Goal: Transaction & Acquisition: Book appointment/travel/reservation

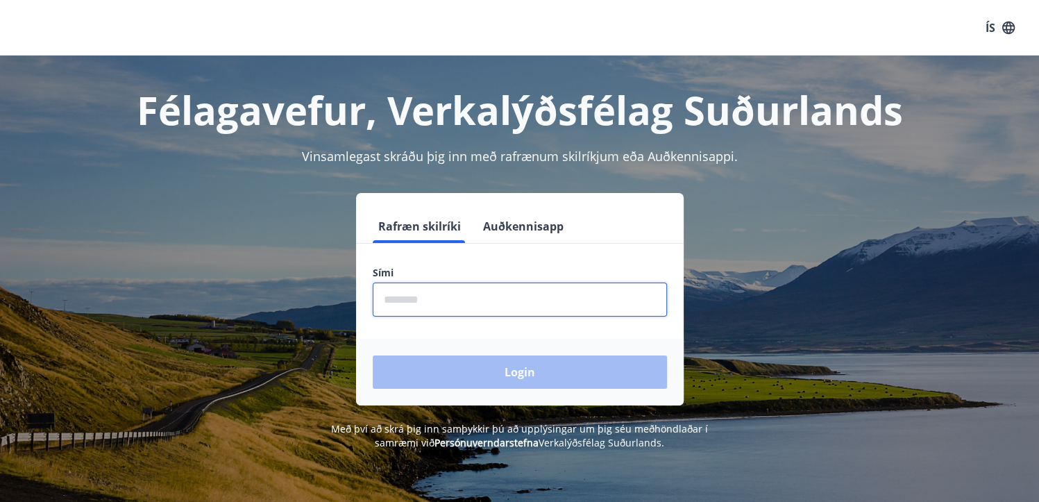
click at [442, 300] on input "phone" at bounding box center [520, 300] width 294 height 34
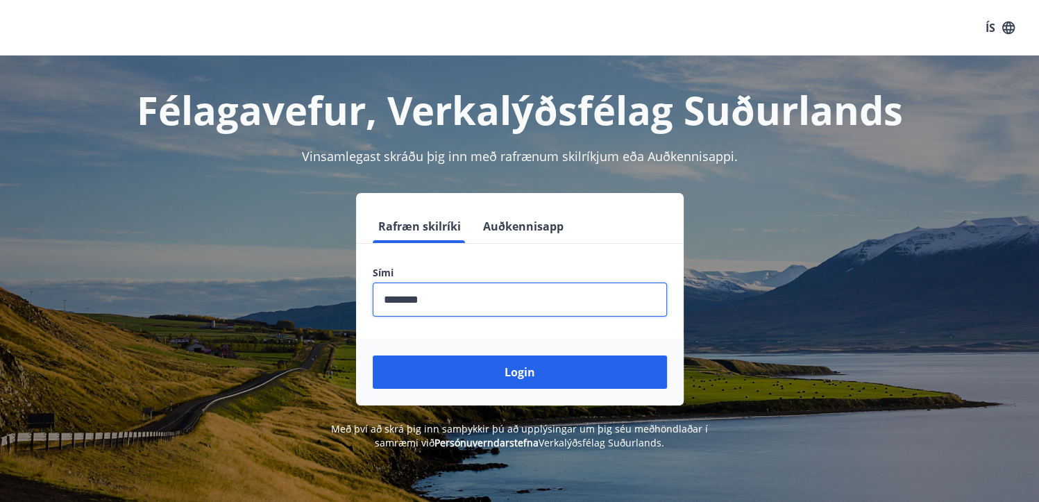
type input "********"
click at [373, 355] on button "Login" at bounding box center [520, 371] width 294 height 33
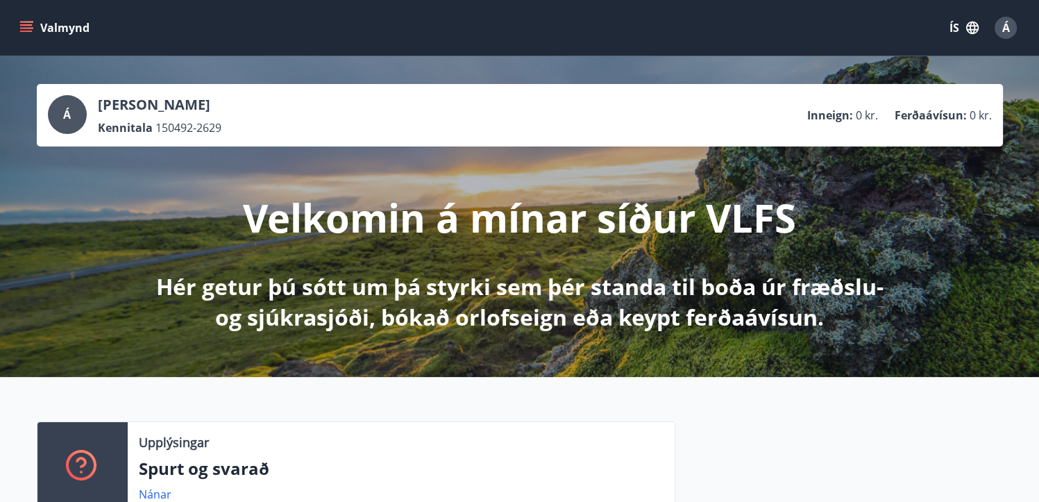
click at [33, 22] on button "Valmynd" at bounding box center [56, 27] width 78 height 25
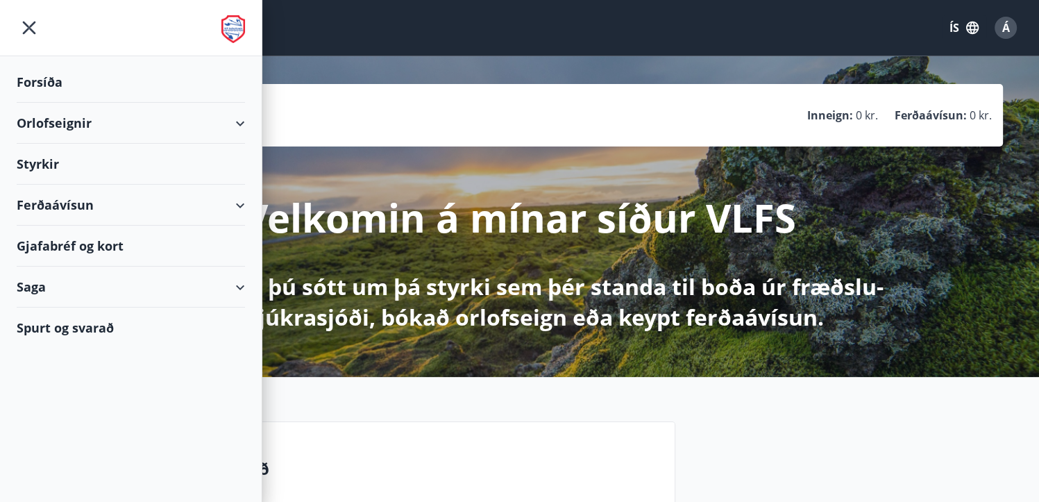
click at [121, 126] on div "Orlofseignir" at bounding box center [131, 123] width 228 height 41
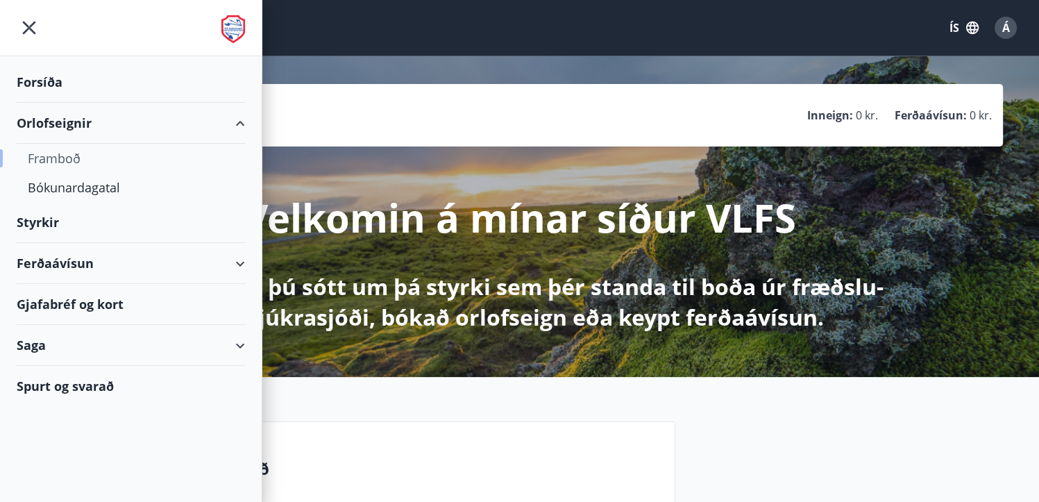
click at [60, 158] on div "Framboð" at bounding box center [131, 158] width 206 height 29
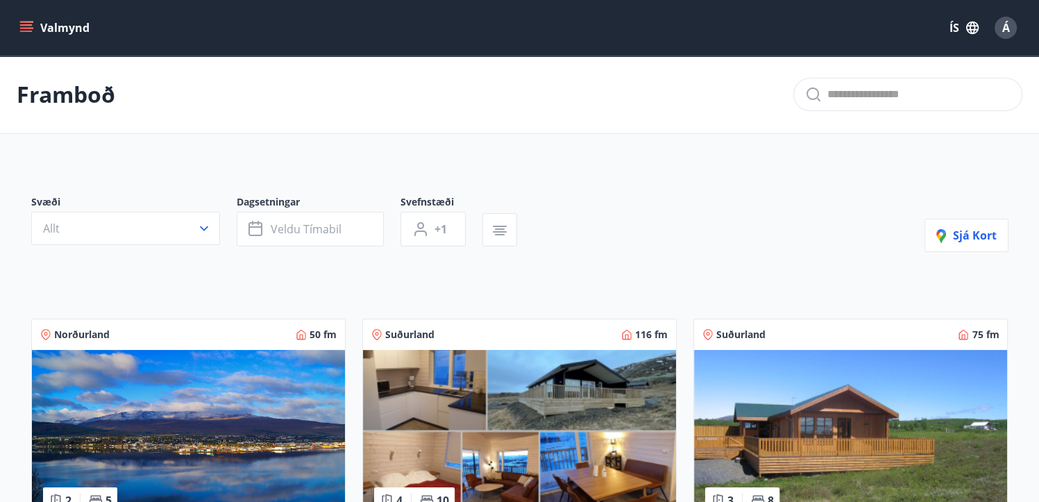
scroll to position [69, 0]
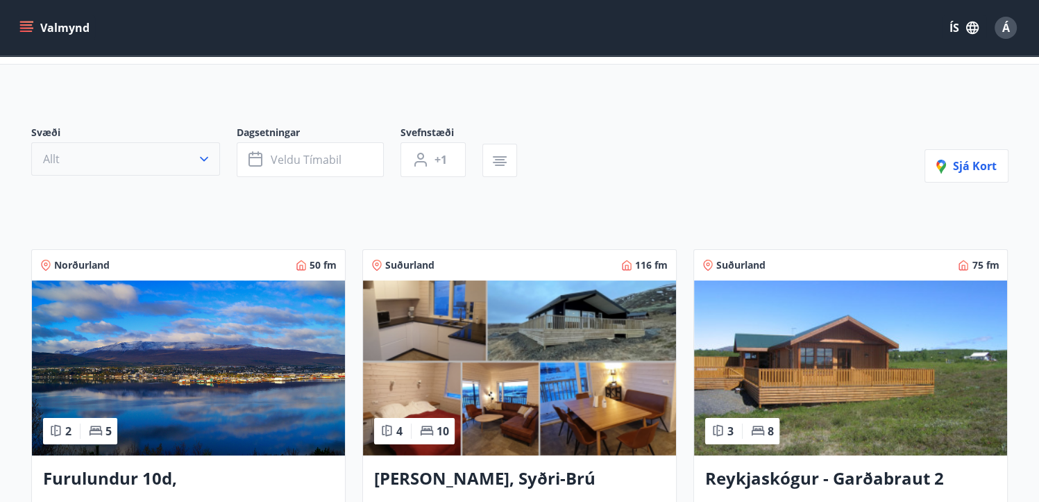
click at [203, 155] on icon "button" at bounding box center [204, 159] width 14 height 14
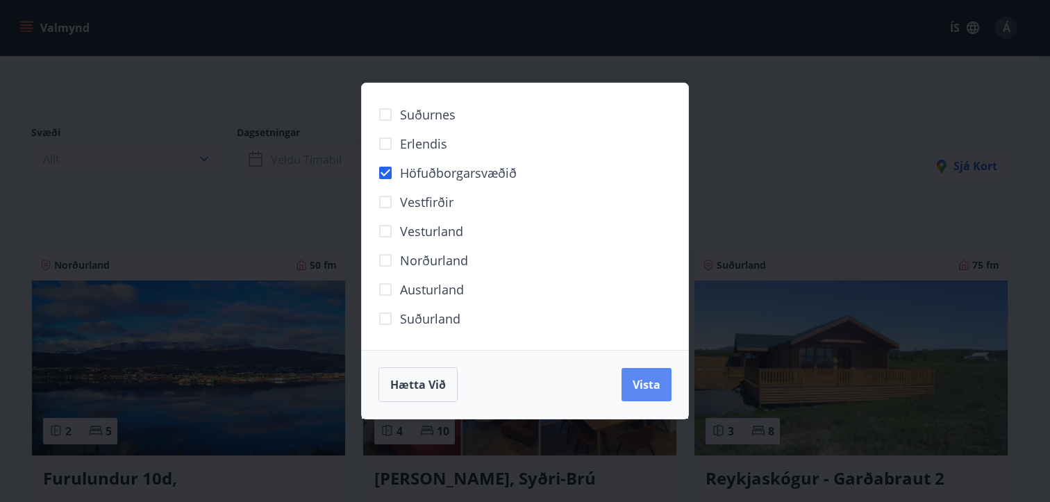
click at [635, 383] on span "Vista" at bounding box center [647, 384] width 28 height 15
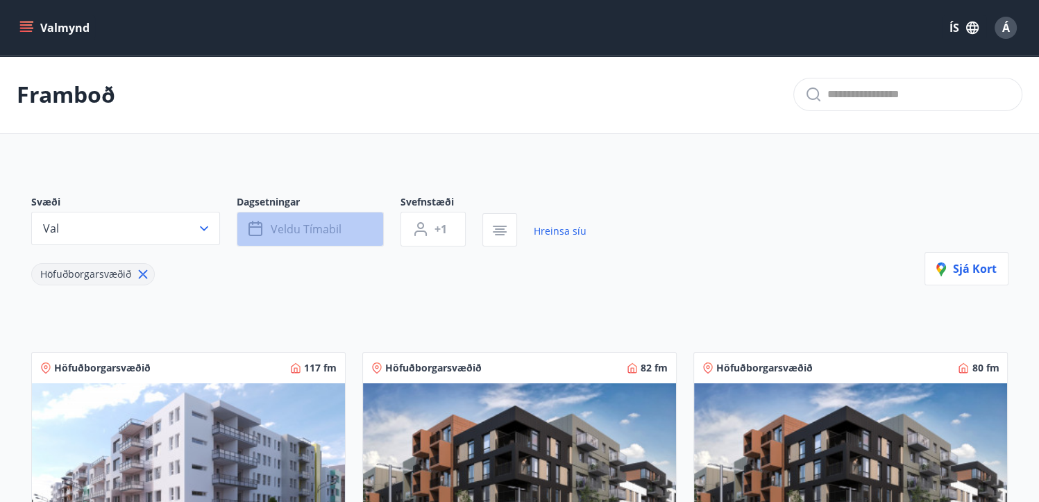
click at [371, 231] on button "Veldu tímabil" at bounding box center [310, 229] width 147 height 35
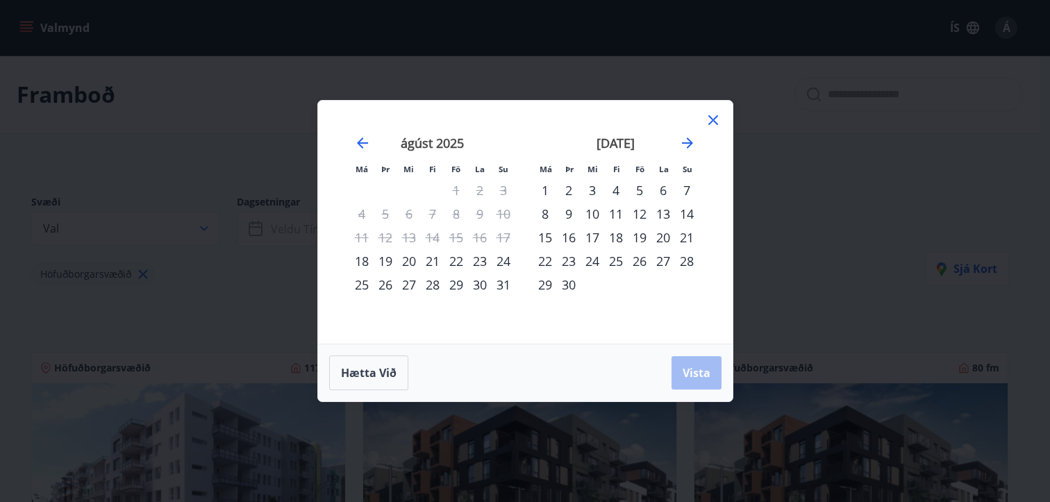
click at [637, 263] on div "26" at bounding box center [640, 261] width 24 height 24
click at [546, 287] on div "29" at bounding box center [545, 285] width 24 height 24
click at [695, 366] on span "Vista" at bounding box center [697, 372] width 28 height 15
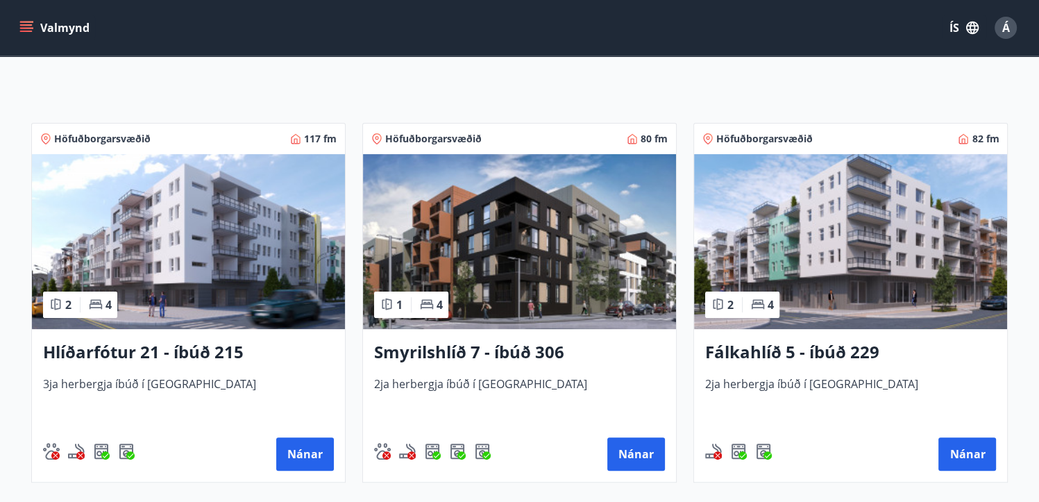
scroll to position [253, 0]
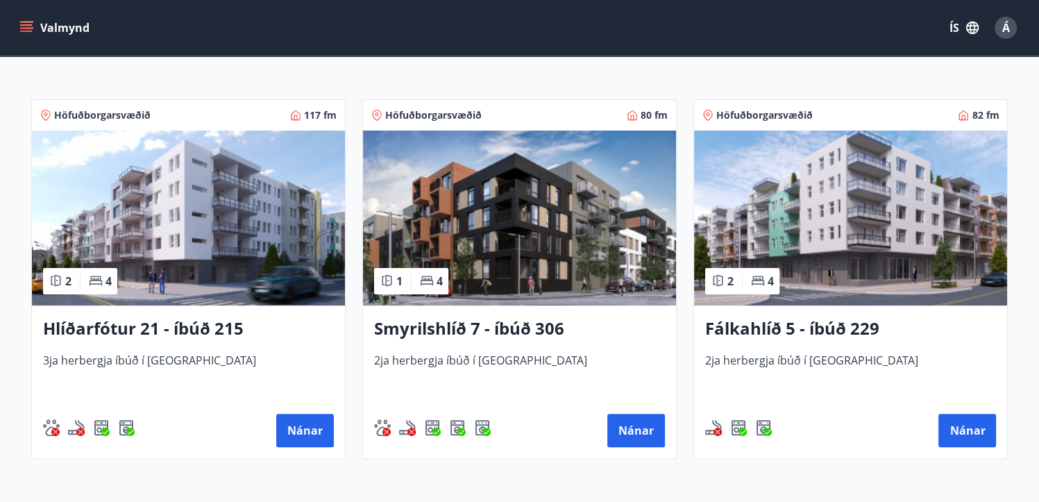
click at [507, 324] on h3 "Smyrilshlíð 7 - íbúð 306" at bounding box center [519, 329] width 291 height 25
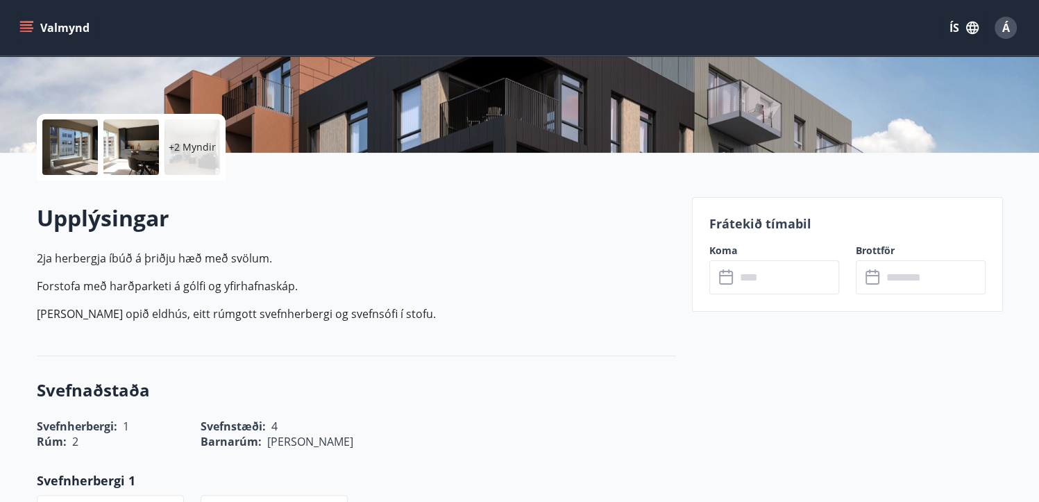
scroll to position [347, 0]
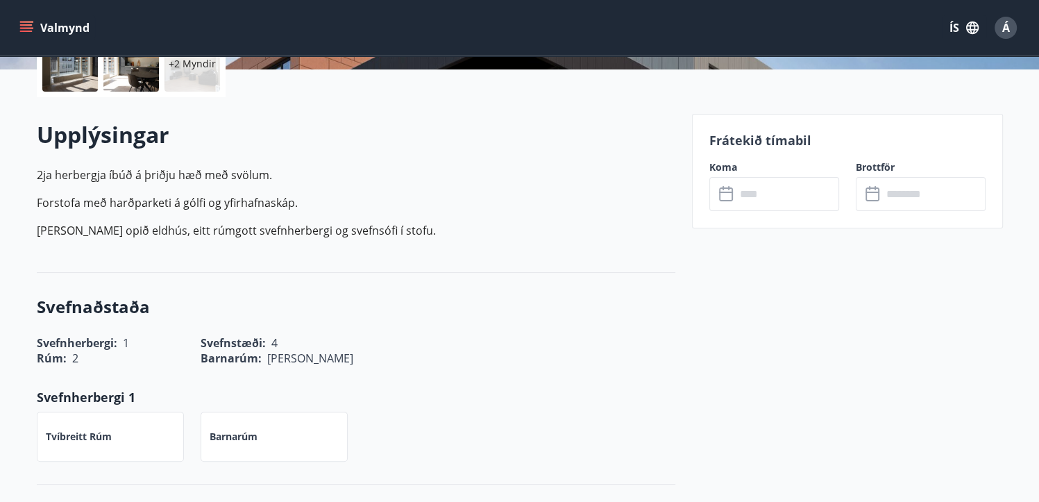
click at [800, 194] on input "text" at bounding box center [787, 194] width 103 height 34
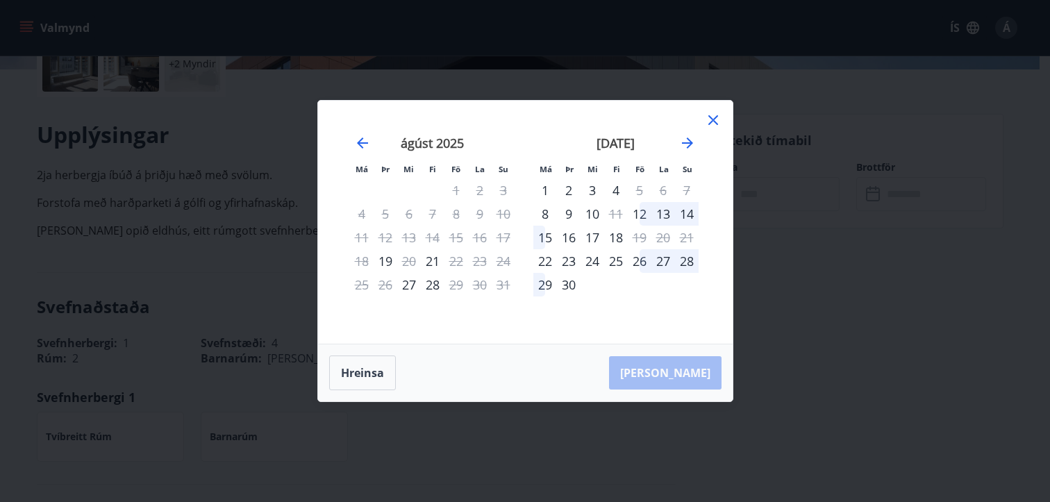
click at [947, 335] on div "Má Þr Mi Fi Fö La Su Má Þr Mi Fi Fö La Su [DATE] 1 2 3 4 5 6 7 8 9 10 11 12 13 …" at bounding box center [525, 251] width 1050 height 502
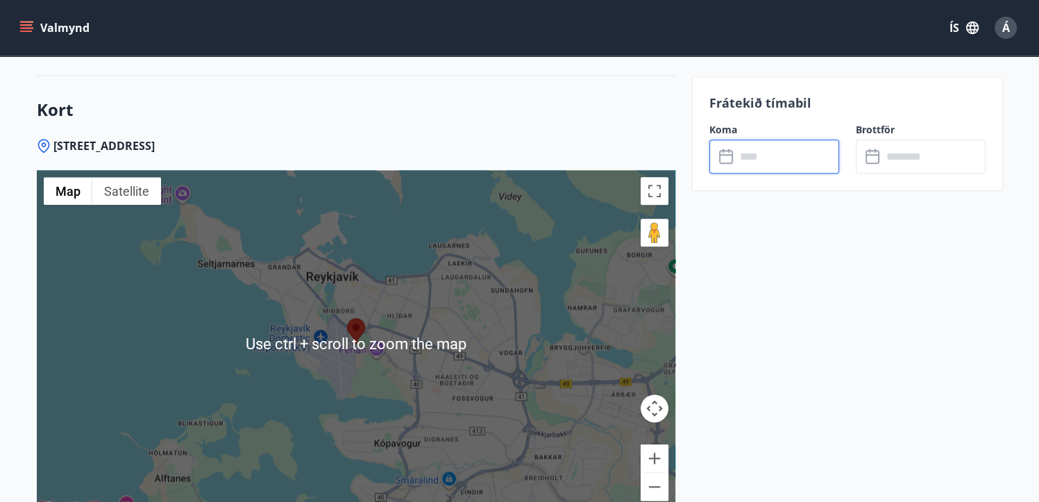
scroll to position [1736, 0]
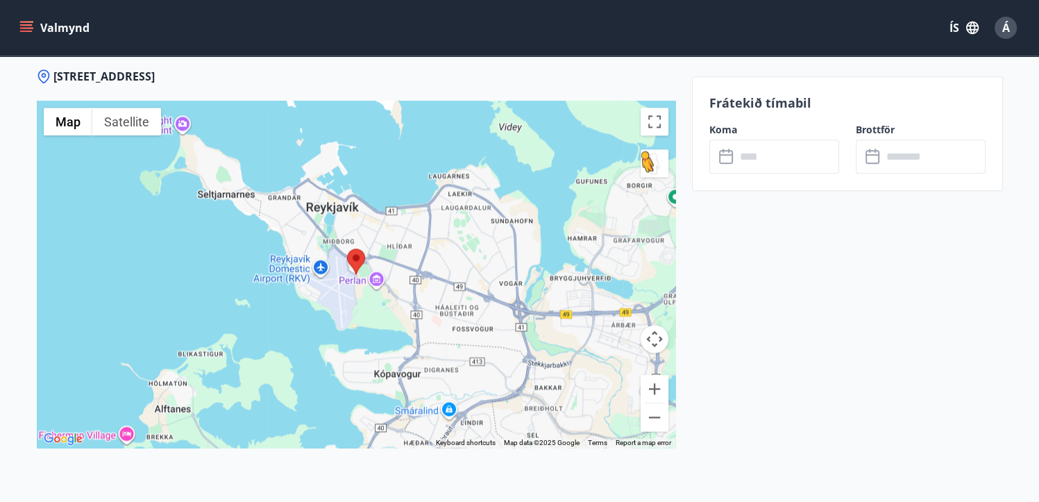
click at [655, 169] on button "Drag Pegman onto the map to open Street View" at bounding box center [655, 163] width 28 height 28
click at [653, 160] on button "Drag Pegman onto the map to open Street View" at bounding box center [655, 163] width 28 height 28
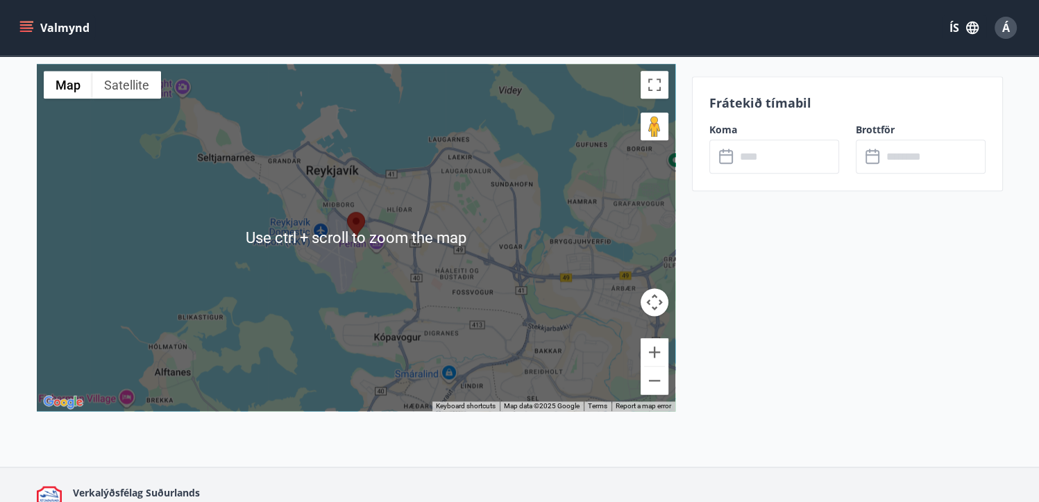
scroll to position [1805, 0]
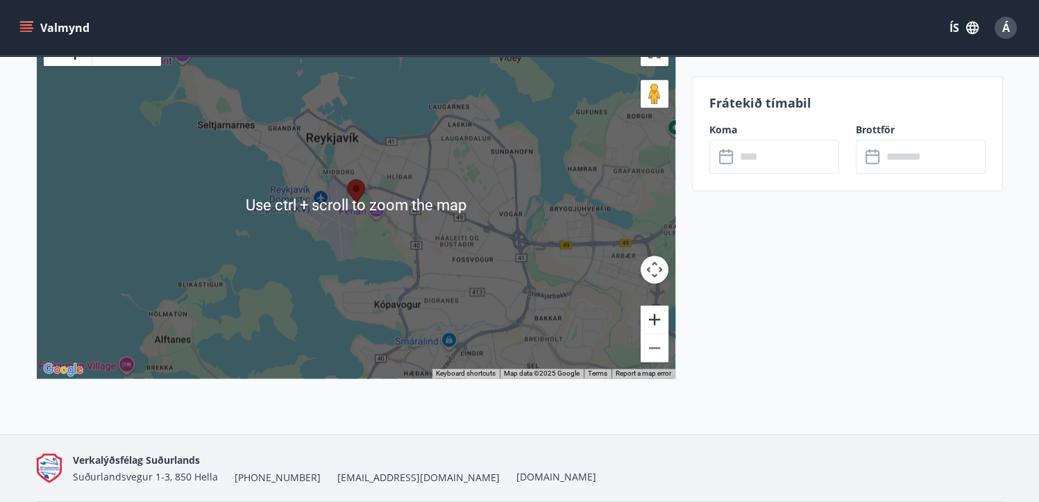
click at [648, 316] on button "Zoom in" at bounding box center [655, 320] width 28 height 28
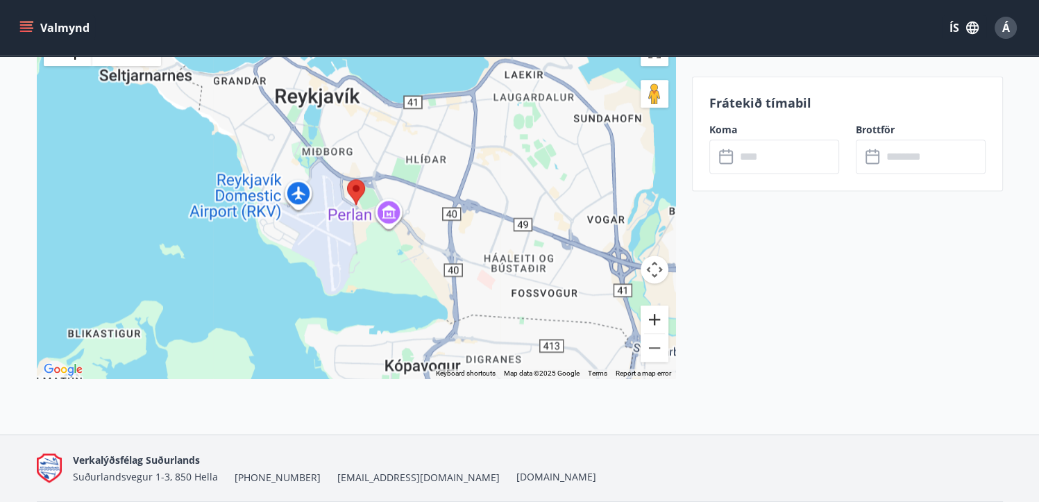
click at [648, 316] on button "Zoom in" at bounding box center [655, 320] width 28 height 28
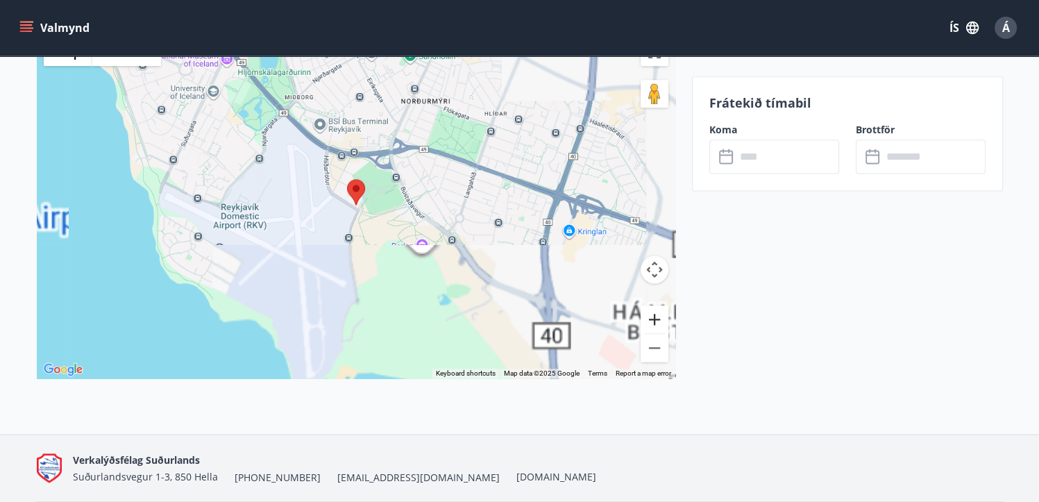
click at [648, 316] on button "Zoom in" at bounding box center [655, 320] width 28 height 28
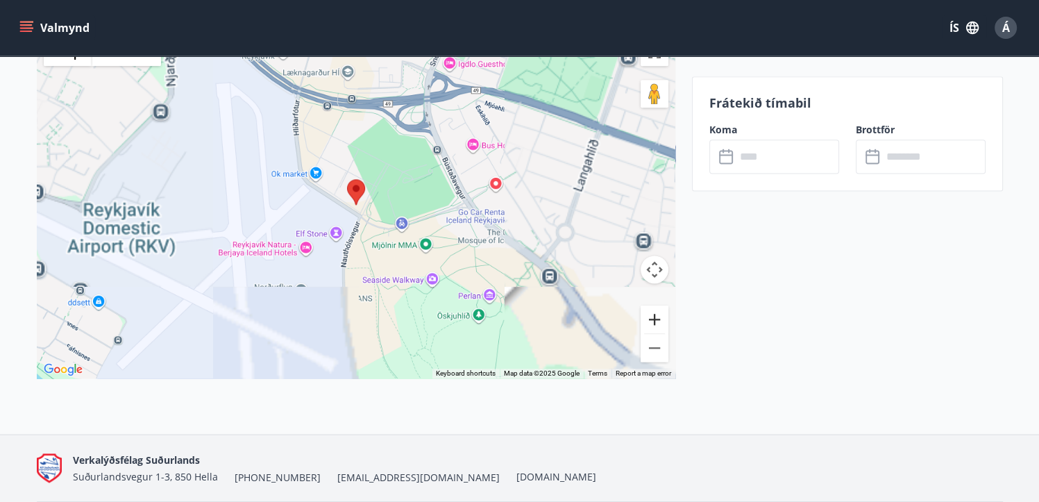
click at [648, 316] on button "Zoom in" at bounding box center [655, 320] width 28 height 28
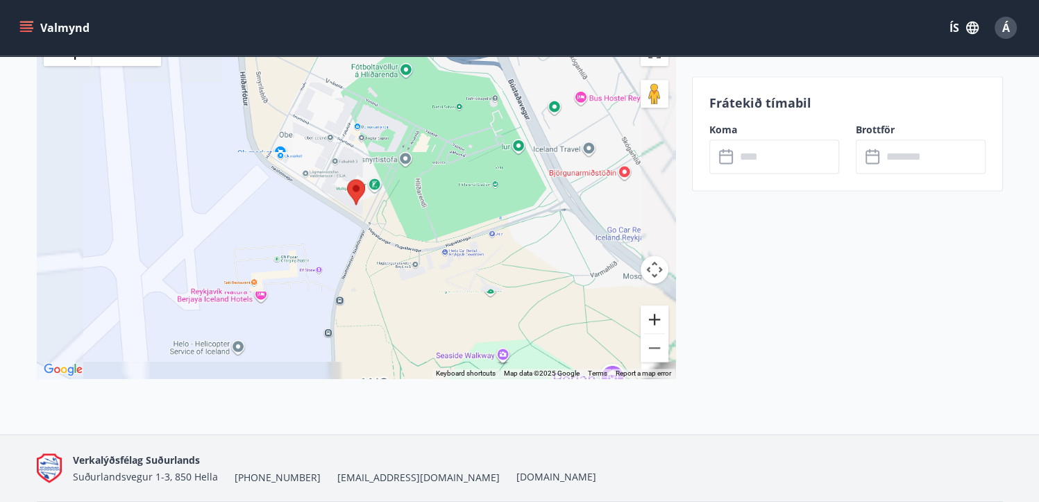
click at [648, 316] on button "Zoom in" at bounding box center [655, 320] width 28 height 28
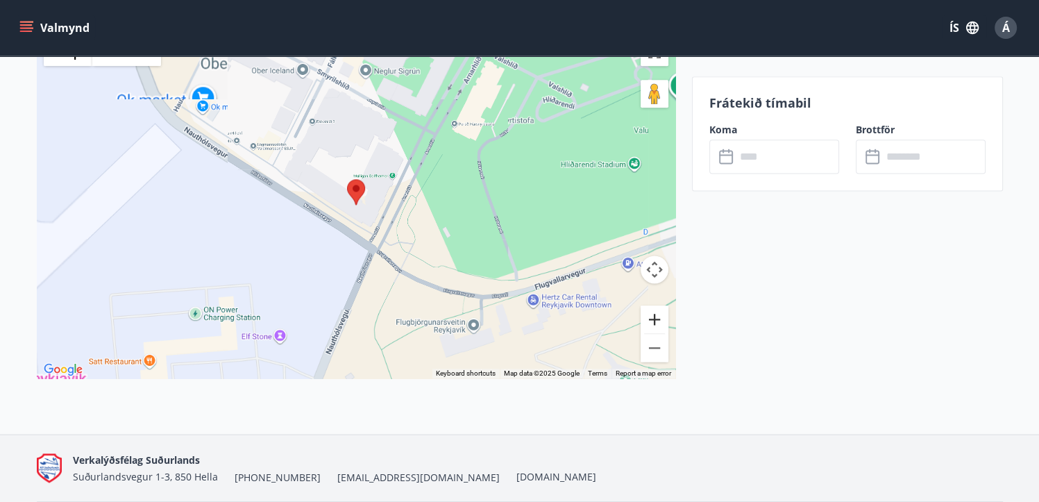
click at [648, 316] on button "Zoom in" at bounding box center [655, 320] width 28 height 28
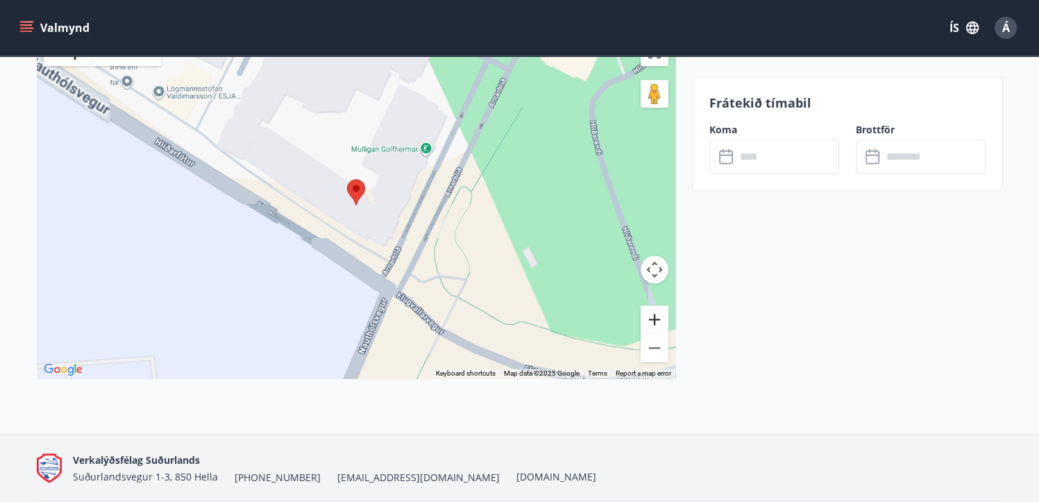
click at [648, 316] on button "Zoom in" at bounding box center [655, 320] width 28 height 28
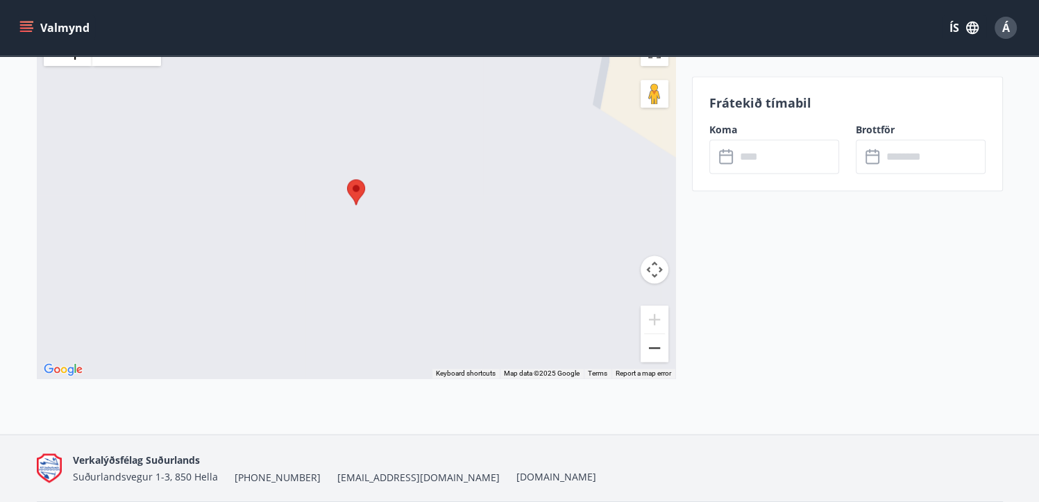
click at [658, 349] on button "Zoom out" at bounding box center [655, 348] width 28 height 28
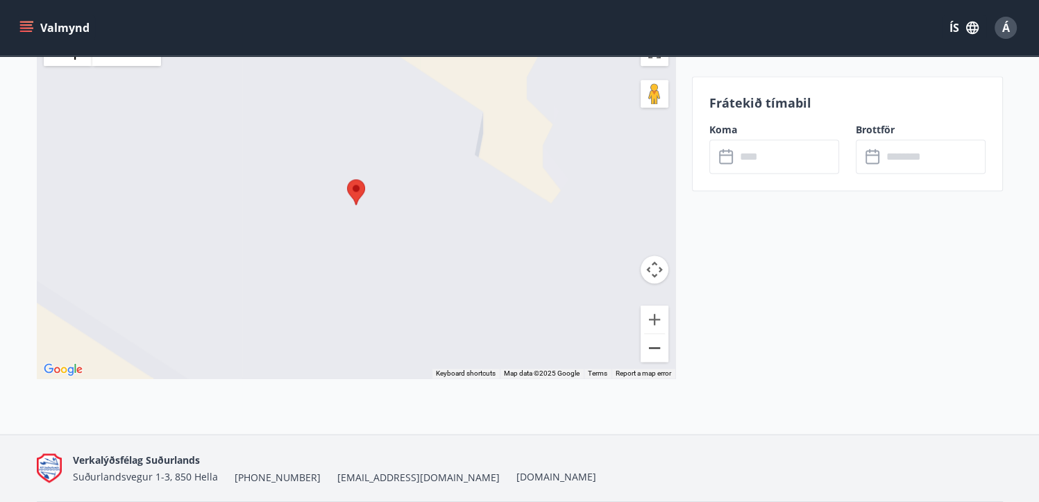
click at [658, 349] on button "Zoom out" at bounding box center [655, 348] width 28 height 28
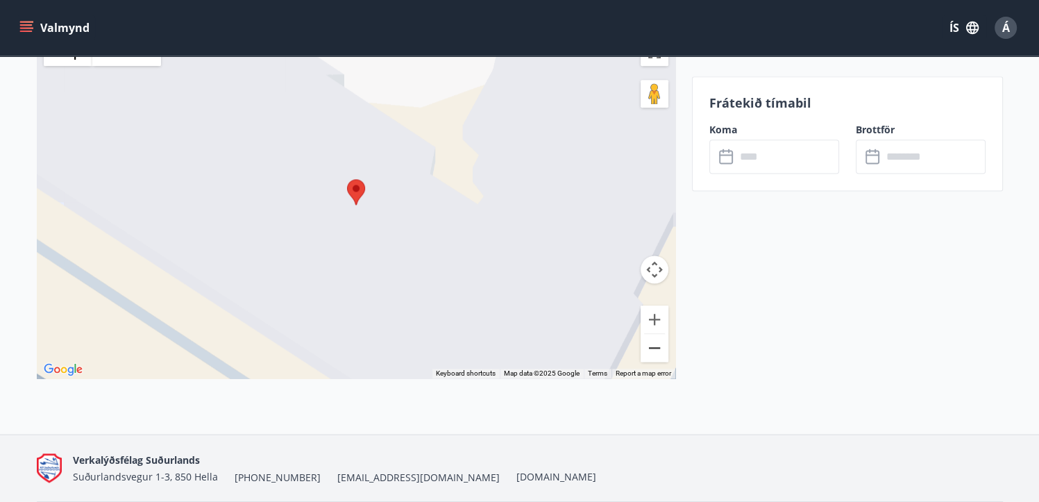
click at [658, 349] on button "Zoom out" at bounding box center [655, 348] width 28 height 28
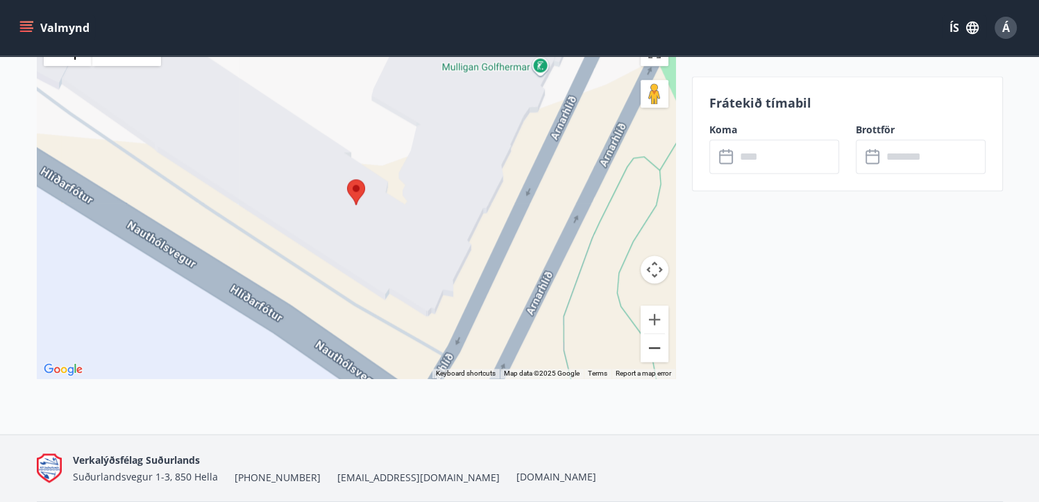
click at [658, 349] on button "Zoom out" at bounding box center [655, 348] width 28 height 28
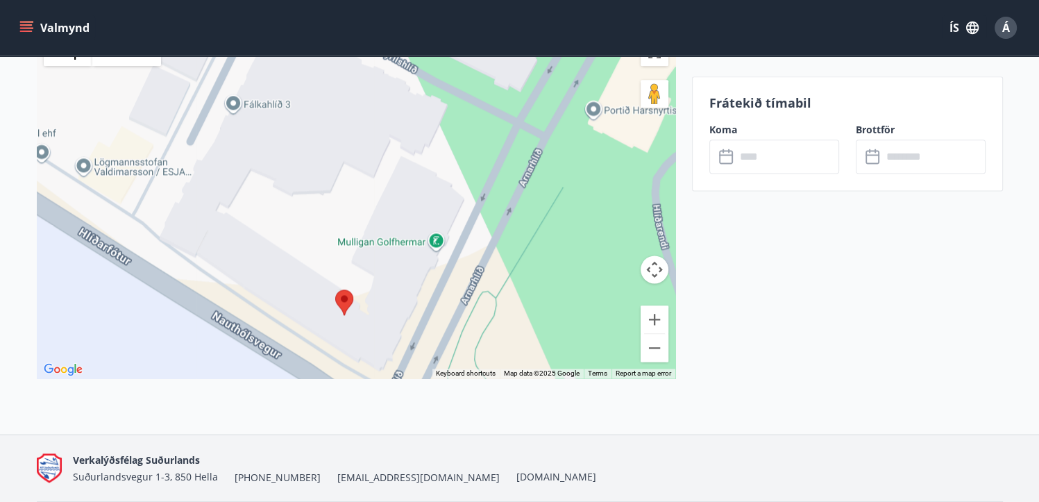
drag, startPoint x: 430, startPoint y: 271, endPoint x: 419, endPoint y: 380, distance: 109.6
click at [419, 380] on div "Smyrilshlíð 7, 102 [GEOGRAPHIC_DATA] ← Move left → Move right ↑ Move up ↓ Move …" at bounding box center [356, 216] width 639 height 435
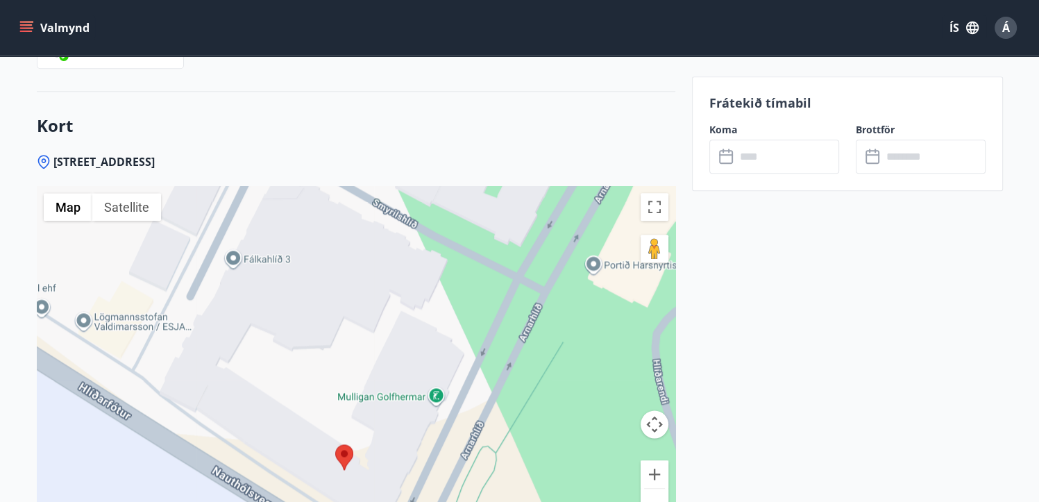
scroll to position [1736, 0]
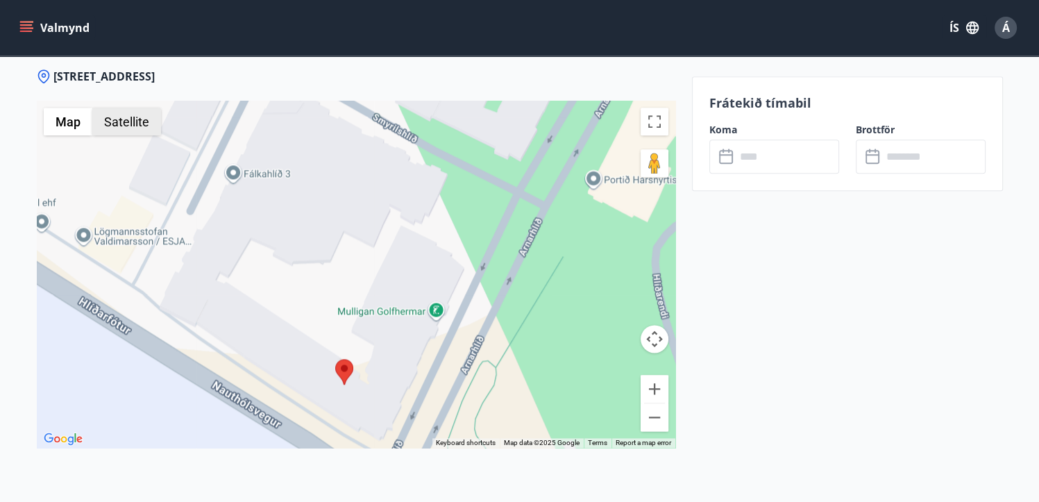
click at [130, 127] on button "Satellite" at bounding box center [126, 122] width 69 height 28
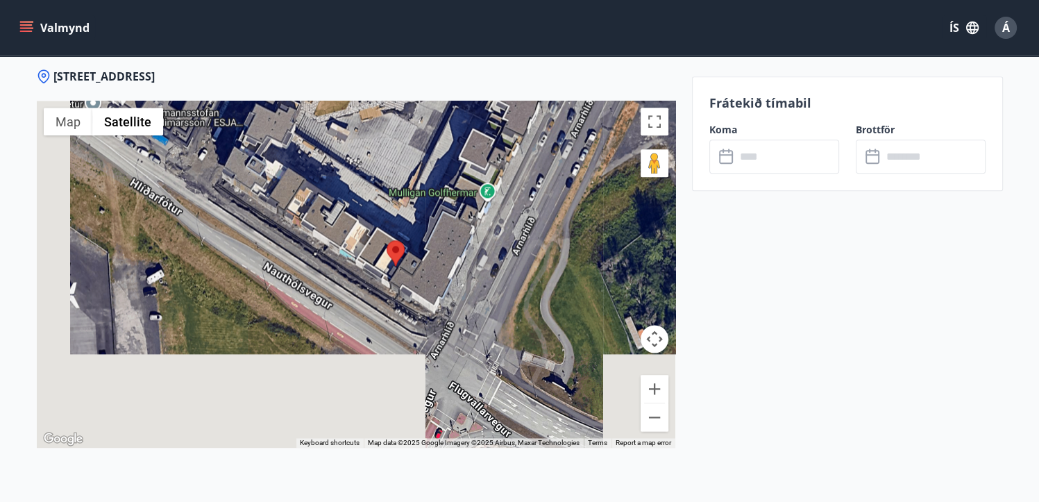
drag, startPoint x: 421, startPoint y: 399, endPoint x: 463, endPoint y: 268, distance: 137.7
click at [475, 276] on div at bounding box center [356, 274] width 639 height 347
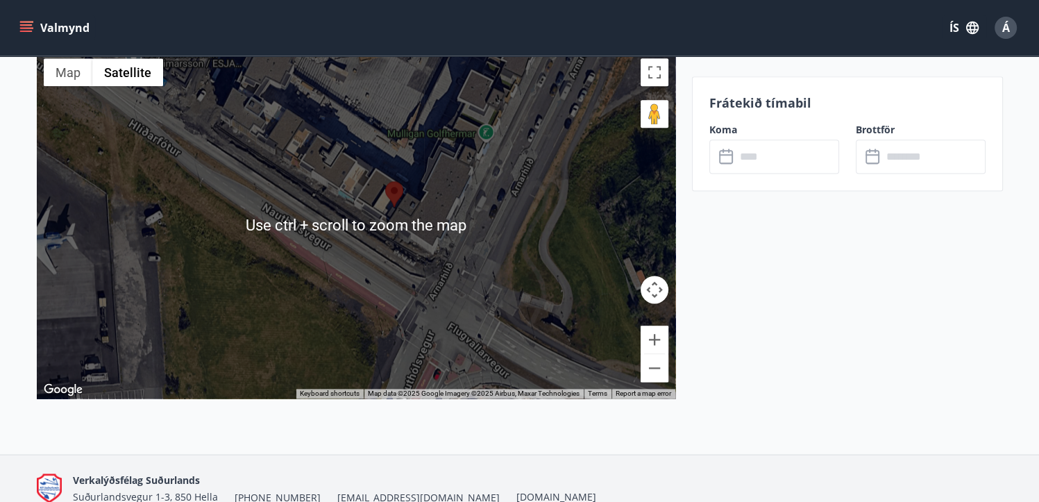
scroll to position [1805, 0]
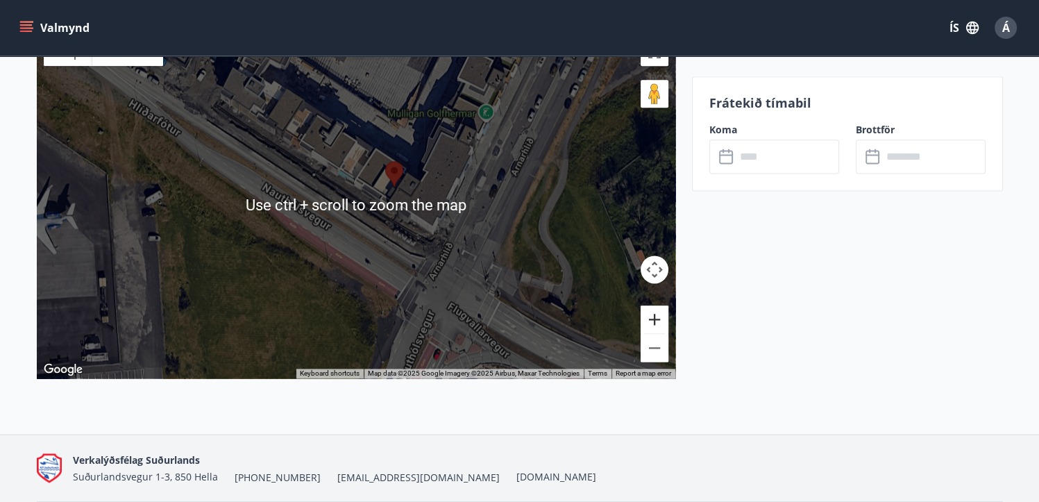
click at [649, 322] on button "Zoom in" at bounding box center [655, 320] width 28 height 28
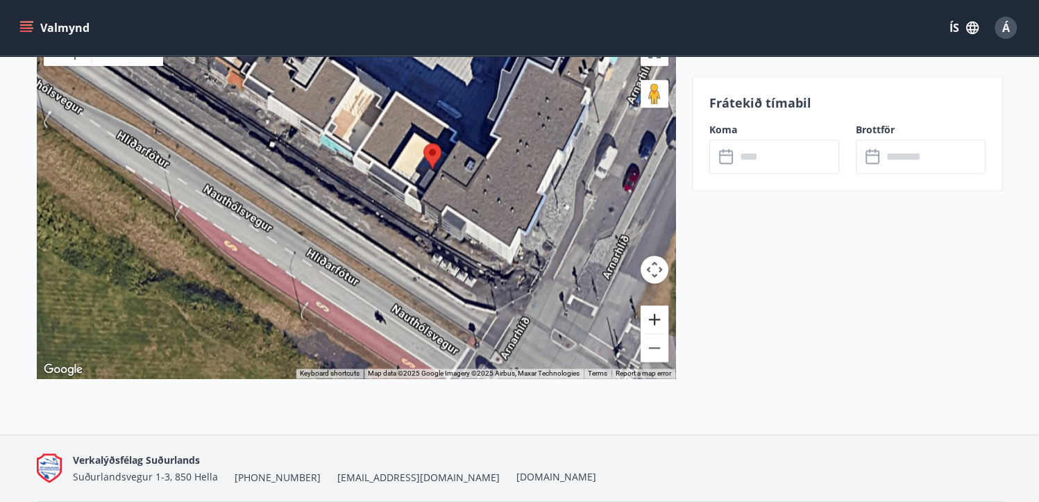
click at [649, 321] on button "Zoom in" at bounding box center [655, 320] width 28 height 28
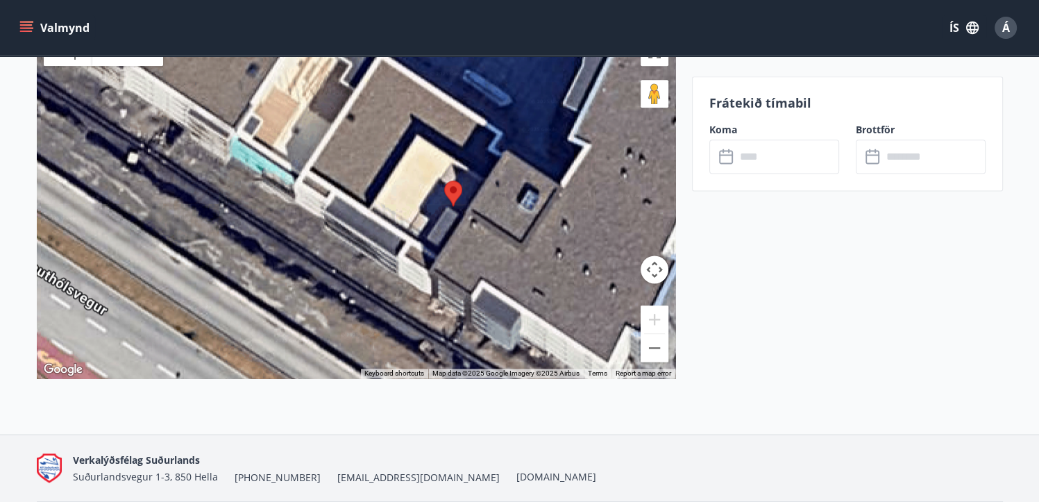
drag, startPoint x: 420, startPoint y: 307, endPoint x: 399, endPoint y: 347, distance: 45.3
click at [399, 347] on div at bounding box center [356, 204] width 639 height 347
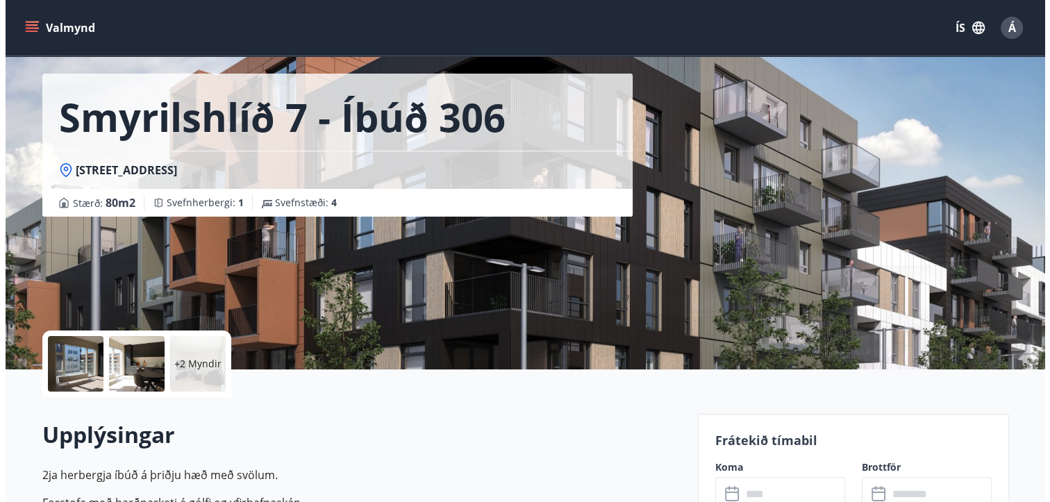
scroll to position [0, 0]
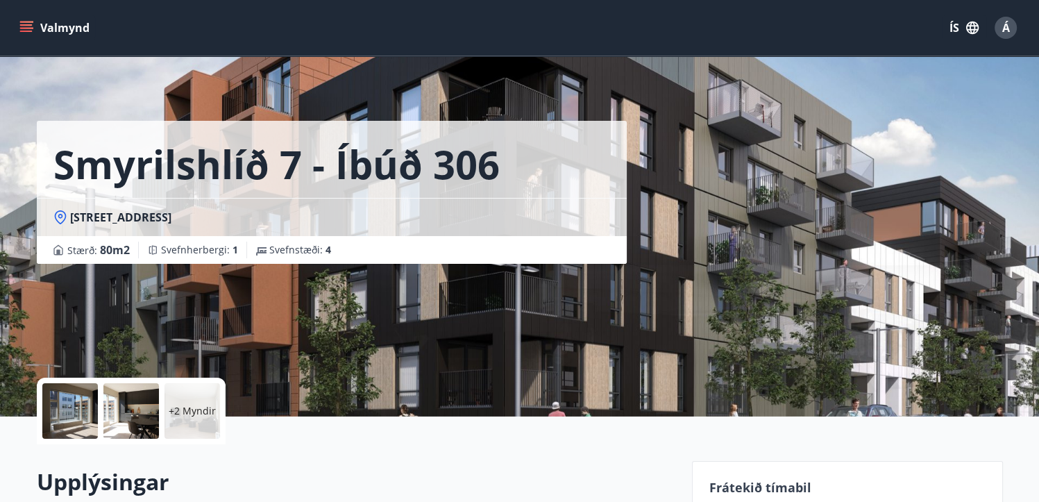
click at [194, 416] on p "+2 Myndir" at bounding box center [192, 411] width 47 height 14
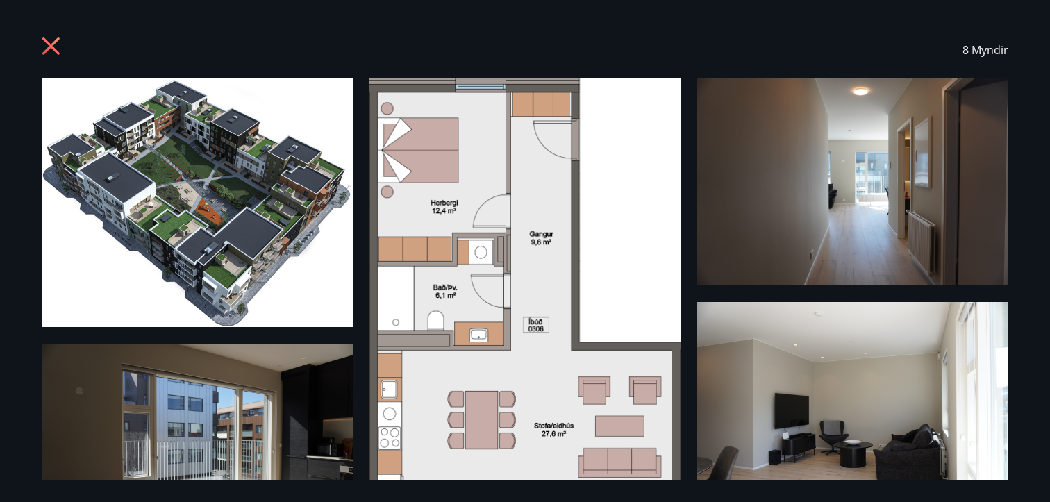
click at [56, 37] on icon at bounding box center [53, 48] width 22 height 22
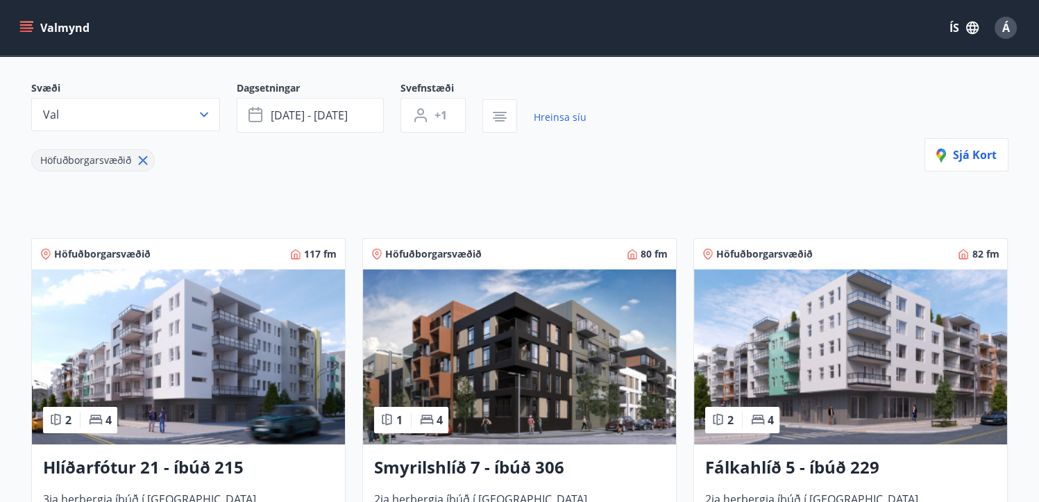
scroll to position [183, 0]
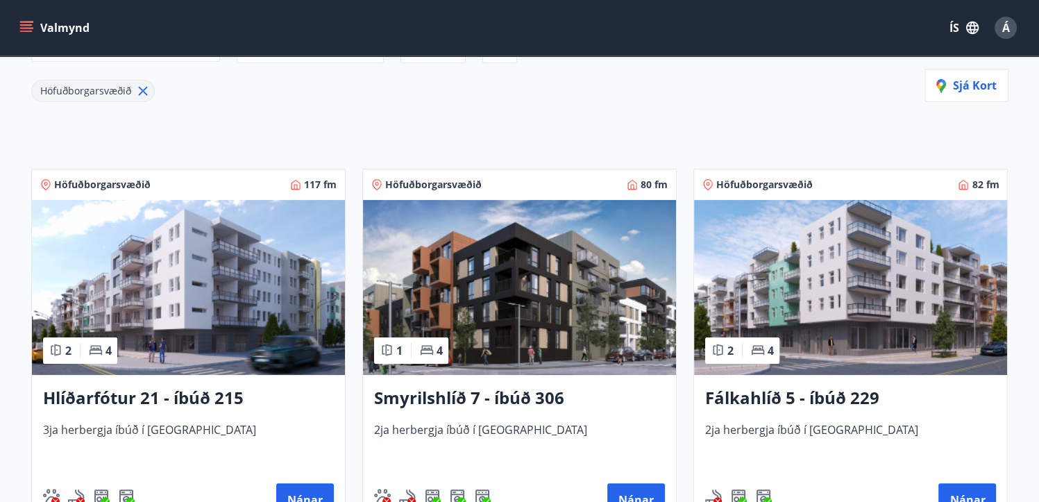
click at [808, 327] on img at bounding box center [850, 287] width 313 height 175
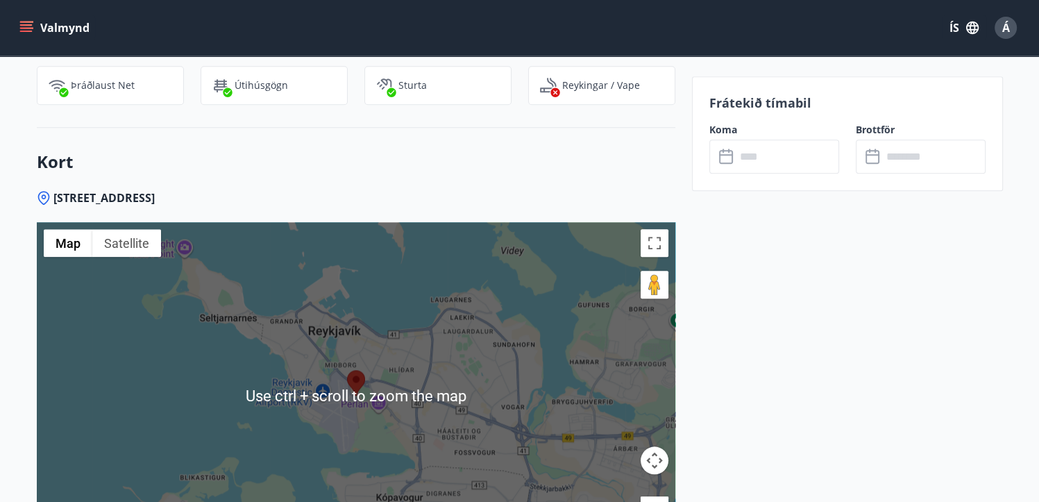
scroll to position [1528, 0]
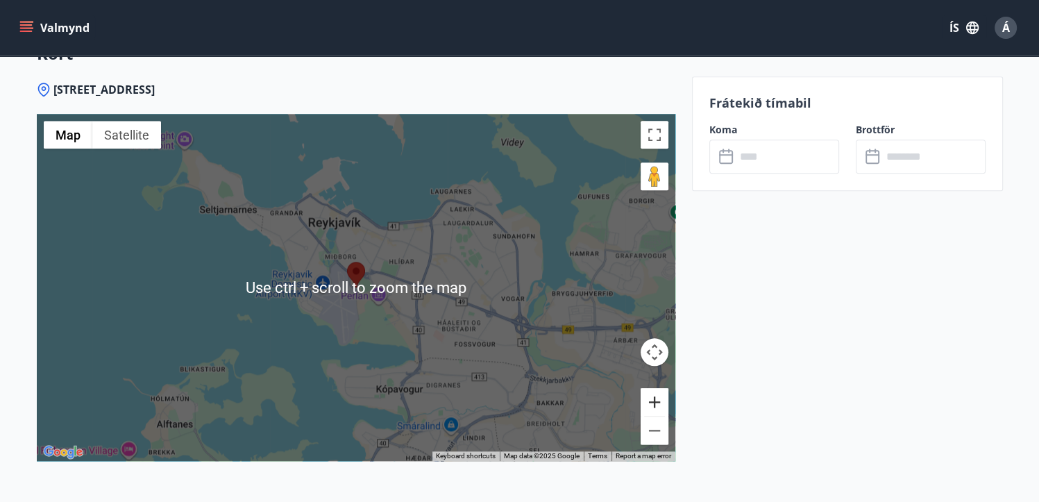
click at [651, 396] on button "Zoom in" at bounding box center [655, 402] width 28 height 28
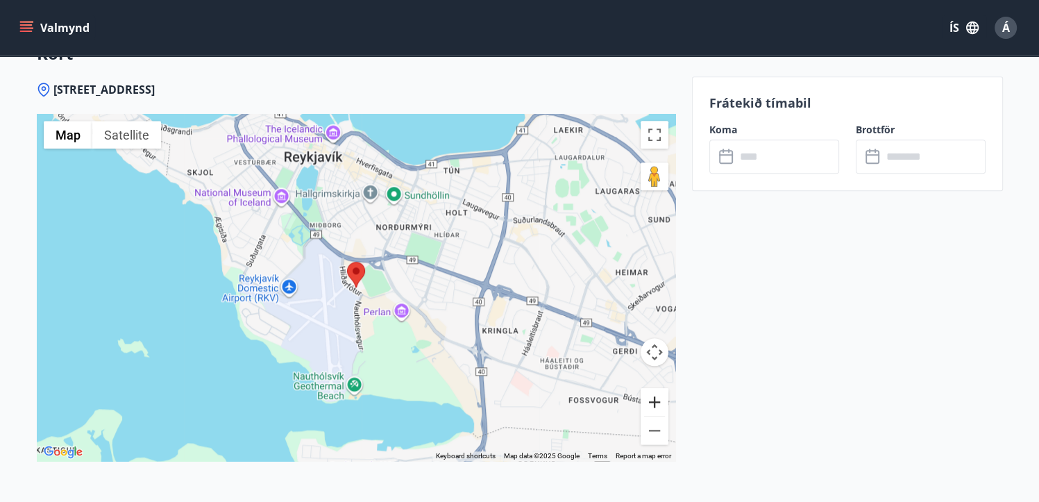
click at [651, 396] on button "Zoom in" at bounding box center [655, 402] width 28 height 28
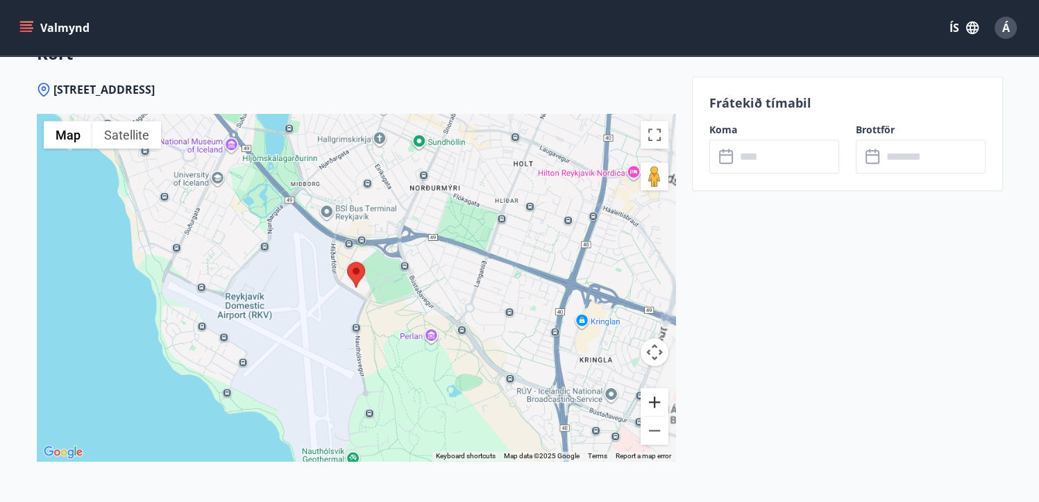
click at [651, 396] on button "Zoom in" at bounding box center [655, 402] width 28 height 28
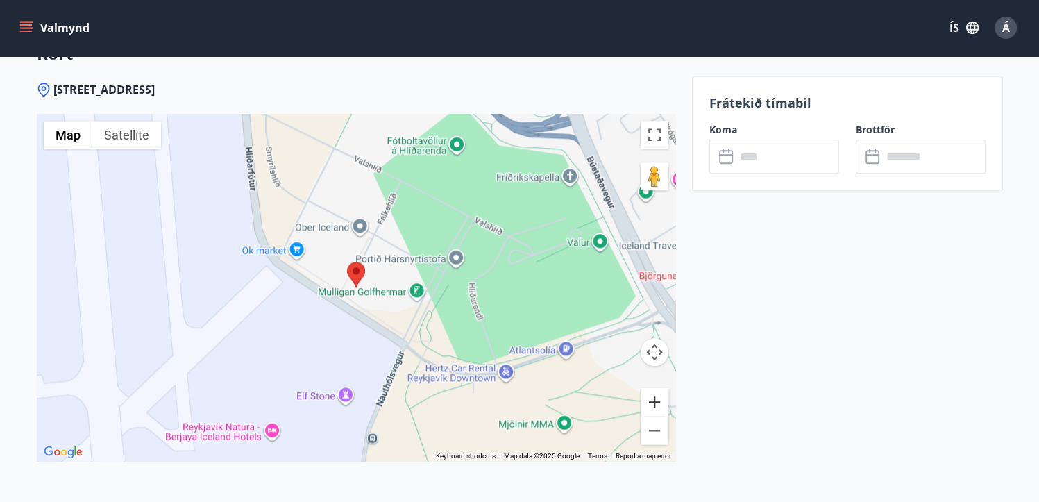
click at [651, 396] on button "Zoom in" at bounding box center [655, 402] width 28 height 28
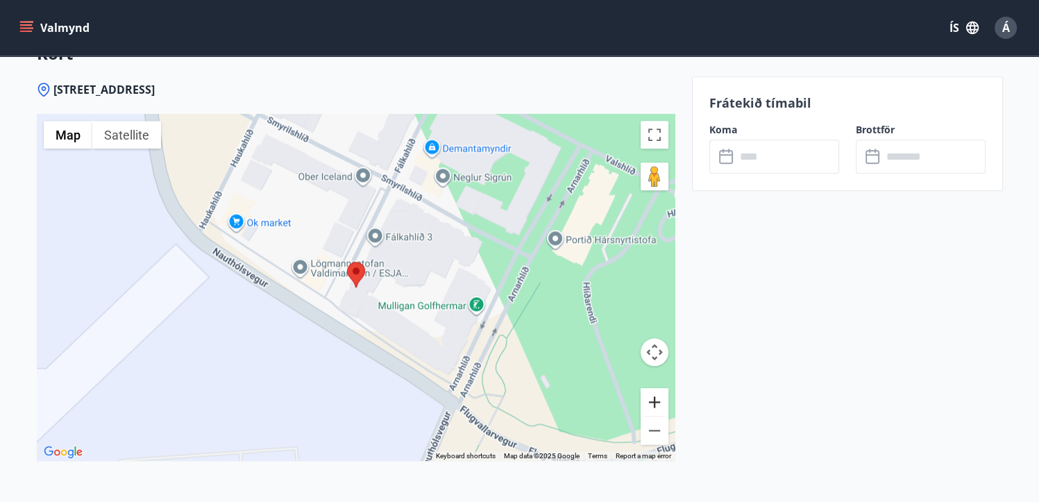
click at [651, 396] on button "Zoom in" at bounding box center [655, 402] width 28 height 28
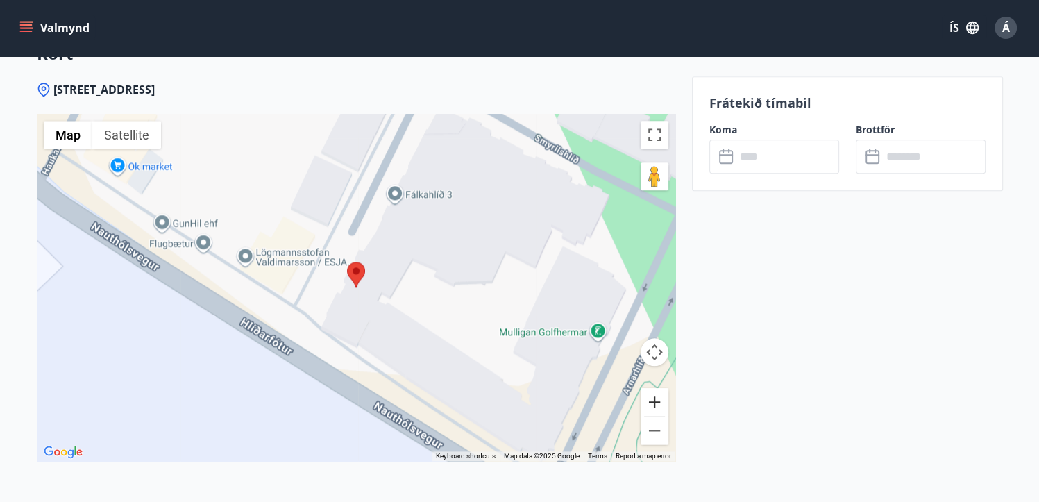
click at [651, 396] on button "Zoom in" at bounding box center [655, 402] width 28 height 28
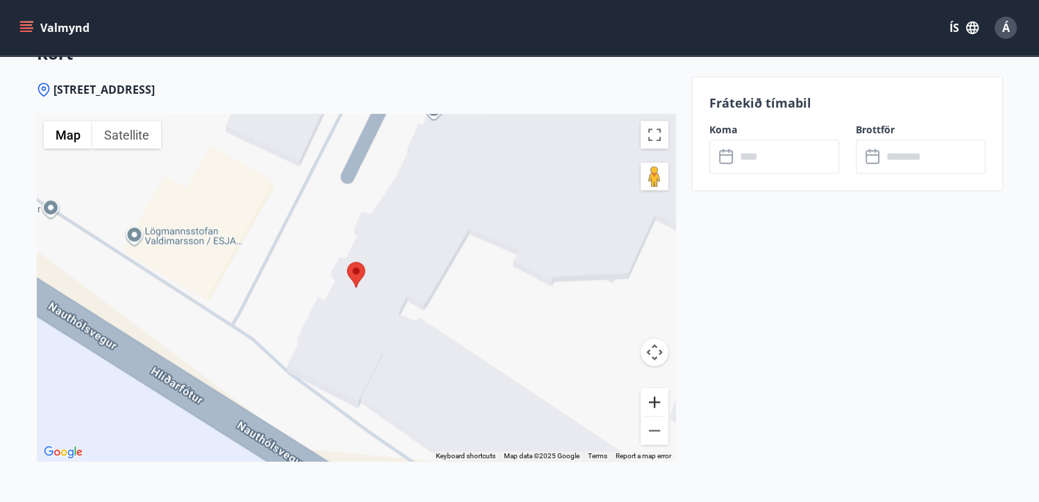
click at [651, 396] on button "Zoom in" at bounding box center [655, 402] width 28 height 28
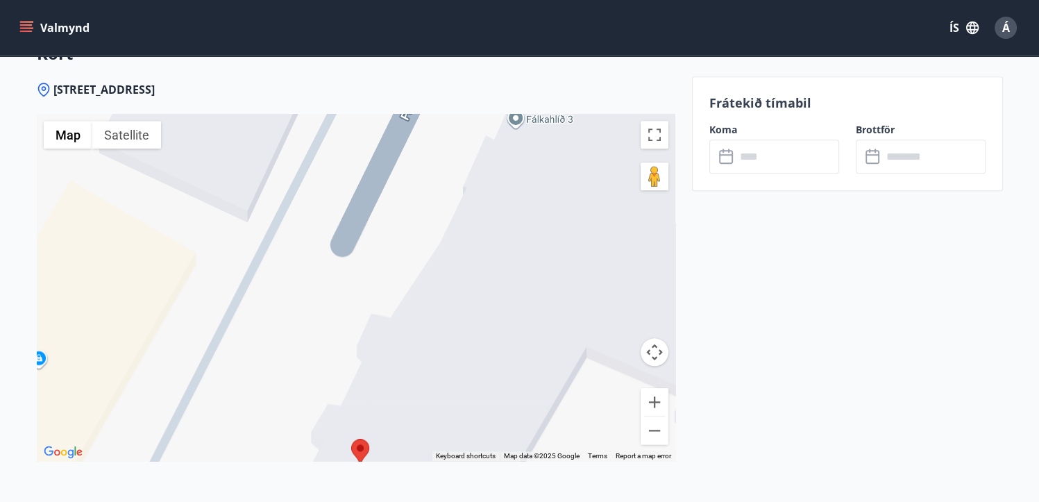
drag, startPoint x: 319, startPoint y: 352, endPoint x: 324, endPoint y: 484, distance: 132.0
click at [324, 488] on div "Fálkahlíð 5, 102 [GEOGRAPHIC_DATA] ← Move left → Move right ↑ Move up ↓ Move do…" at bounding box center [356, 299] width 639 height 435
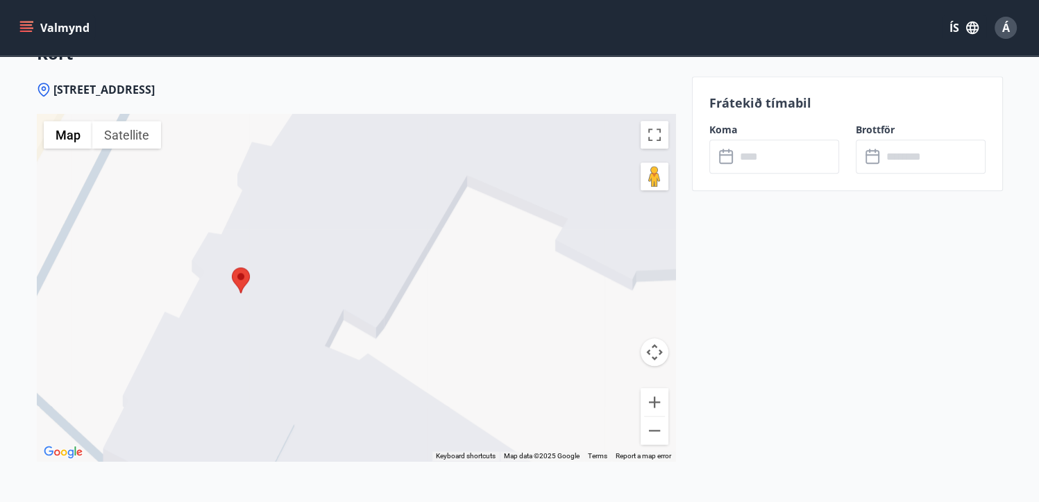
drag, startPoint x: 530, startPoint y: 255, endPoint x: 409, endPoint y: 84, distance: 209.2
click at [409, 84] on div "Fálkahlíð 5, 102 [GEOGRAPHIC_DATA] ← Move left → Move right ↑ Move up ↓ Move do…" at bounding box center [356, 299] width 639 height 435
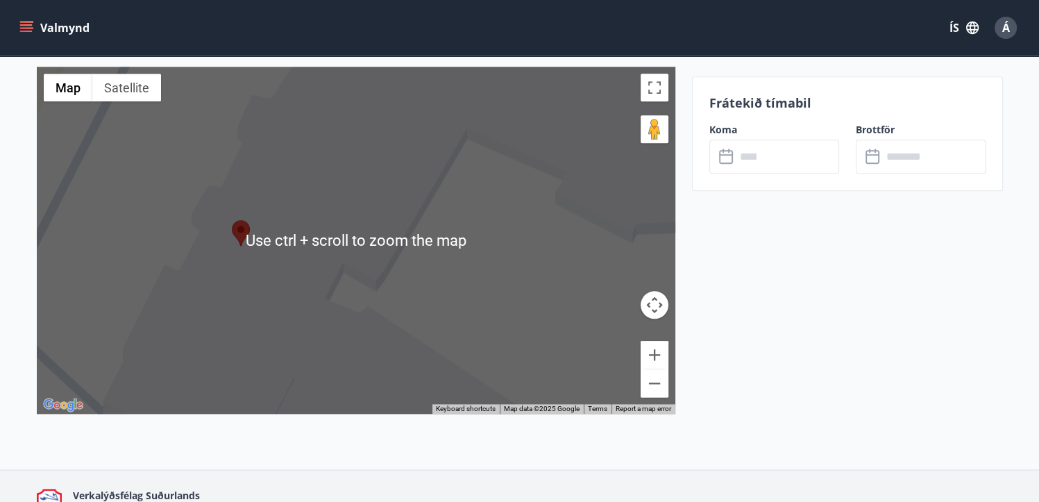
scroll to position [1597, 0]
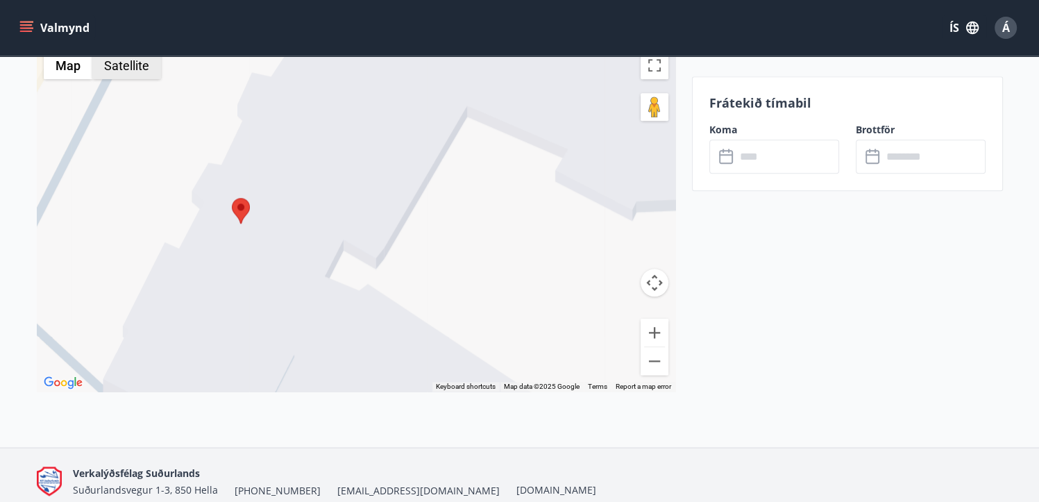
click at [130, 69] on button "Satellite" at bounding box center [126, 65] width 69 height 28
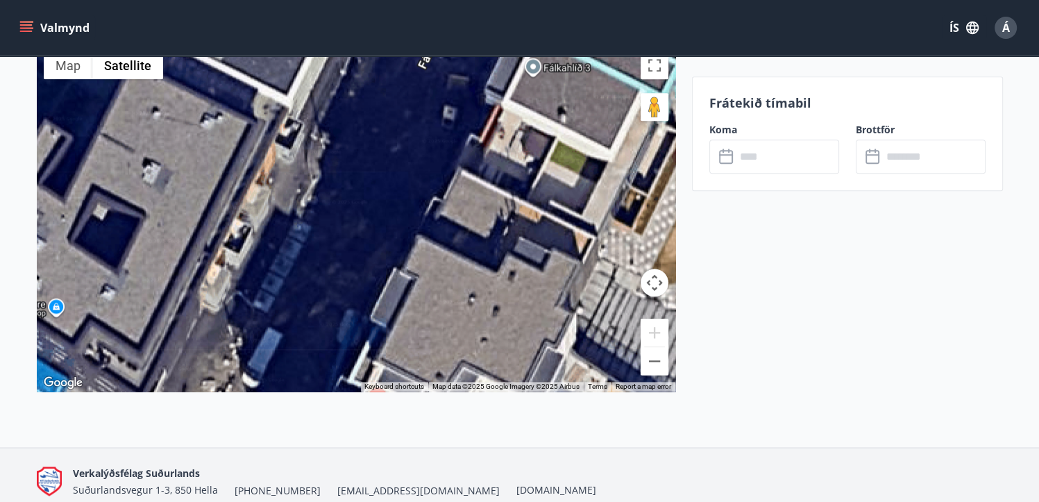
drag, startPoint x: 151, startPoint y: 237, endPoint x: 290, endPoint y: 427, distance: 234.6
click at [290, 427] on div "Fálkahlíð 5, 102 [GEOGRAPHIC_DATA] ← Move left → Move right ↑ Move up ↓ Move do…" at bounding box center [356, 229] width 639 height 435
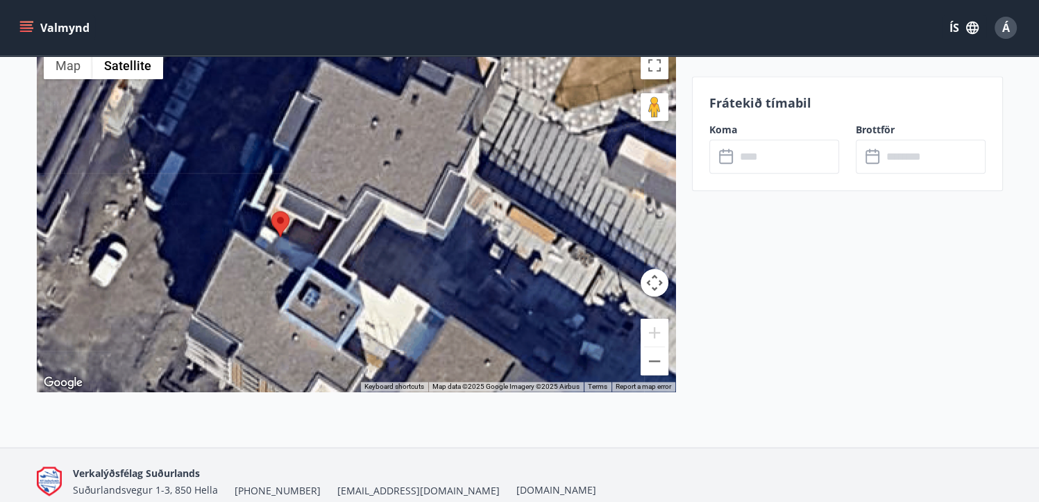
drag, startPoint x: 454, startPoint y: 243, endPoint x: 362, endPoint y: 69, distance: 196.9
click at [362, 69] on div at bounding box center [356, 217] width 639 height 347
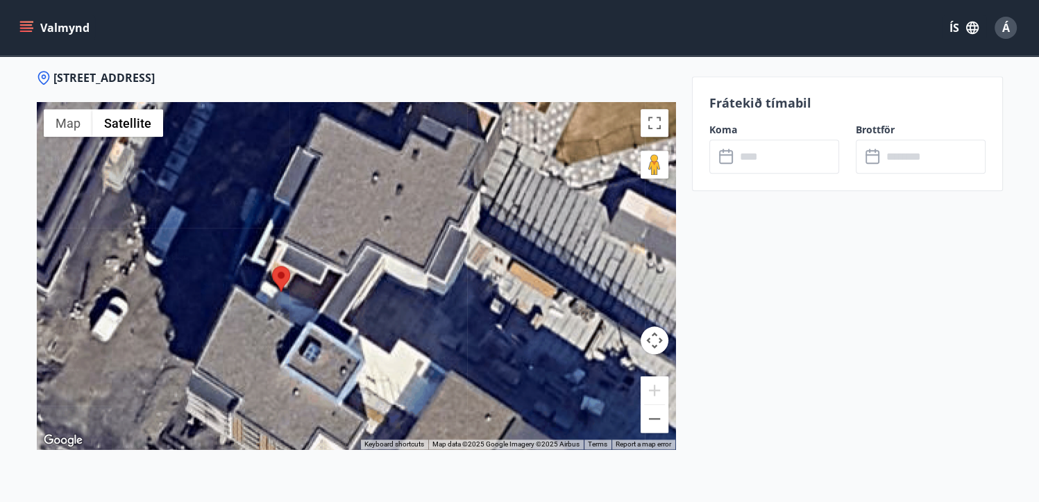
scroll to position [1528, 0]
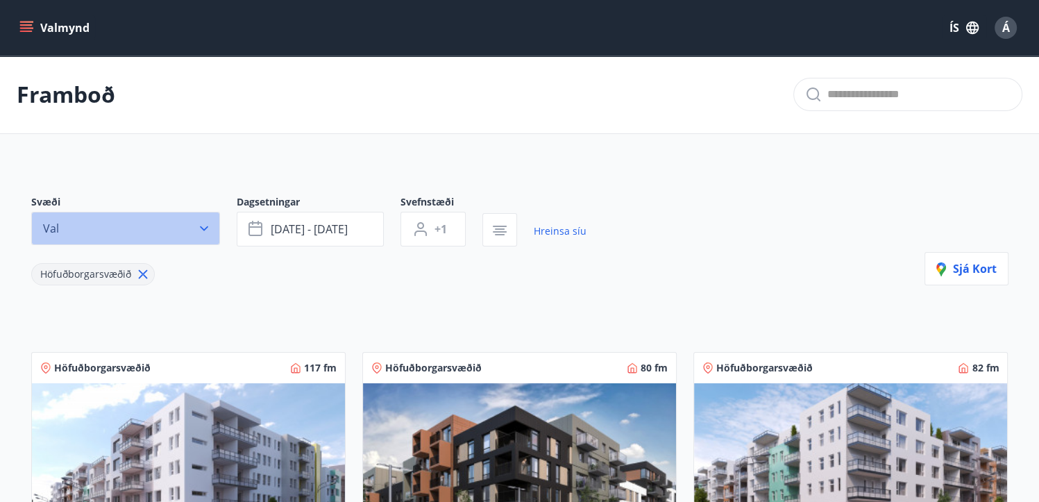
click at [206, 223] on icon "button" at bounding box center [204, 228] width 14 height 14
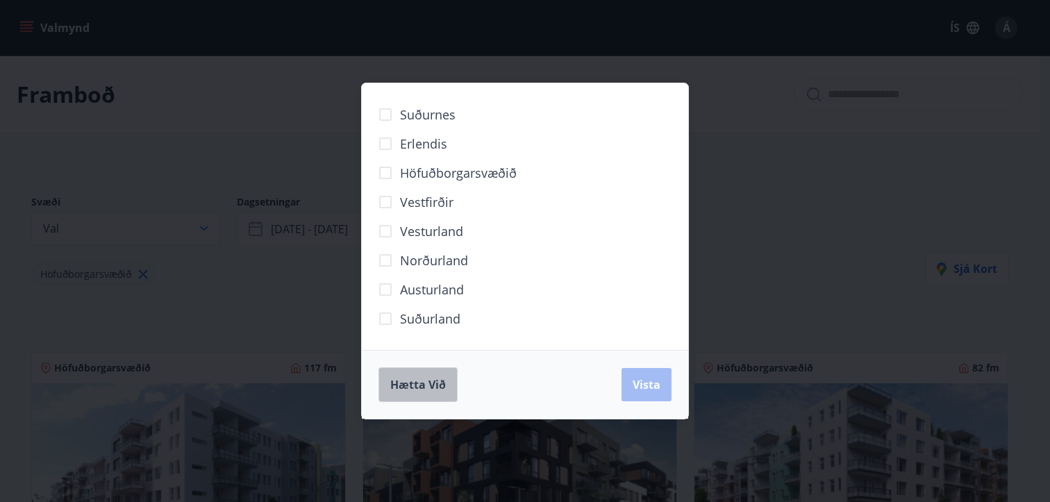
click at [424, 385] on span "Hætta við" at bounding box center [418, 384] width 56 height 15
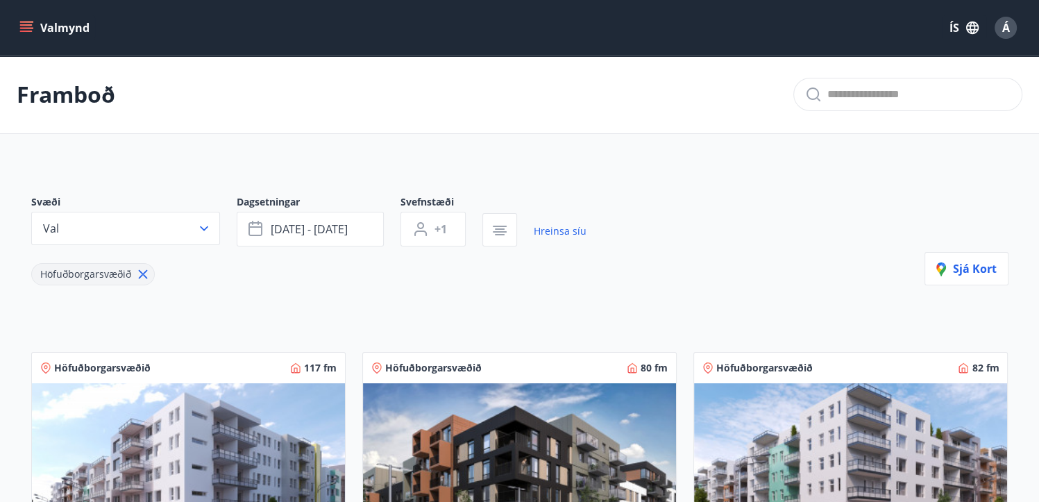
click at [142, 274] on icon at bounding box center [143, 275] width 2 height 2
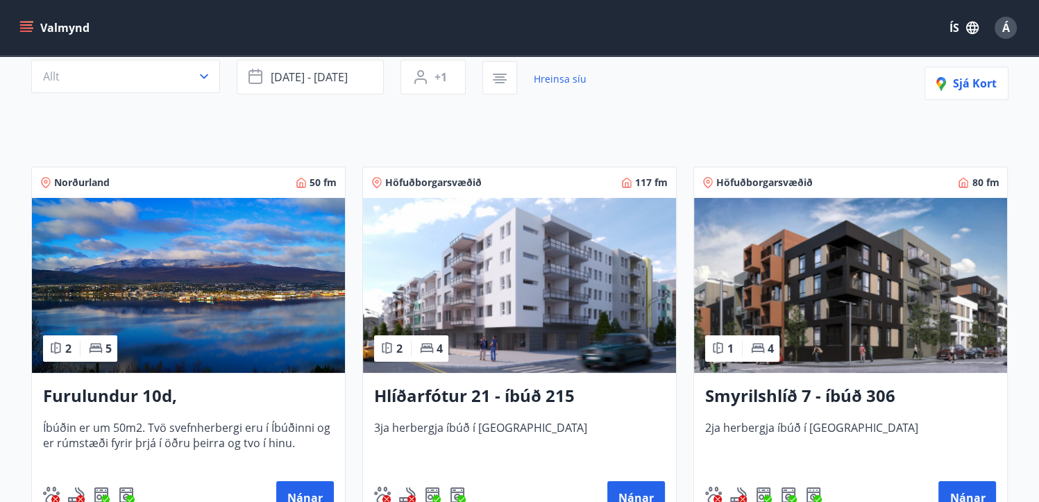
scroll to position [81, 0]
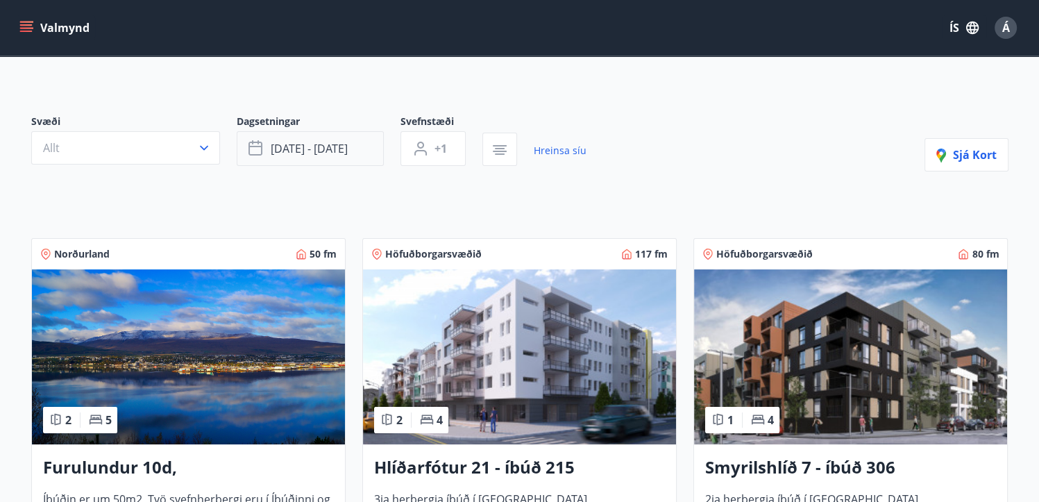
click at [342, 147] on span "[DATE] - [DATE]" at bounding box center [309, 148] width 77 height 15
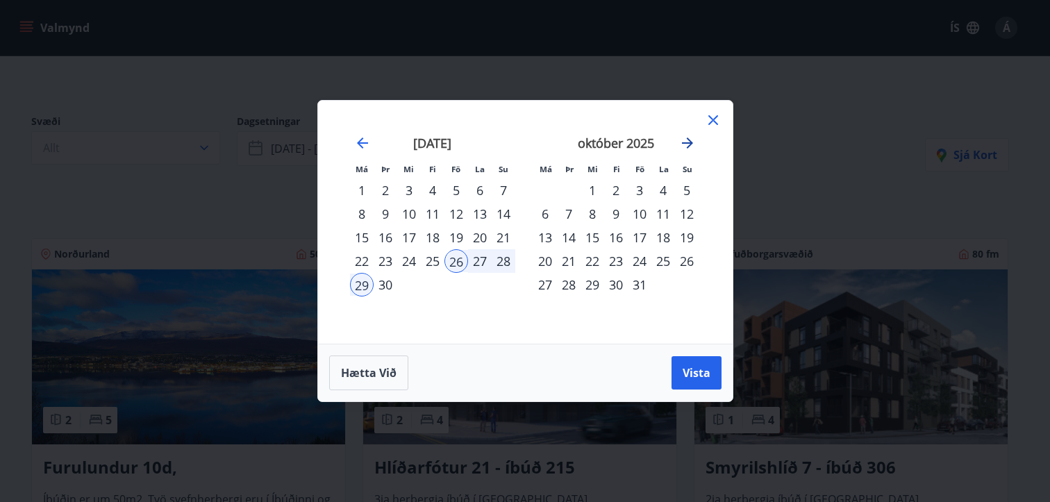
click at [689, 149] on icon "Move forward to switch to the next month." at bounding box center [687, 143] width 17 height 17
click at [436, 285] on div "30" at bounding box center [433, 285] width 24 height 24
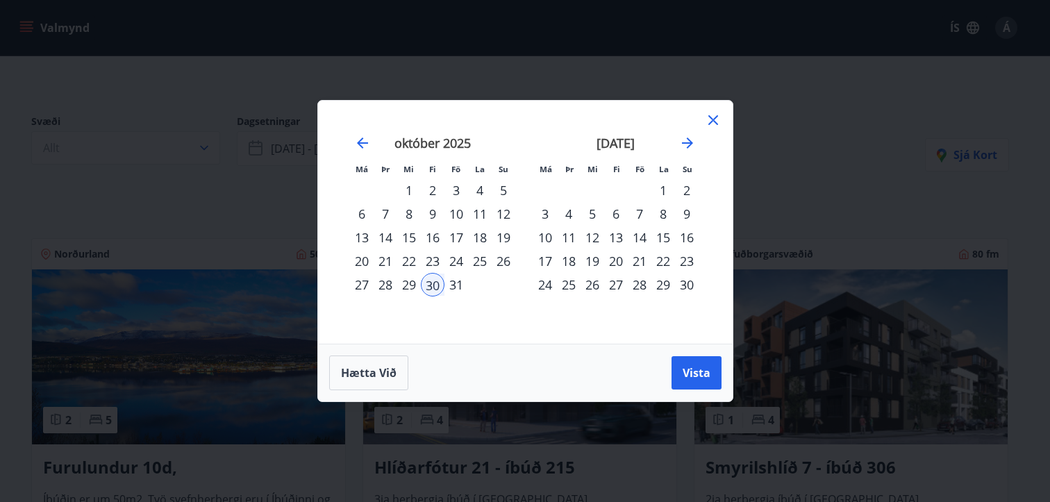
click at [544, 213] on div "3" at bounding box center [545, 214] width 24 height 24
click at [694, 377] on span "Vista" at bounding box center [697, 372] width 28 height 15
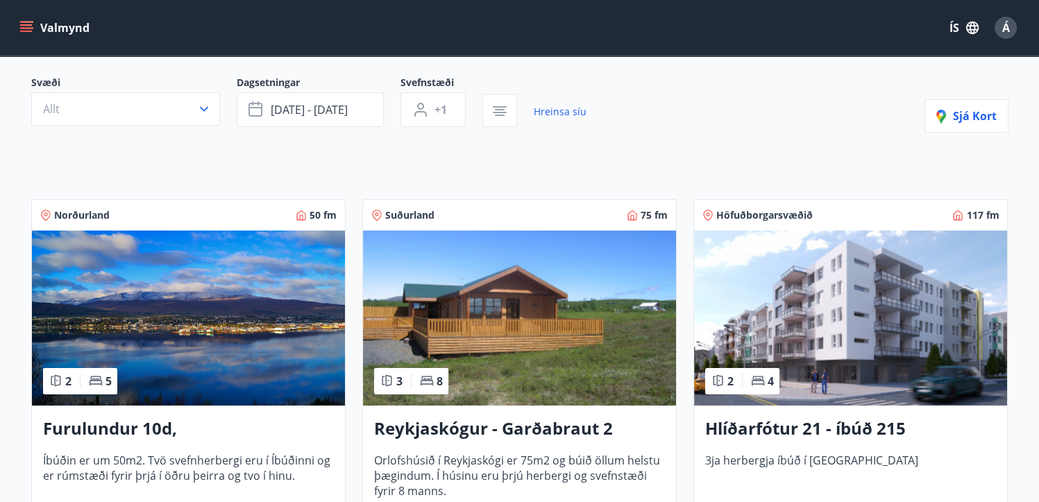
scroll to position [110, 0]
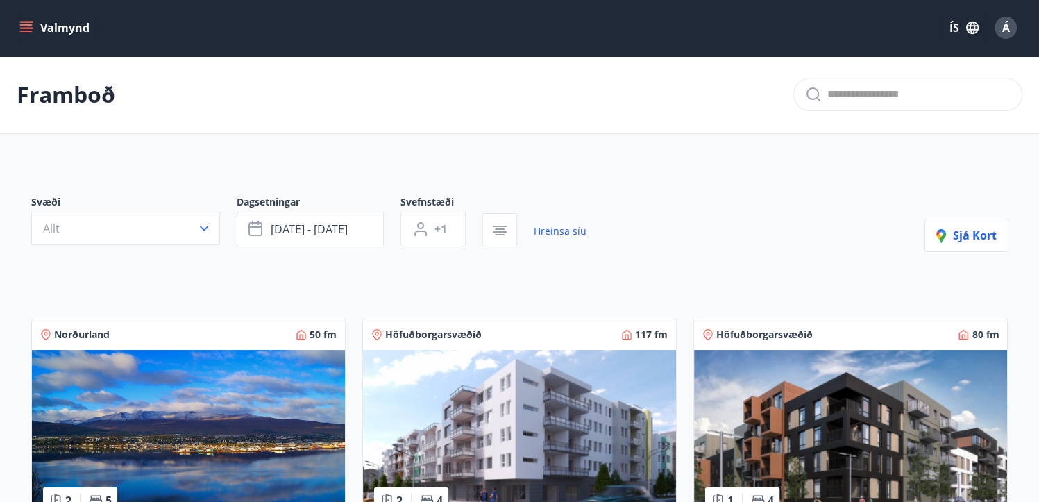
click at [65, 91] on p "Framboð" at bounding box center [66, 94] width 99 height 31
click at [24, 21] on icon "menu" at bounding box center [26, 28] width 14 height 14
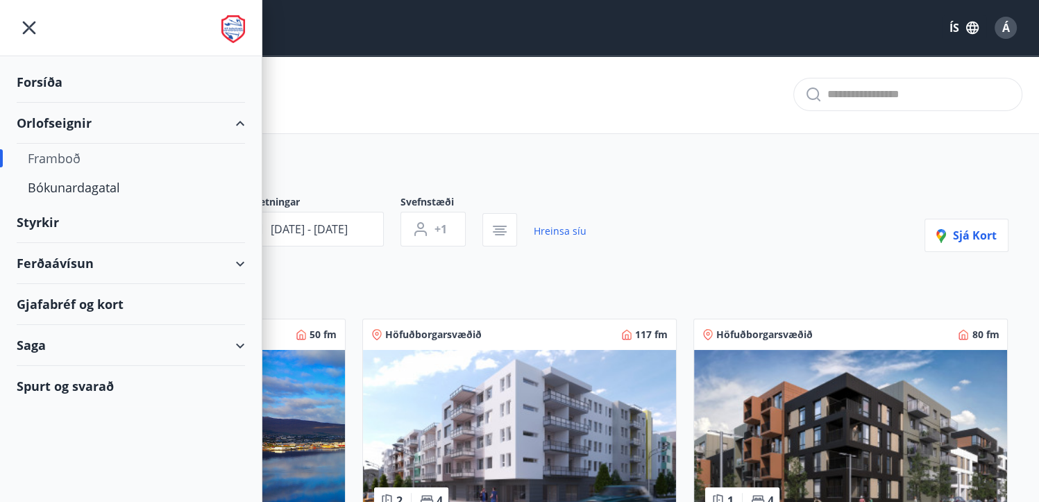
click at [62, 152] on div "Framboð" at bounding box center [131, 158] width 206 height 29
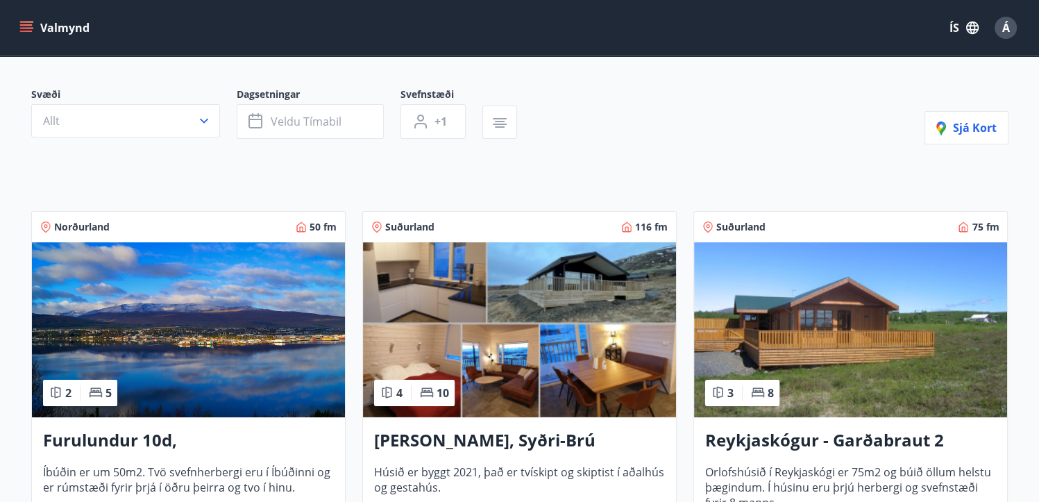
scroll to position [278, 0]
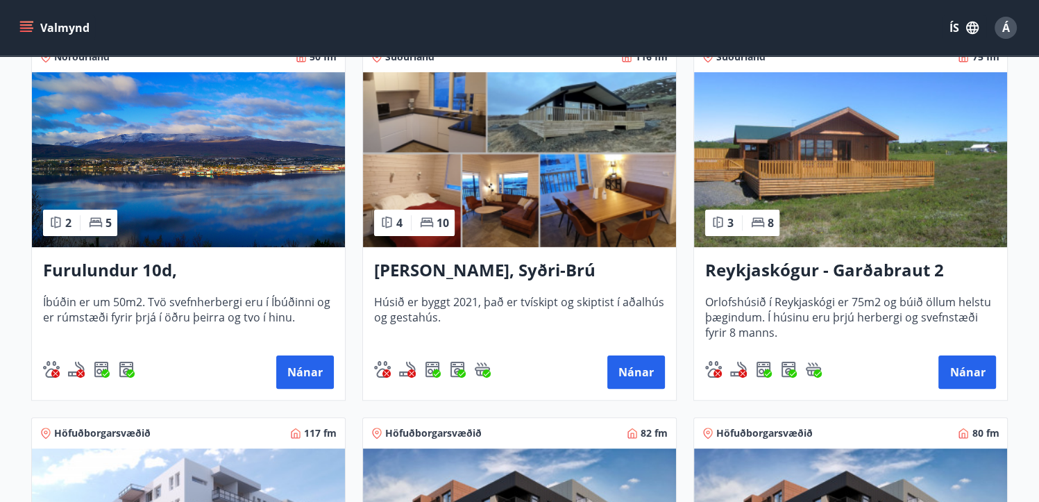
click at [478, 269] on h3 "[PERSON_NAME], Syðri-Brú" at bounding box center [519, 270] width 291 height 25
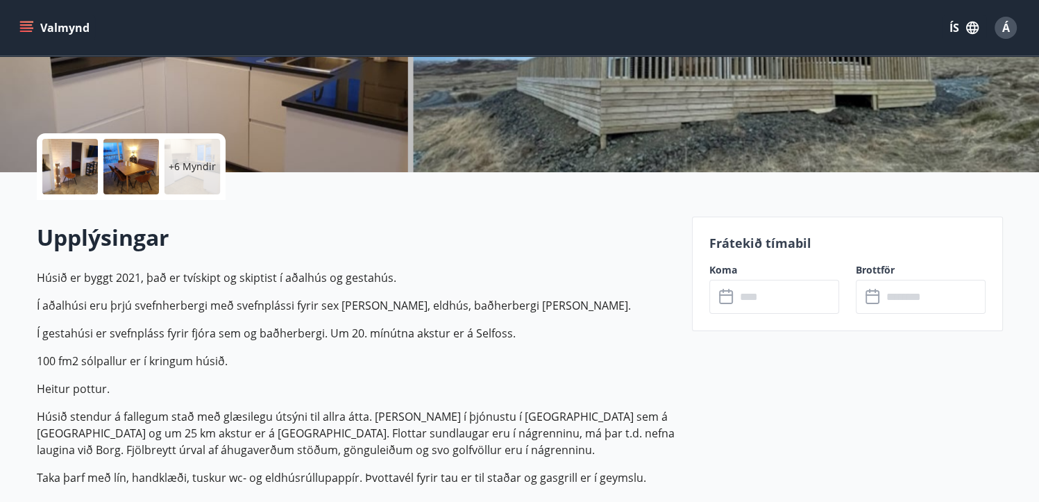
scroll to position [278, 0]
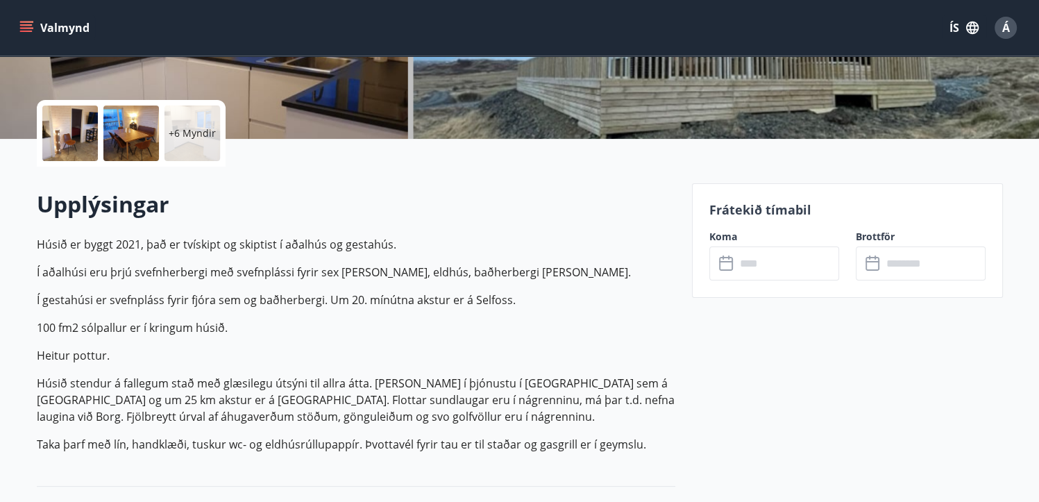
click at [773, 266] on input "text" at bounding box center [787, 263] width 103 height 34
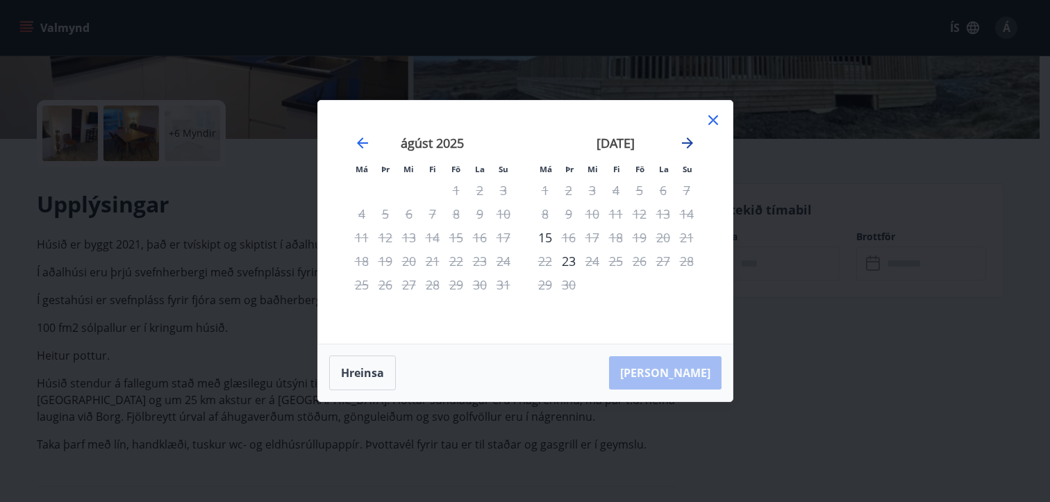
click at [689, 145] on icon "Move forward to switch to the next month." at bounding box center [687, 142] width 11 height 11
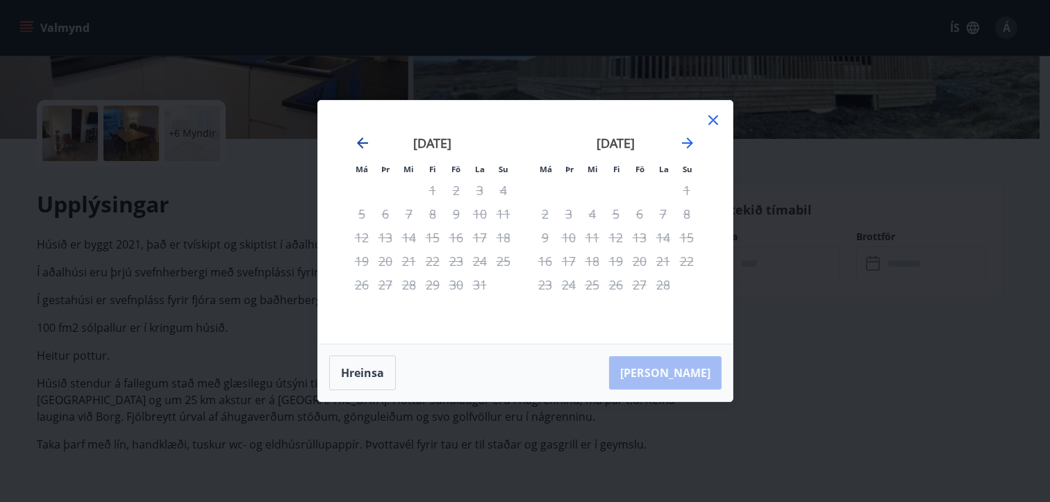
click at [369, 138] on icon "Move backward to switch to the previous month." at bounding box center [362, 143] width 17 height 17
drag, startPoint x: 710, startPoint y: 116, endPoint x: 673, endPoint y: 116, distance: 37.5
click at [709, 116] on icon at bounding box center [713, 120] width 17 height 17
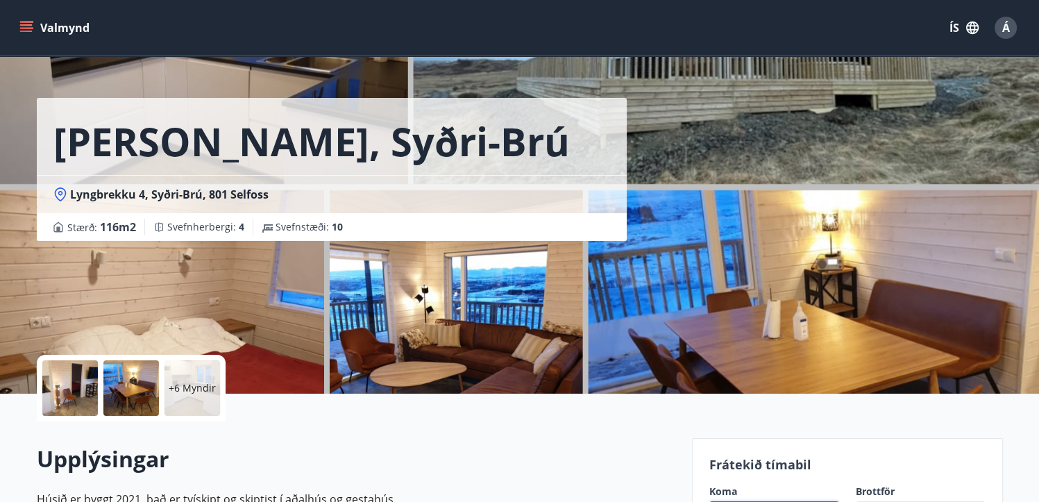
scroll to position [0, 0]
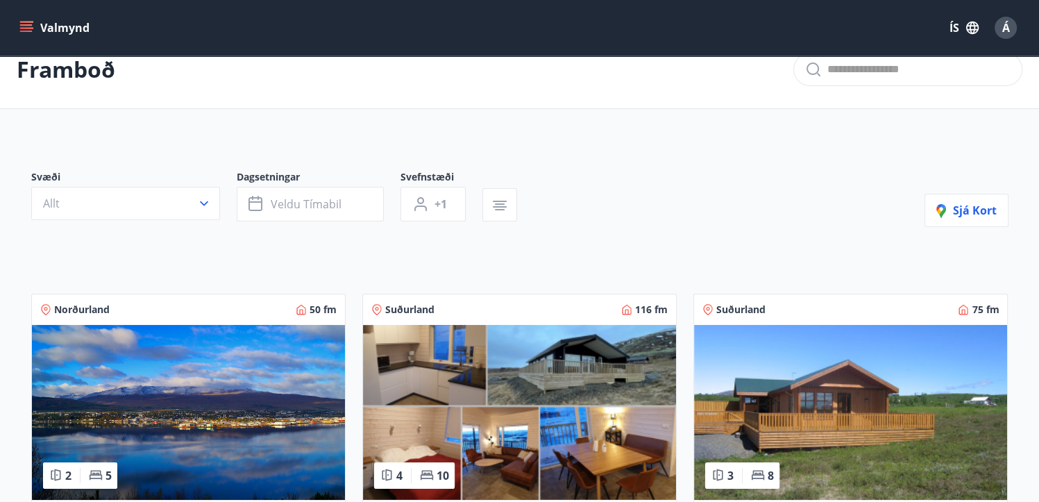
scroll to position [208, 0]
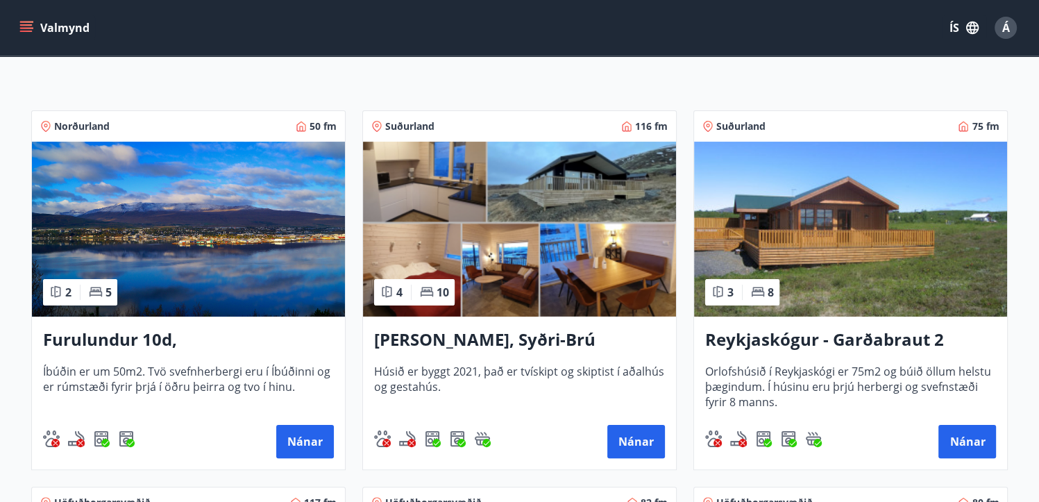
click at [763, 255] on img at bounding box center [850, 229] width 313 height 175
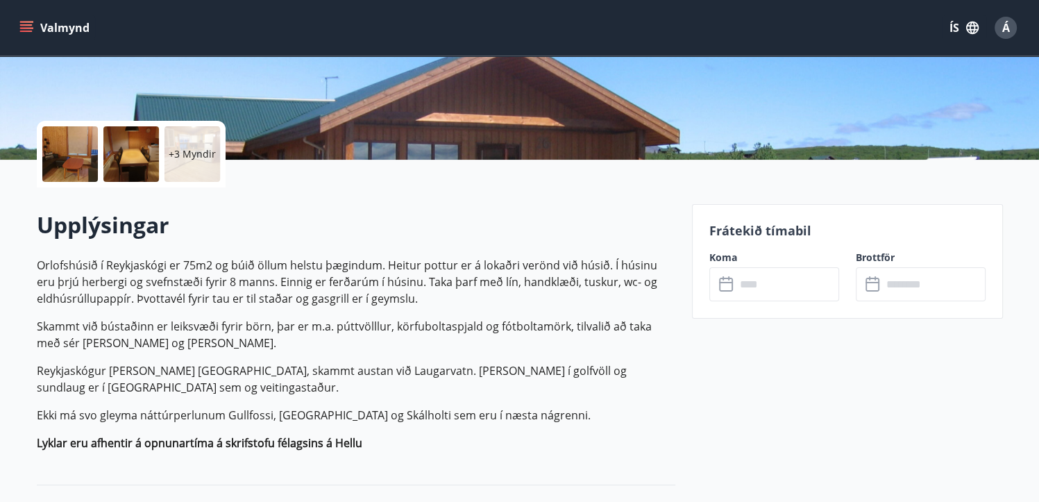
scroll to position [278, 0]
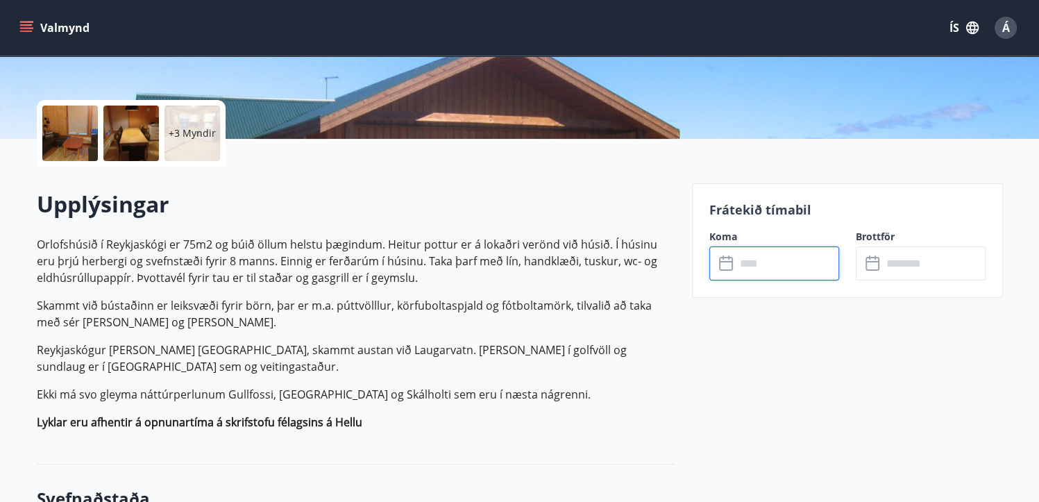
click at [797, 259] on input "text" at bounding box center [787, 263] width 103 height 34
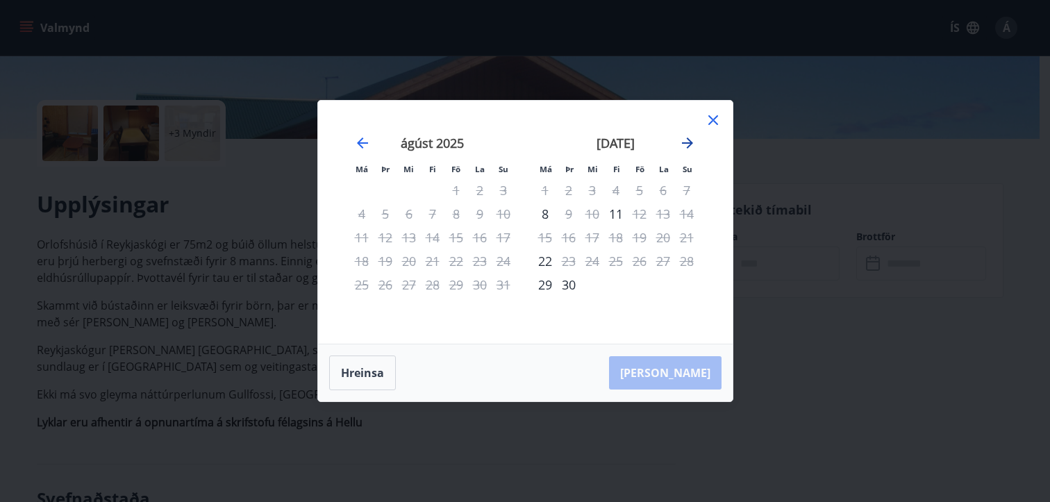
click at [684, 138] on icon "Move forward to switch to the next month." at bounding box center [687, 143] width 17 height 17
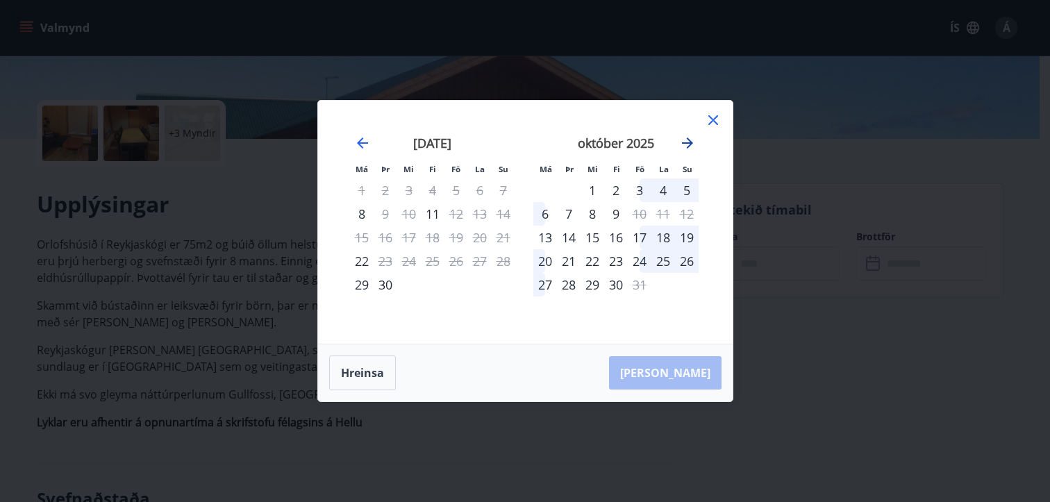
click at [684, 138] on icon "Move forward to switch to the next month." at bounding box center [687, 143] width 17 height 17
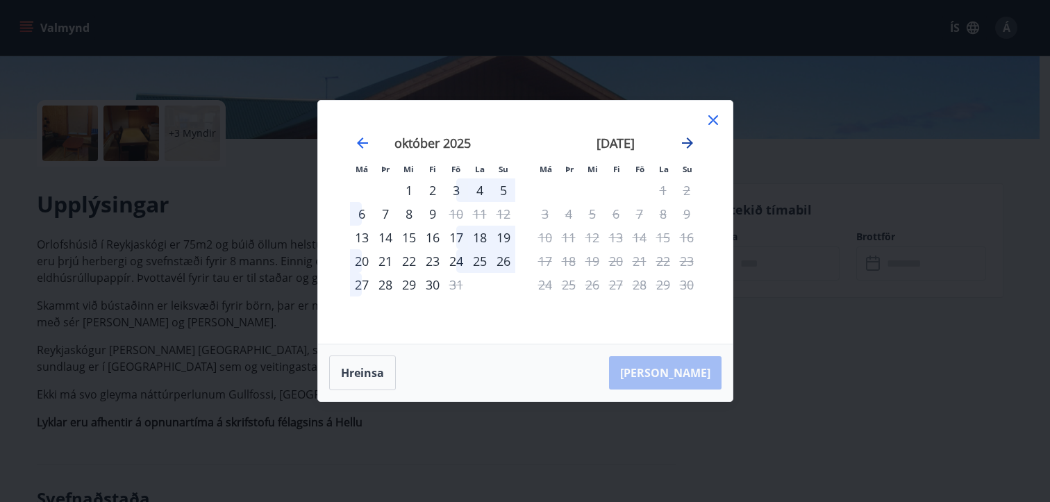
click at [690, 143] on icon "Move forward to switch to the next month." at bounding box center [687, 142] width 11 height 11
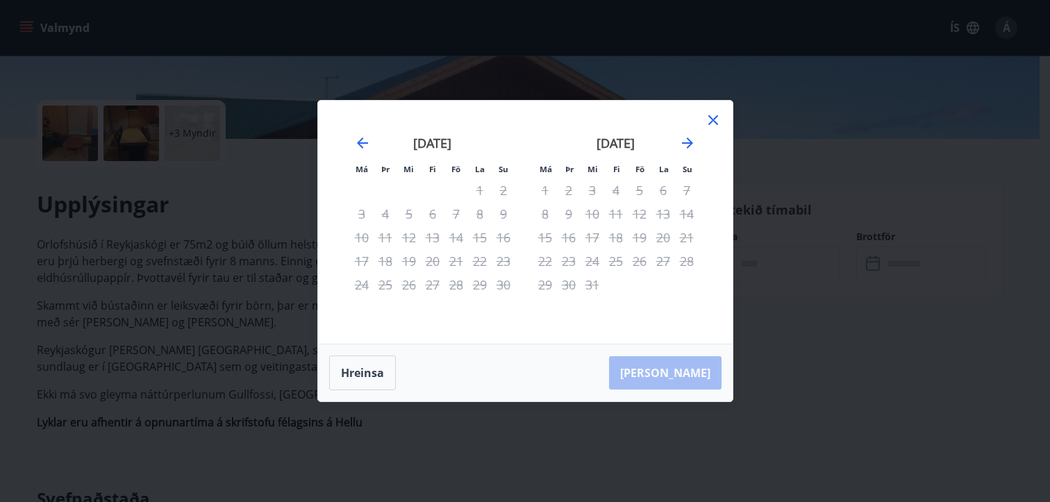
click at [714, 116] on icon at bounding box center [713, 120] width 17 height 17
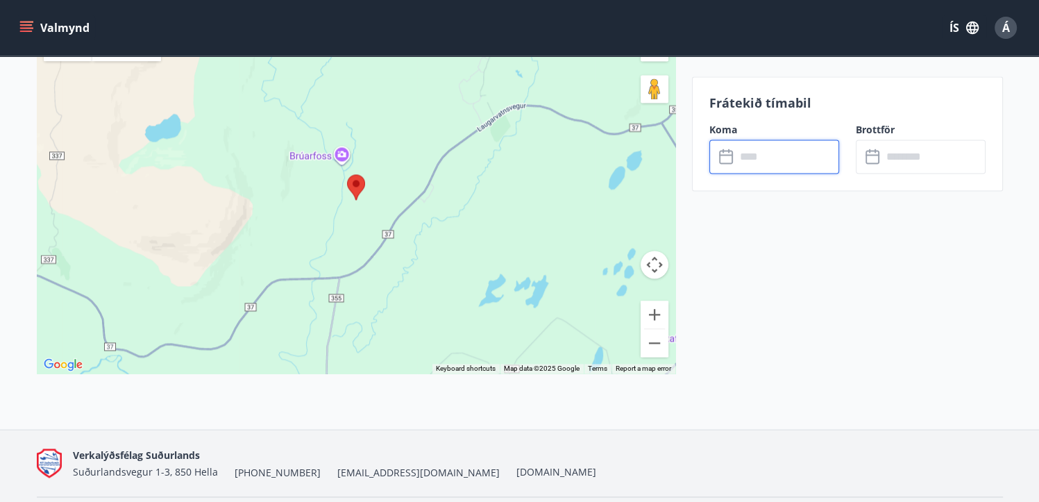
scroll to position [2014, 0]
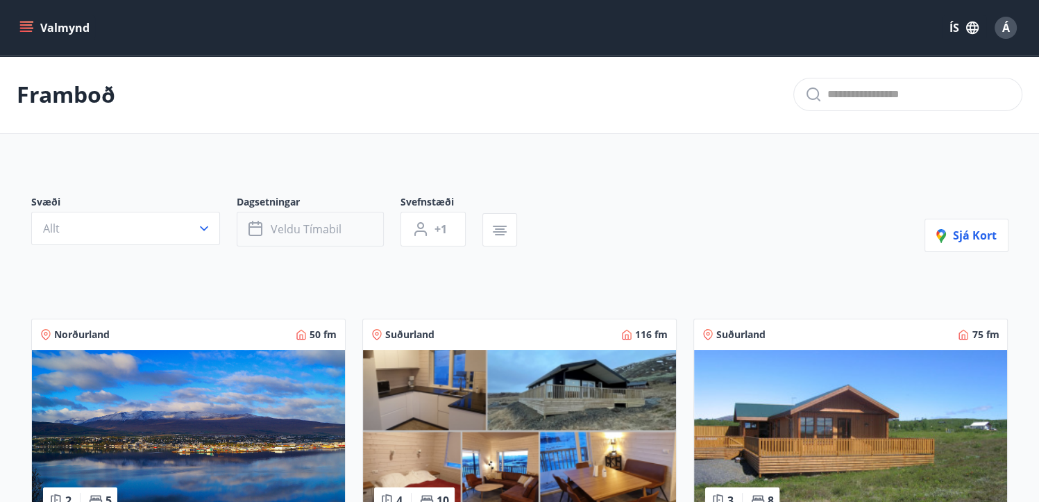
click at [328, 221] on span "Veldu tímabil" at bounding box center [306, 228] width 71 height 15
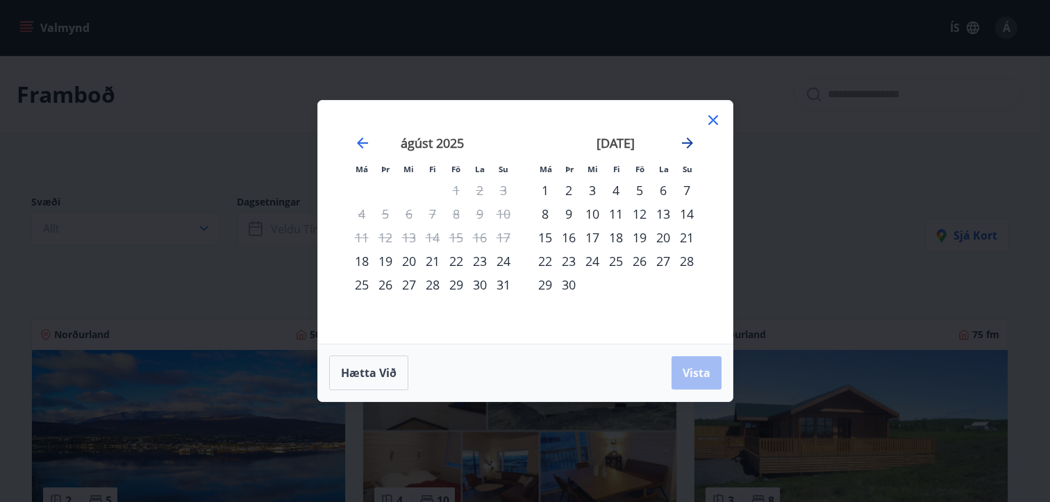
click at [689, 142] on icon "Move forward to switch to the next month." at bounding box center [687, 142] width 11 height 11
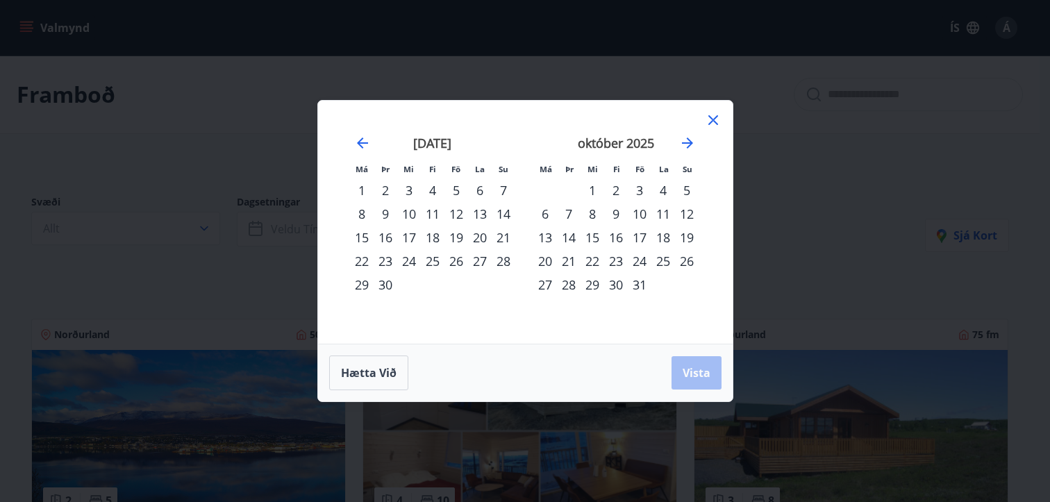
click at [617, 281] on div "30" at bounding box center [616, 285] width 24 height 24
click at [689, 142] on icon "Move forward to switch to the next month." at bounding box center [687, 143] width 17 height 17
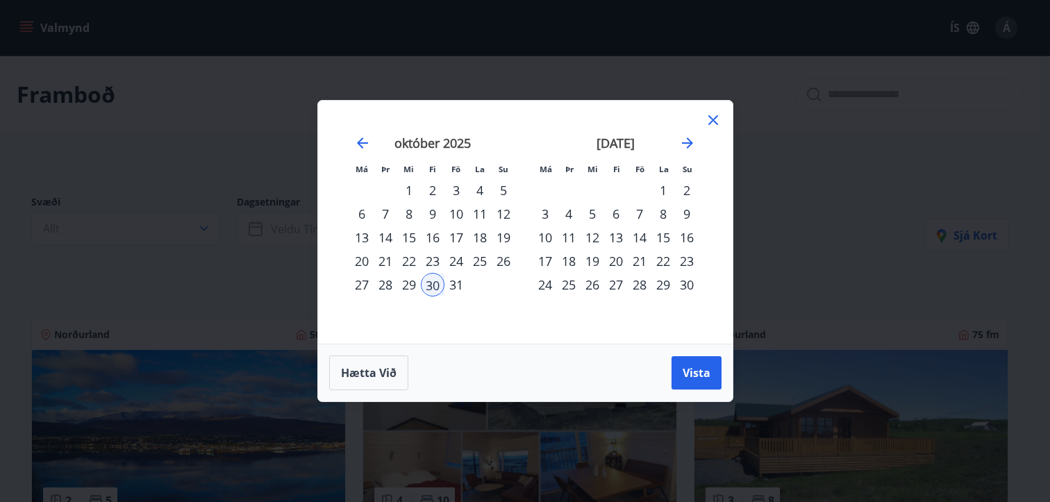
click at [548, 212] on div "3" at bounding box center [545, 214] width 24 height 24
click at [683, 361] on button "Vista" at bounding box center [696, 372] width 50 height 33
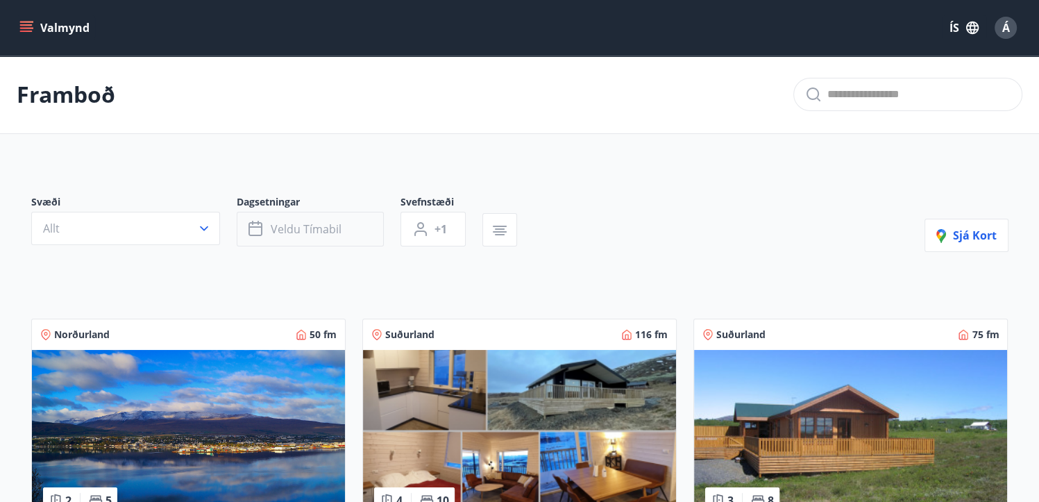
click at [314, 219] on button "Veldu tímabil" at bounding box center [310, 229] width 147 height 35
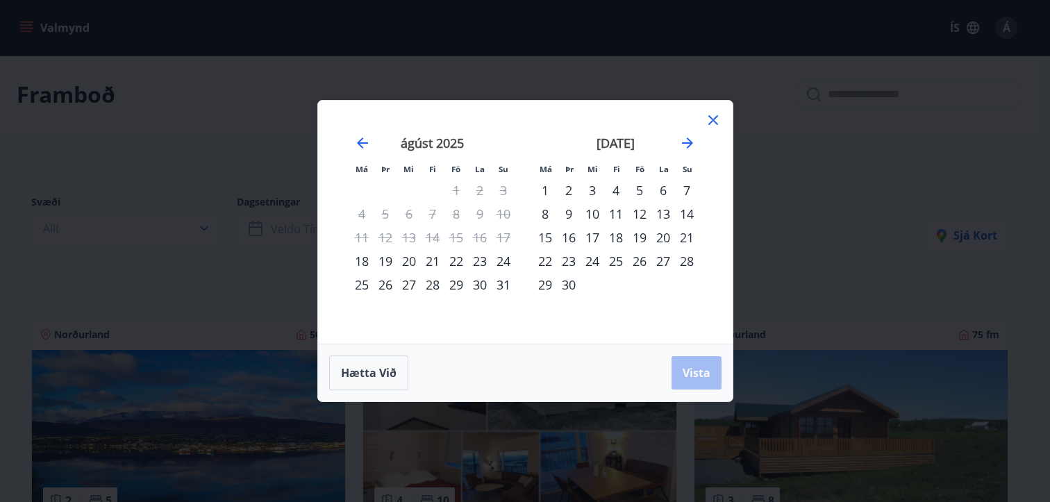
click at [642, 260] on div "26" at bounding box center [640, 261] width 24 height 24
click at [545, 282] on div "29" at bounding box center [545, 285] width 24 height 24
click at [697, 366] on span "Vista" at bounding box center [697, 372] width 28 height 15
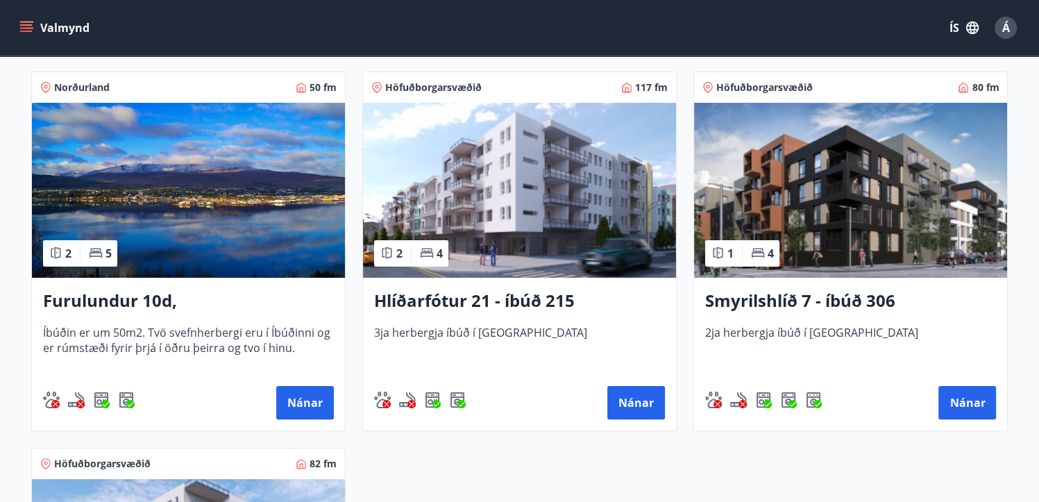
scroll to position [278, 0]
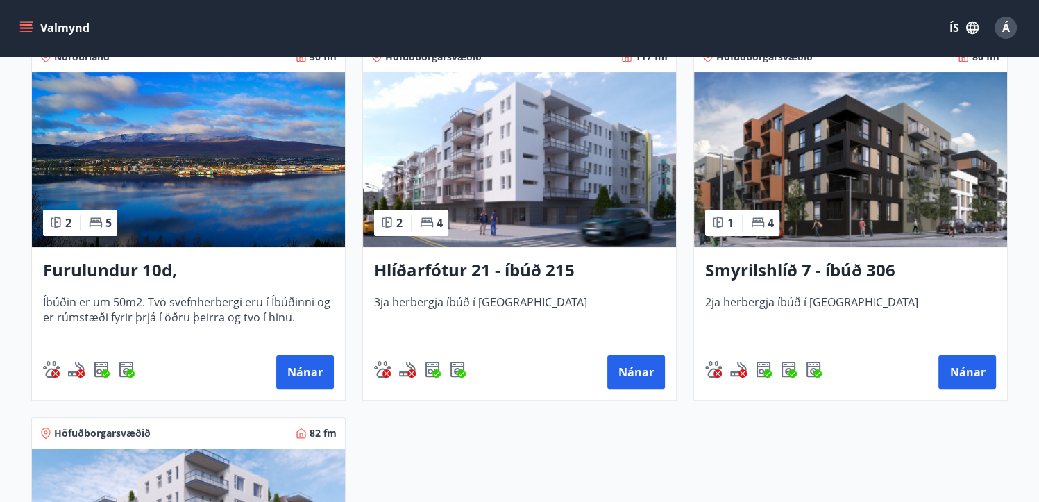
click at [817, 262] on h3 "Smyrilshlíð 7 - íbúð 306" at bounding box center [850, 270] width 291 height 25
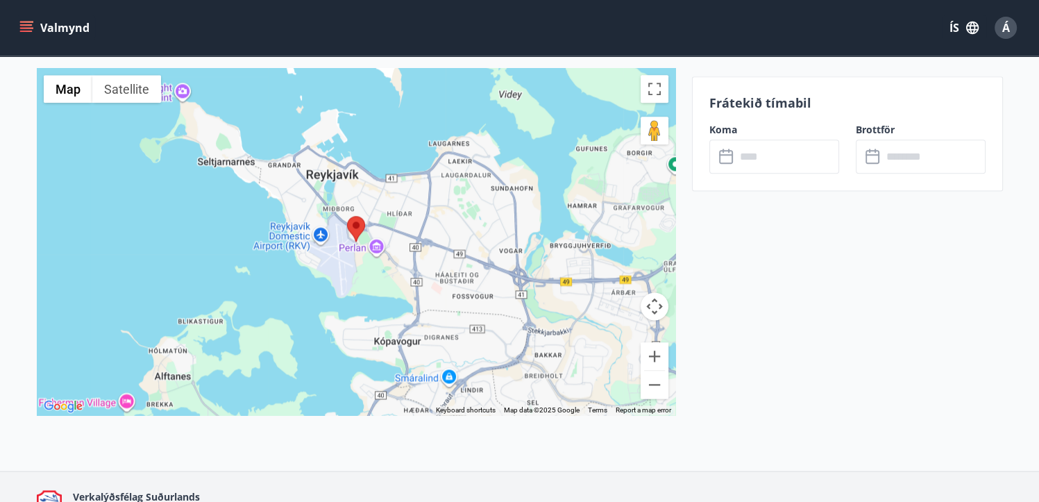
scroll to position [1714, 0]
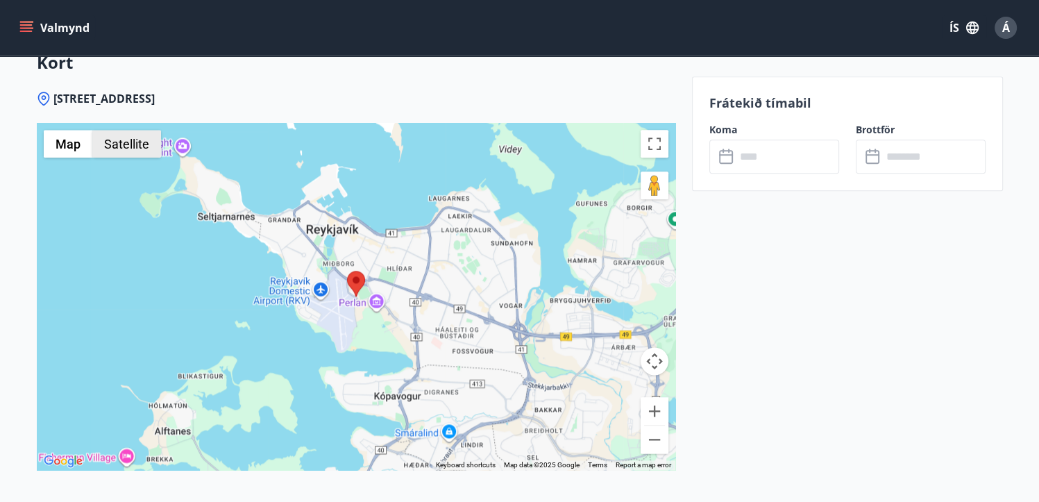
click at [147, 135] on button "Satellite" at bounding box center [126, 144] width 69 height 28
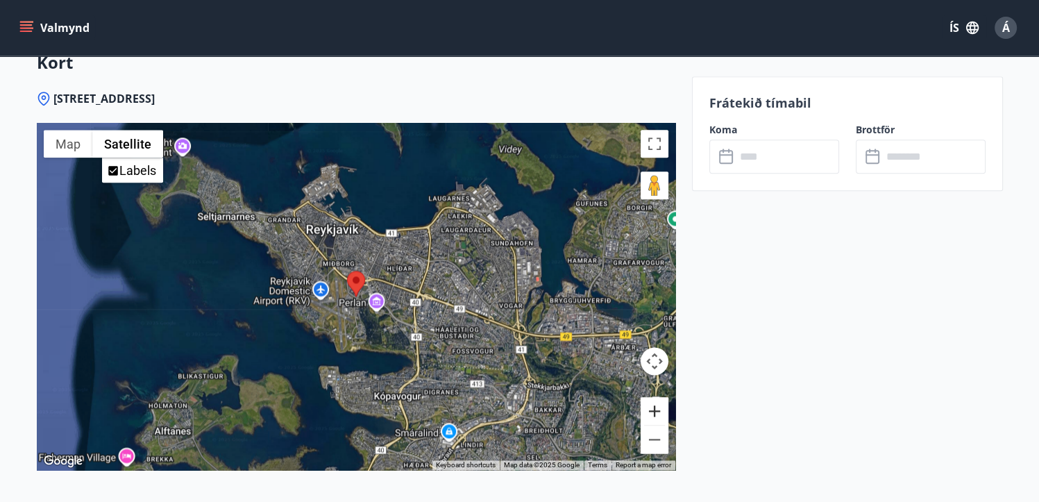
click at [648, 410] on button "Zoom in" at bounding box center [655, 411] width 28 height 28
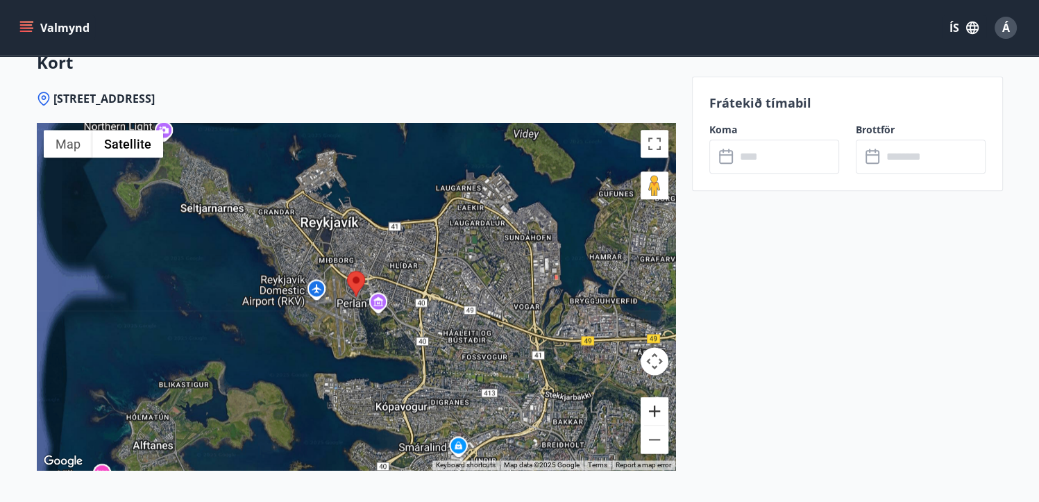
click at [648, 410] on button "Zoom in" at bounding box center [655, 411] width 28 height 28
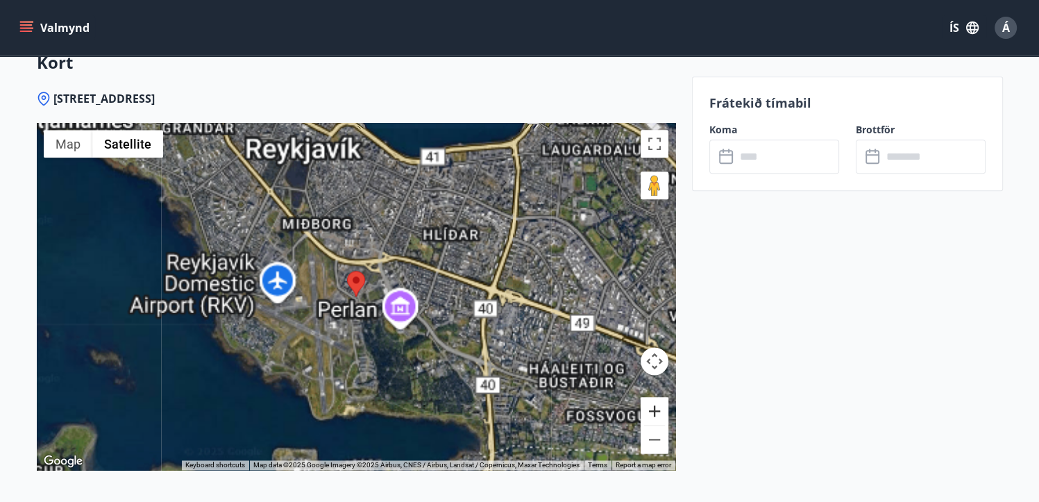
click at [648, 410] on button "Zoom in" at bounding box center [655, 411] width 28 height 28
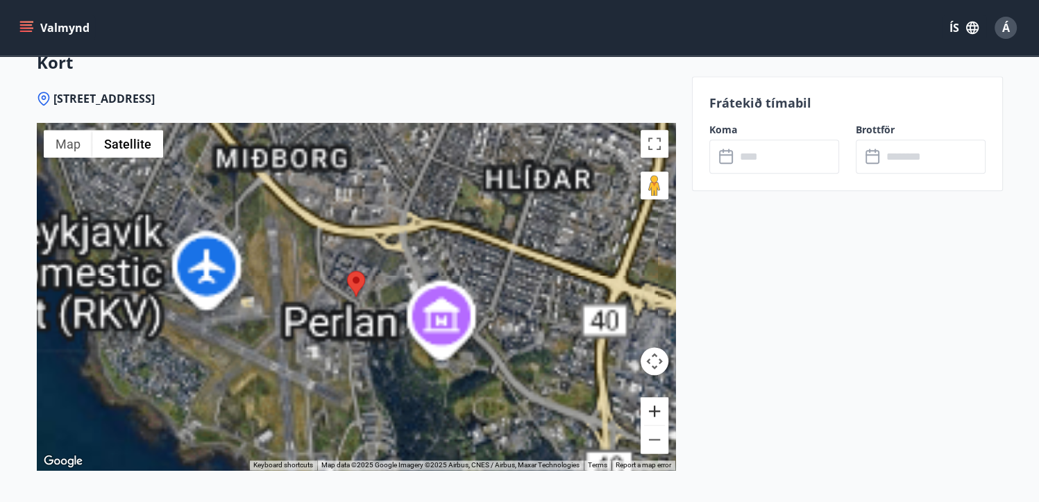
click at [648, 410] on button "Zoom in" at bounding box center [655, 411] width 28 height 28
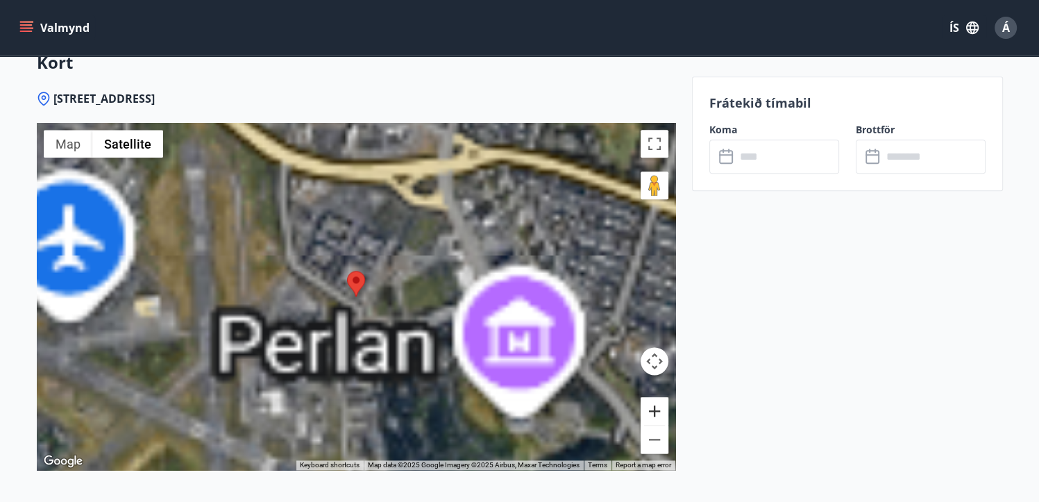
click at [648, 410] on button "Zoom in" at bounding box center [655, 411] width 28 height 28
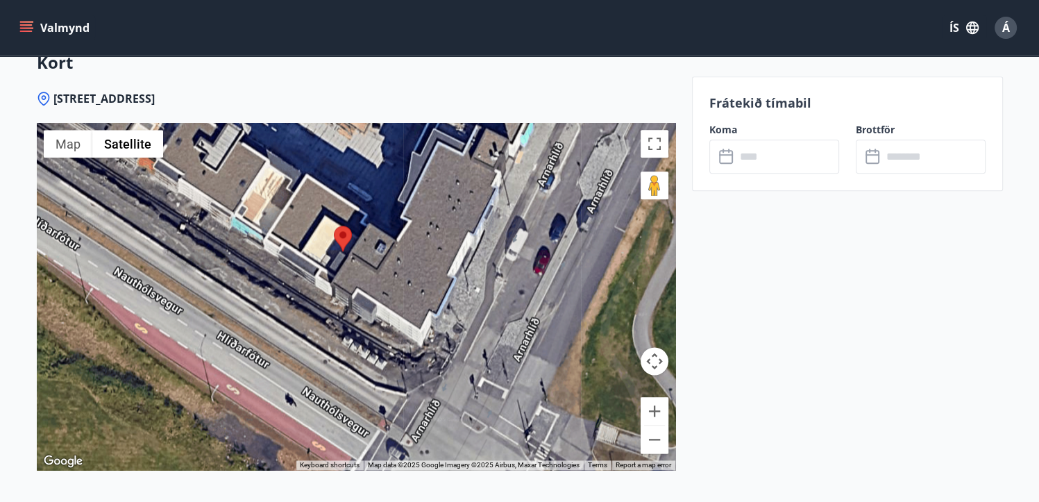
drag, startPoint x: 522, startPoint y: 380, endPoint x: 496, endPoint y: 310, distance: 74.3
click at [496, 310] on div at bounding box center [356, 296] width 639 height 347
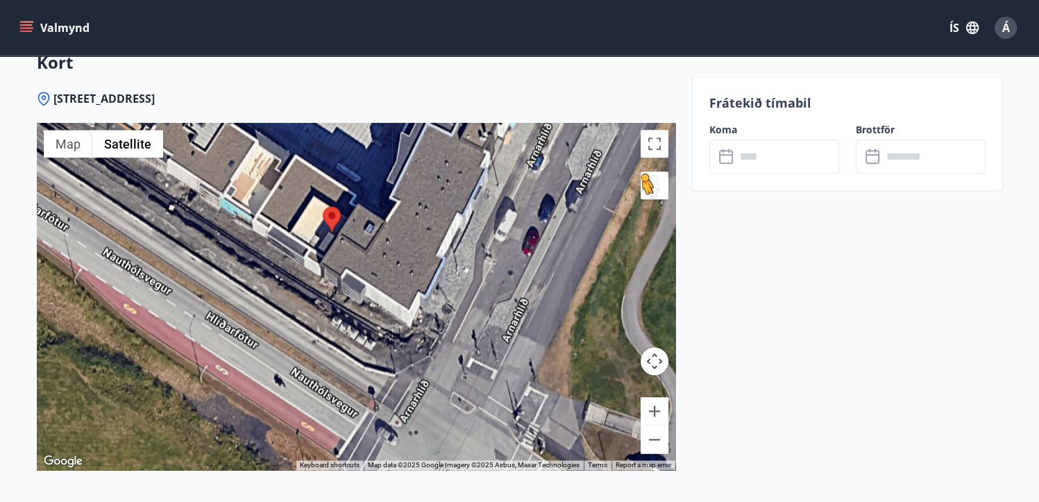
click at [651, 183] on button "Drag Pegman onto the map to open Street View" at bounding box center [655, 185] width 28 height 28
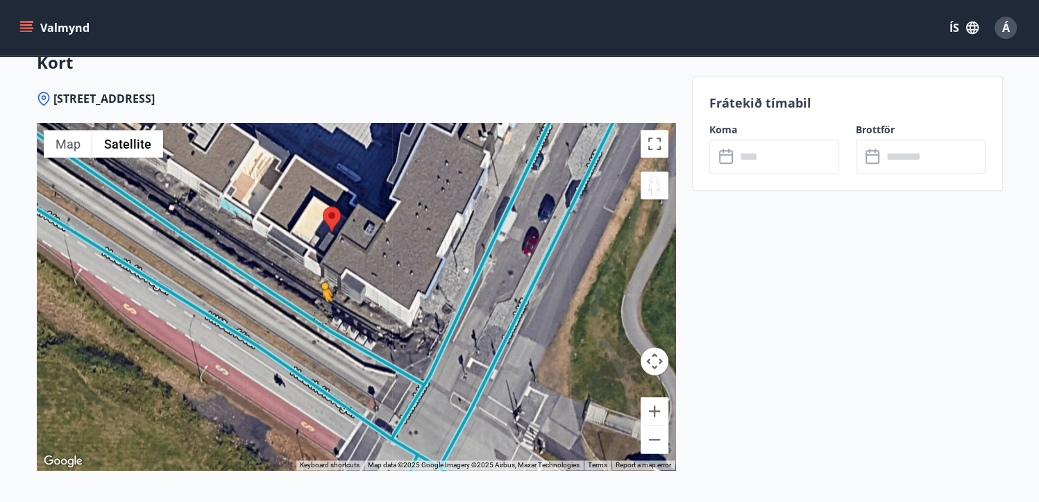
drag, startPoint x: 651, startPoint y: 183, endPoint x: 321, endPoint y: 314, distance: 354.3
click at [321, 314] on div "To activate drag with keyboard, press Alt + Enter. Once in keyboard drag state,…" at bounding box center [356, 296] width 639 height 347
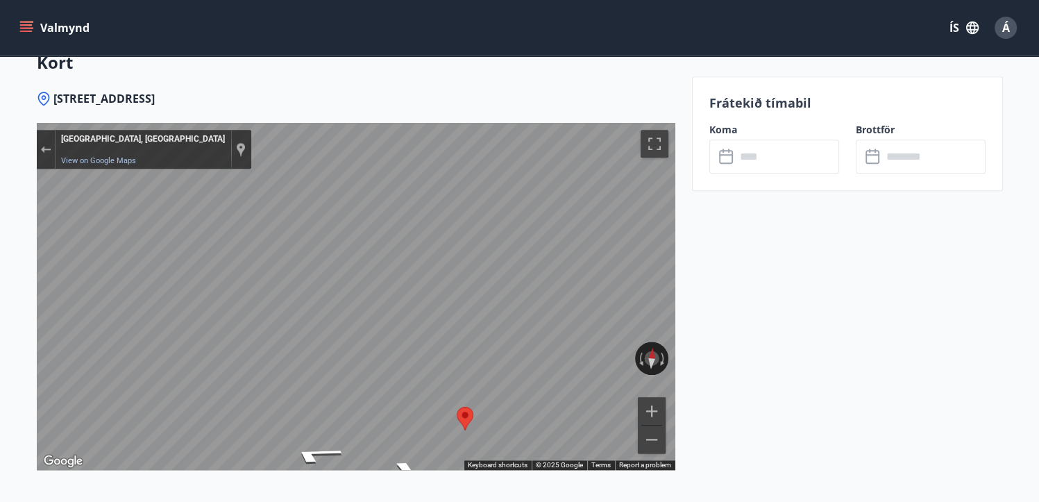
click at [337, 485] on div "Smyrilshlíð 7, 102 [GEOGRAPHIC_DATA] ← Move left → Move right ↑ Move up ↓ Move …" at bounding box center [356, 308] width 639 height 435
drag, startPoint x: 109, startPoint y: 487, endPoint x: 463, endPoint y: 416, distance: 361.3
click at [463, 416] on img "Map" at bounding box center [465, 419] width 17 height 24
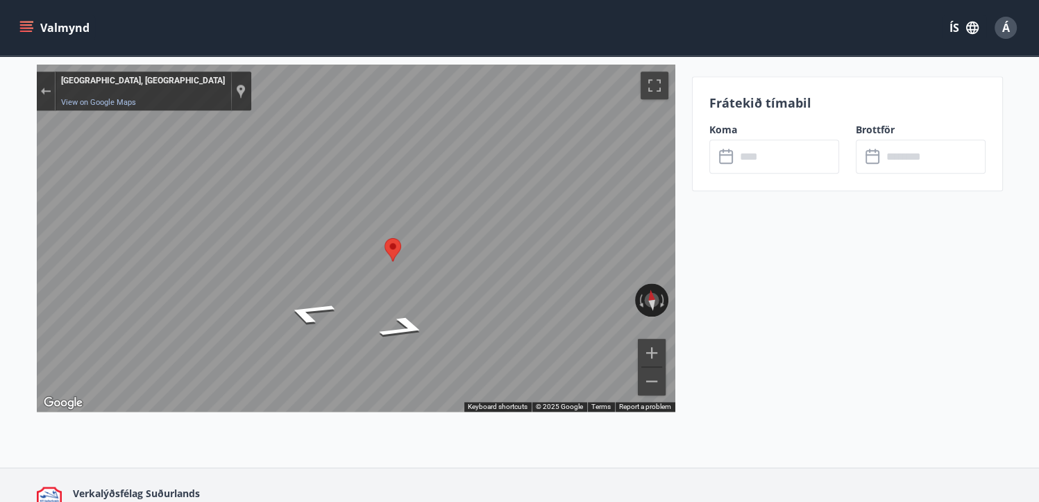
scroll to position [1805, 0]
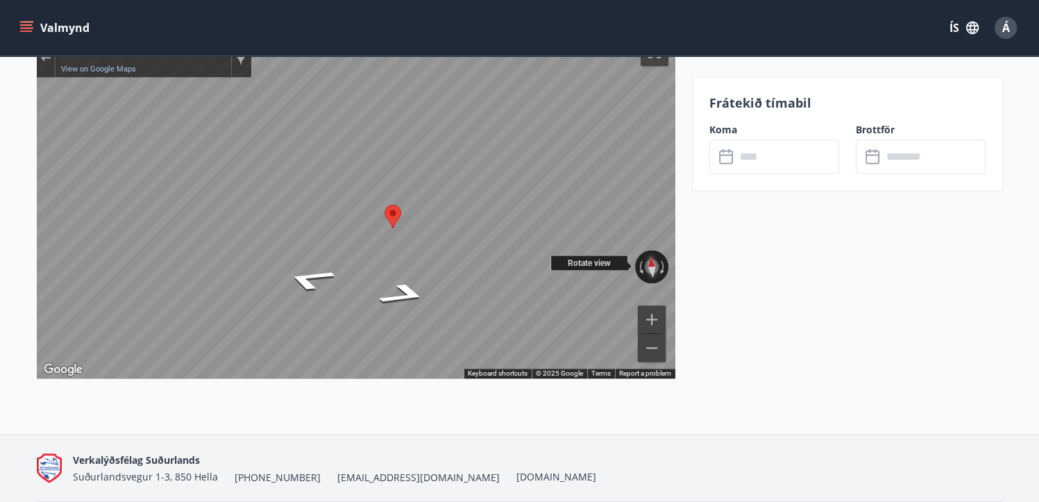
click at [651, 265] on button "Reset the view" at bounding box center [651, 266] width 17 height 35
click at [523, 410] on div "Smyrilshlíð 7, 102 [GEOGRAPHIC_DATA] ← Move left → Move right ↑ Move up ↓ Move …" at bounding box center [356, 216] width 639 height 435
click at [780, 160] on input "text" at bounding box center [787, 157] width 103 height 34
click at [739, 149] on input "text" at bounding box center [787, 157] width 103 height 34
click at [727, 167] on div "​ ​" at bounding box center [775, 157] width 130 height 34
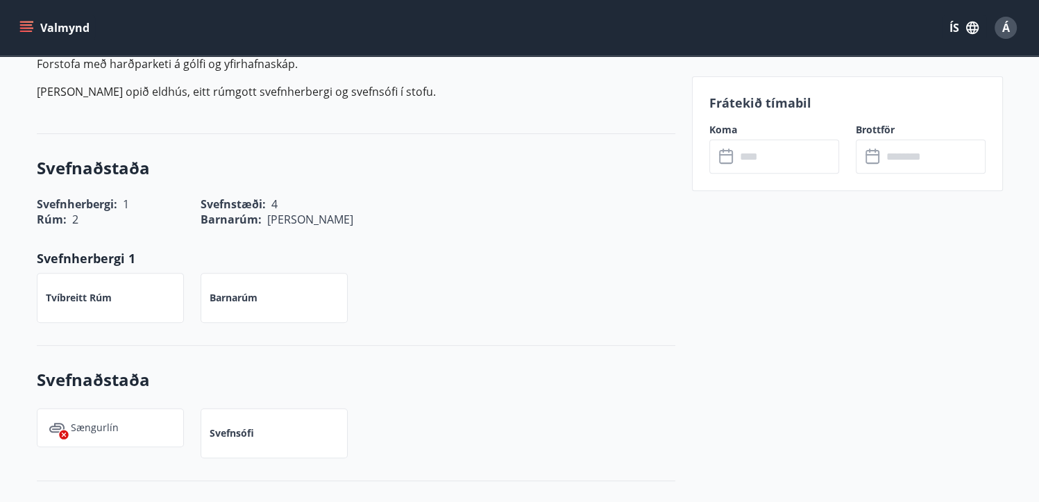
click at [773, 131] on label "Koma" at bounding box center [775, 130] width 130 height 14
click at [785, 151] on input "text" at bounding box center [787, 157] width 103 height 34
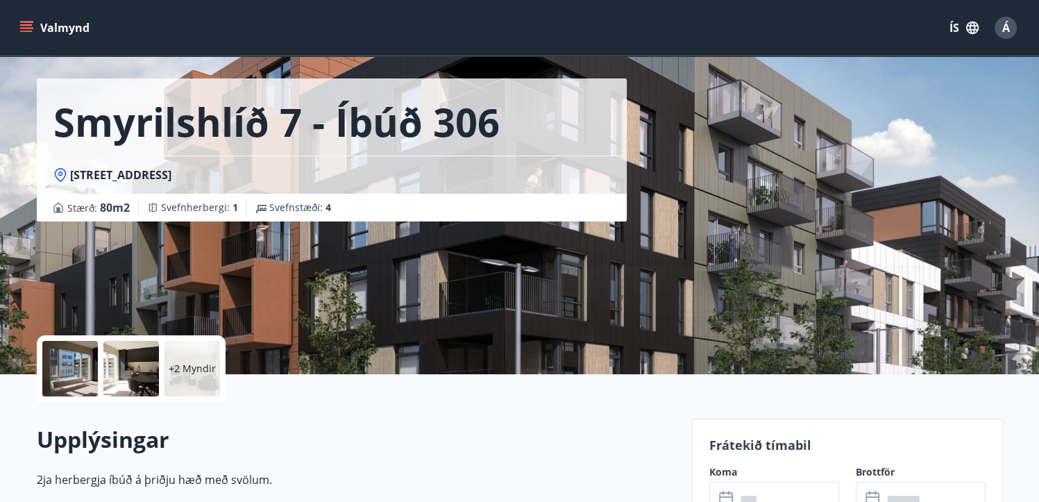
scroll to position [0, 0]
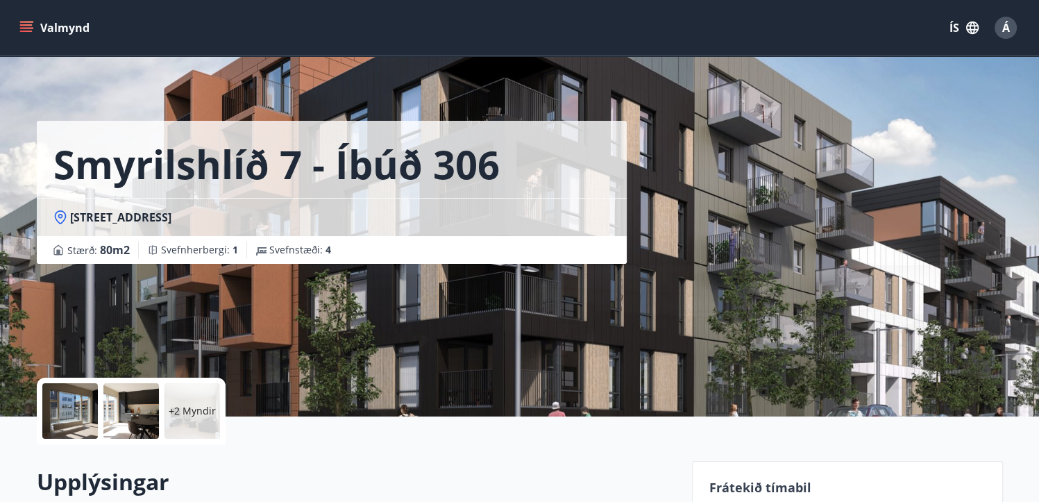
click at [592, 472] on h2 "Upplýsingar" at bounding box center [356, 482] width 639 height 31
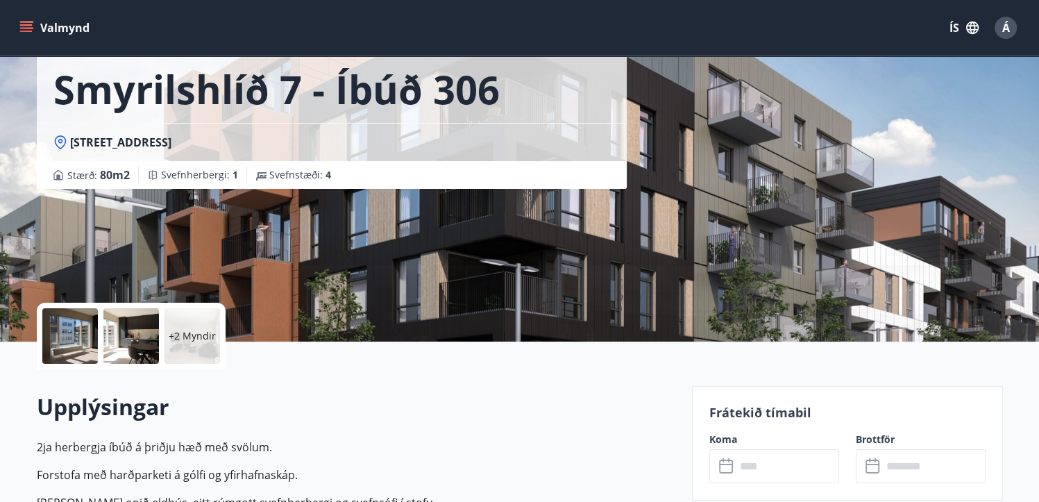
scroll to position [278, 0]
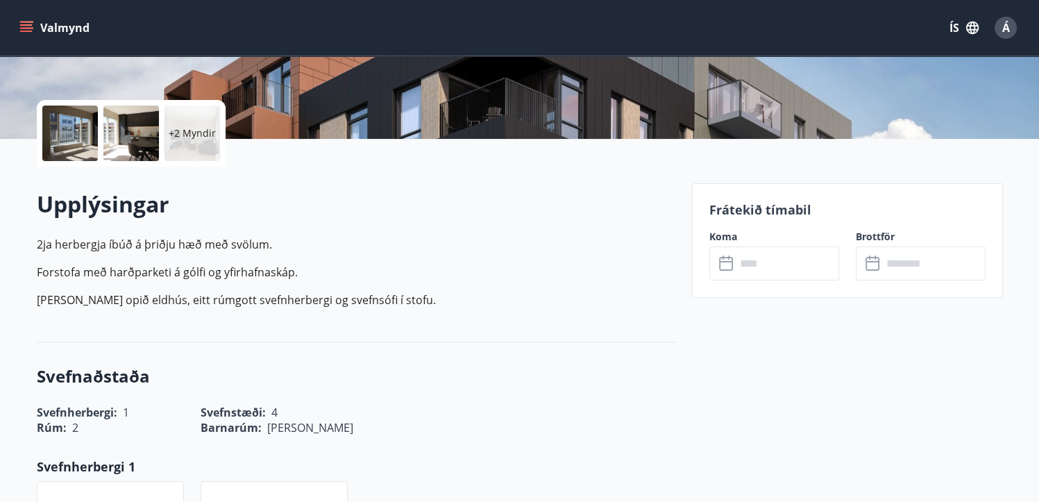
click at [782, 266] on input "text" at bounding box center [787, 263] width 103 height 34
click at [721, 260] on icon at bounding box center [727, 264] width 17 height 17
drag, startPoint x: 725, startPoint y: 260, endPoint x: 795, endPoint y: 260, distance: 70.1
click at [726, 260] on icon at bounding box center [727, 264] width 17 height 17
click at [801, 260] on input "text" at bounding box center [787, 263] width 103 height 34
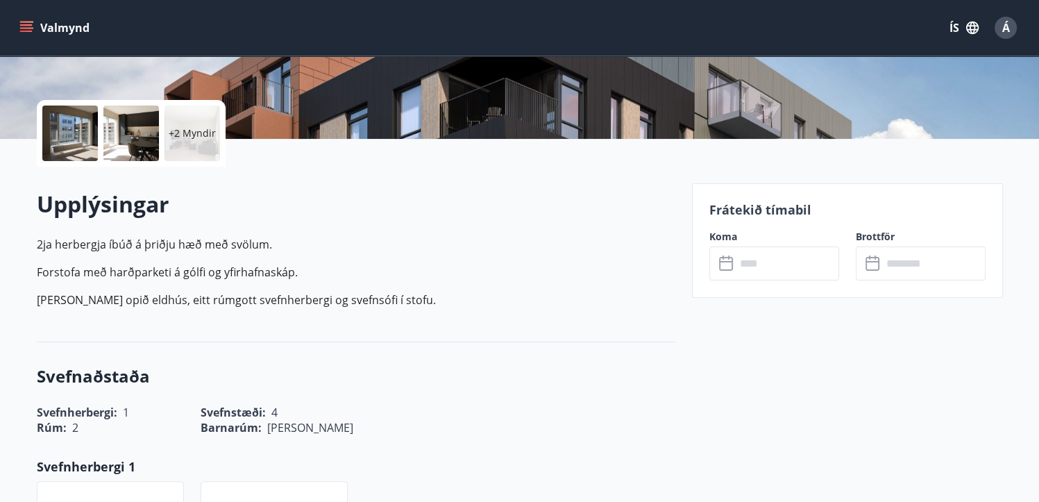
click at [804, 260] on input "text" at bounding box center [787, 263] width 103 height 34
click at [785, 256] on input "text" at bounding box center [787, 263] width 103 height 34
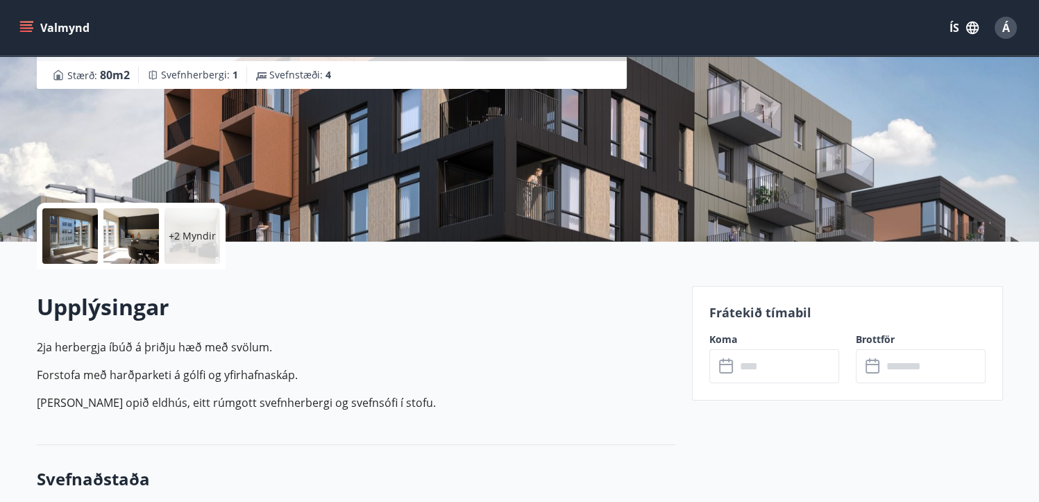
scroll to position [278, 0]
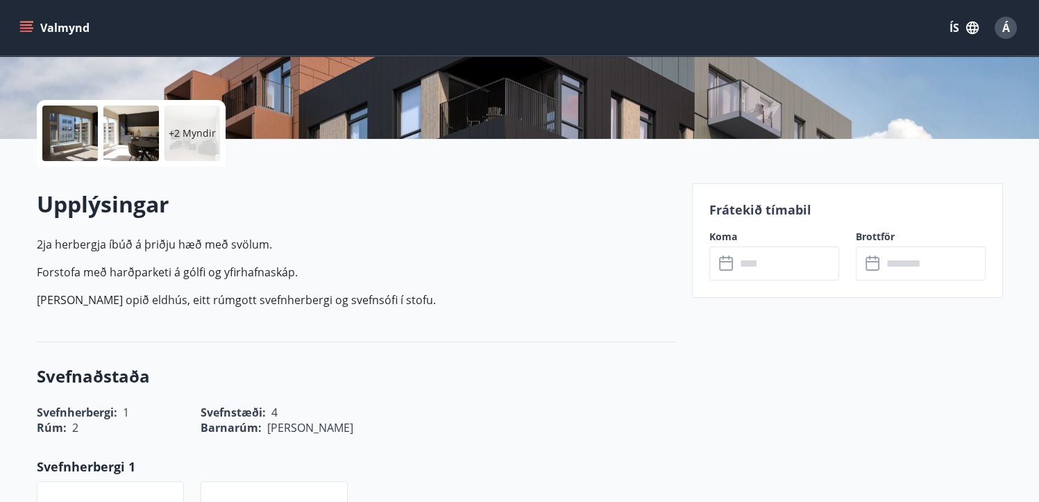
click at [821, 263] on input "text" at bounding box center [787, 263] width 103 height 34
drag, startPoint x: 857, startPoint y: 260, endPoint x: 871, endPoint y: 263, distance: 13.5
click at [862, 262] on div "​ ​" at bounding box center [921, 263] width 130 height 34
click at [883, 264] on input "text" at bounding box center [933, 263] width 103 height 34
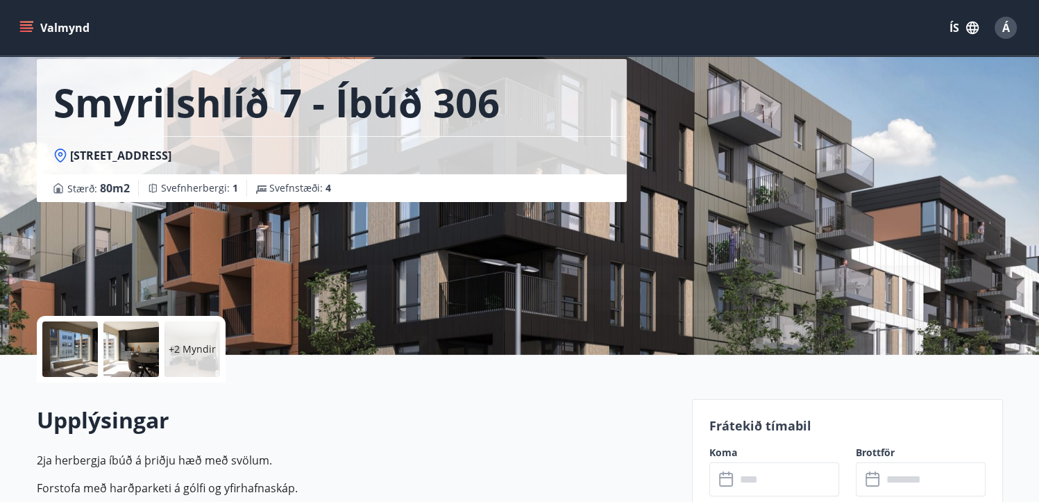
scroll to position [278, 0]
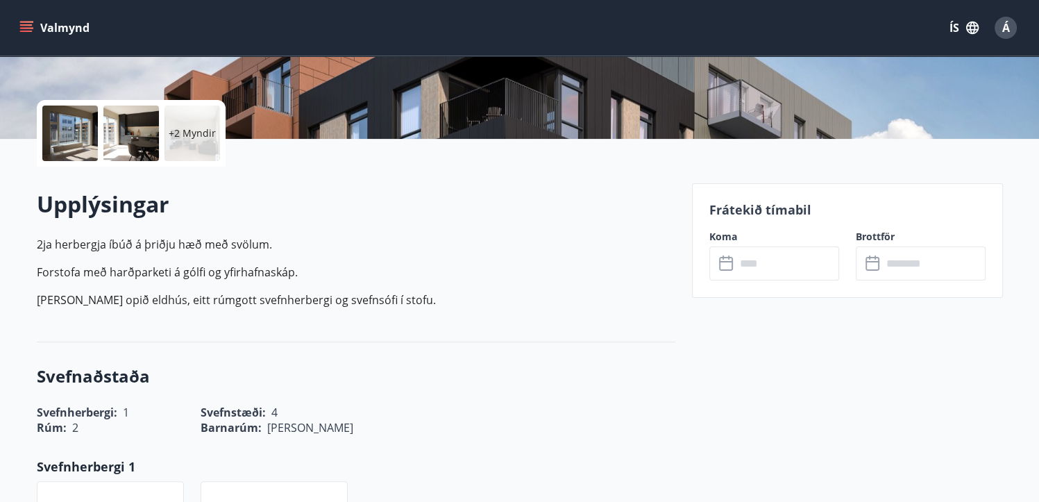
click at [750, 258] on input "text" at bounding box center [787, 263] width 103 height 34
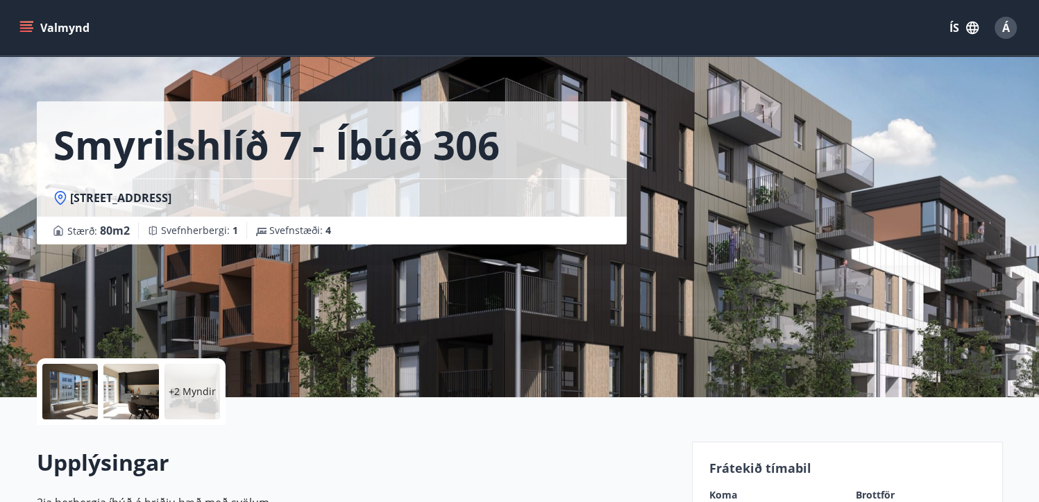
scroll to position [0, 0]
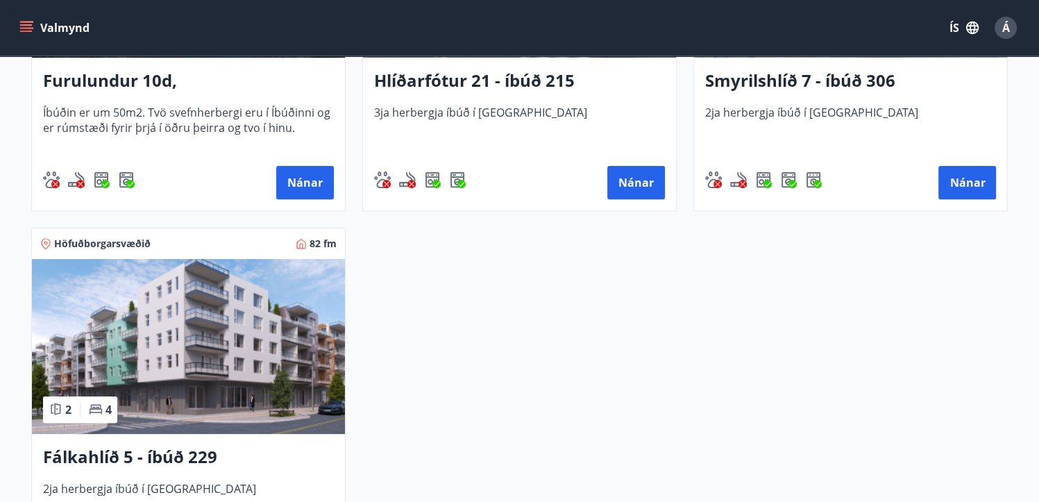
scroll to position [486, 0]
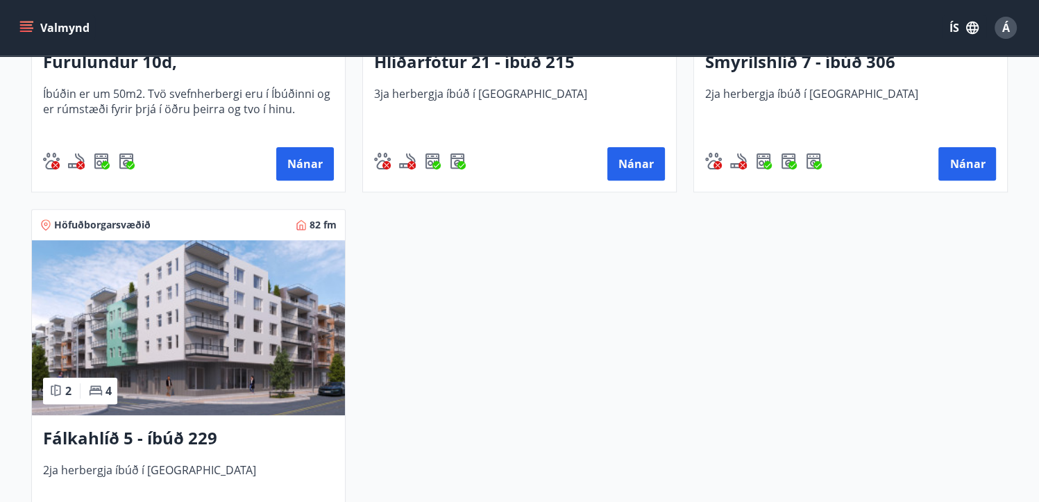
click at [197, 370] on img at bounding box center [188, 327] width 313 height 175
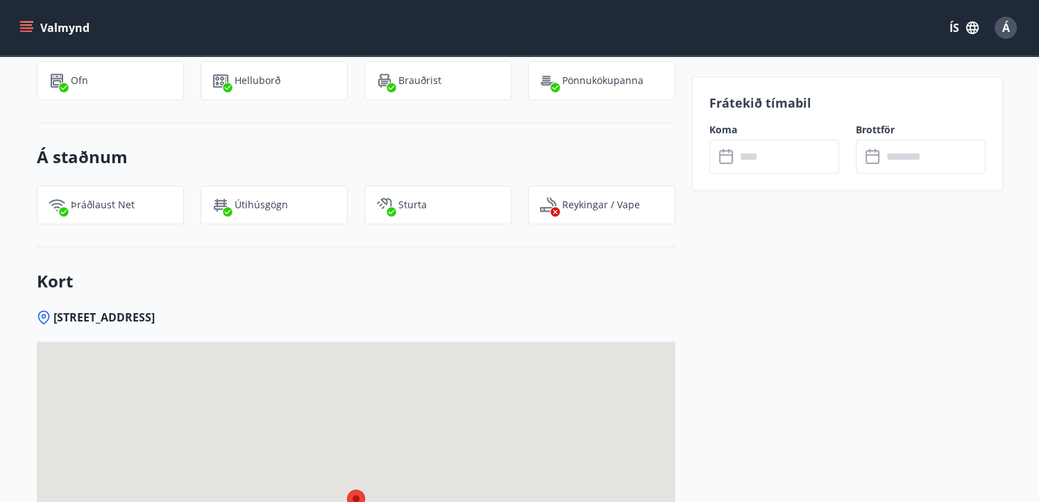
scroll to position [1528, 0]
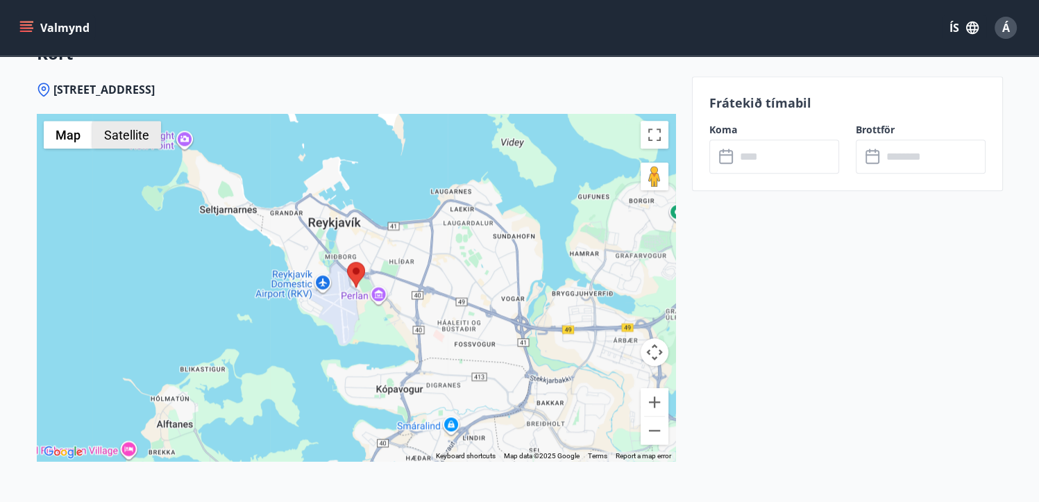
click at [130, 135] on button "Satellite" at bounding box center [126, 135] width 69 height 28
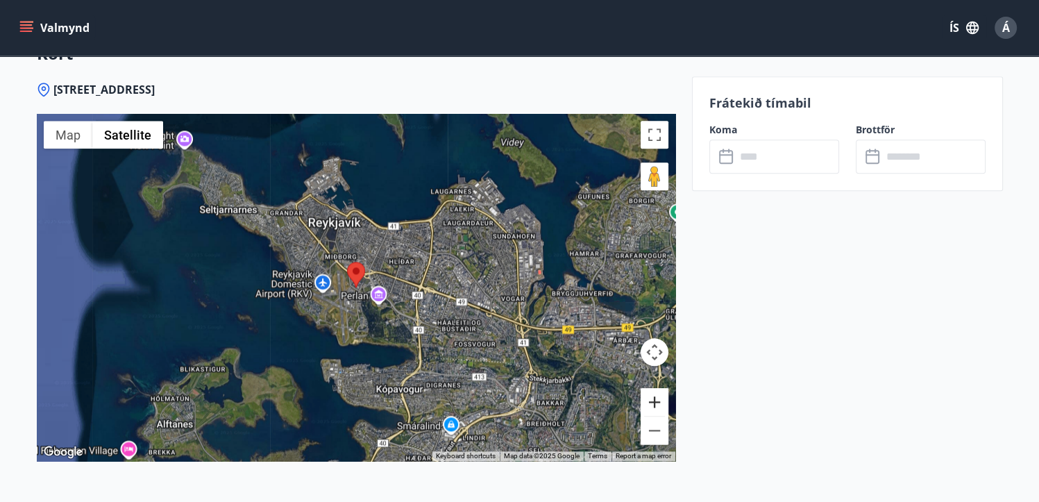
click at [653, 394] on button "Zoom in" at bounding box center [655, 402] width 28 height 28
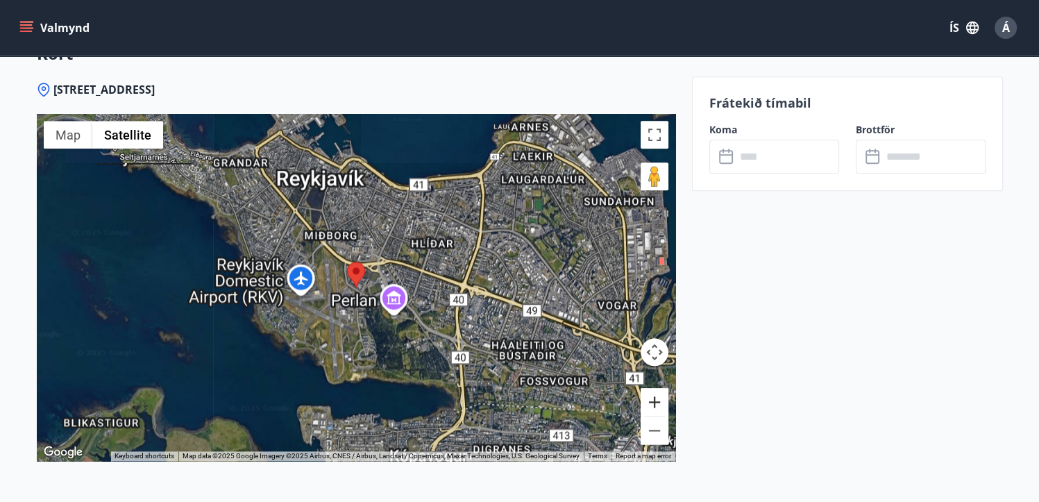
click at [653, 394] on button "Zoom in" at bounding box center [655, 402] width 28 height 28
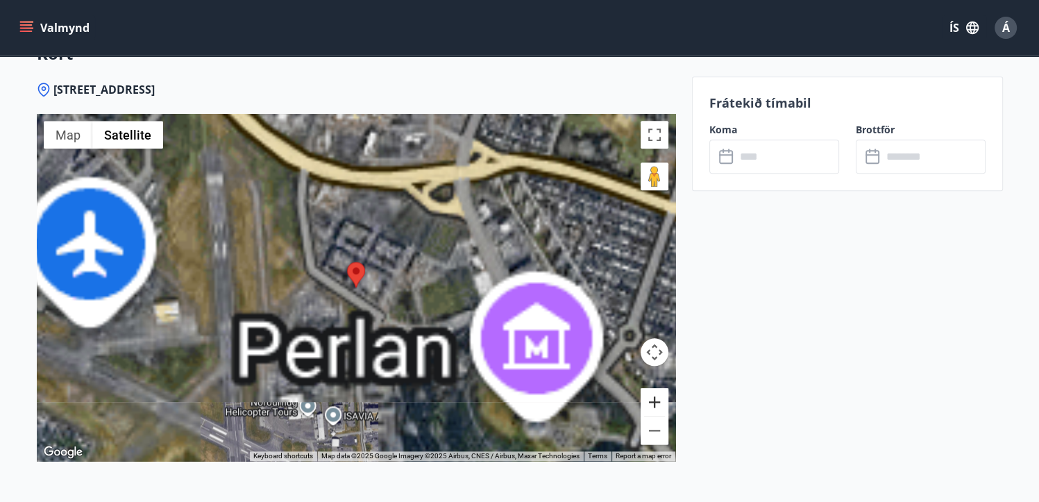
click at [653, 394] on button "Zoom in" at bounding box center [655, 402] width 28 height 28
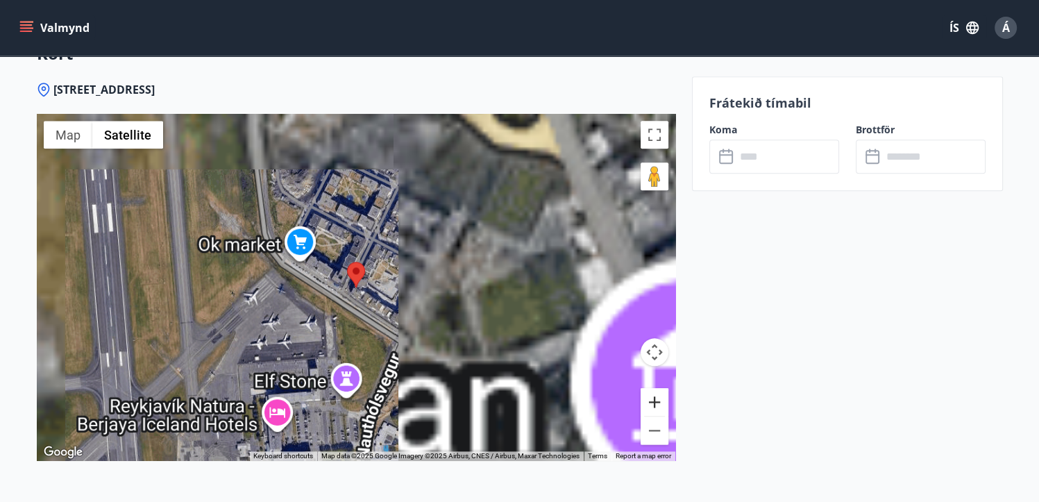
click at [653, 394] on button "Zoom in" at bounding box center [655, 402] width 28 height 28
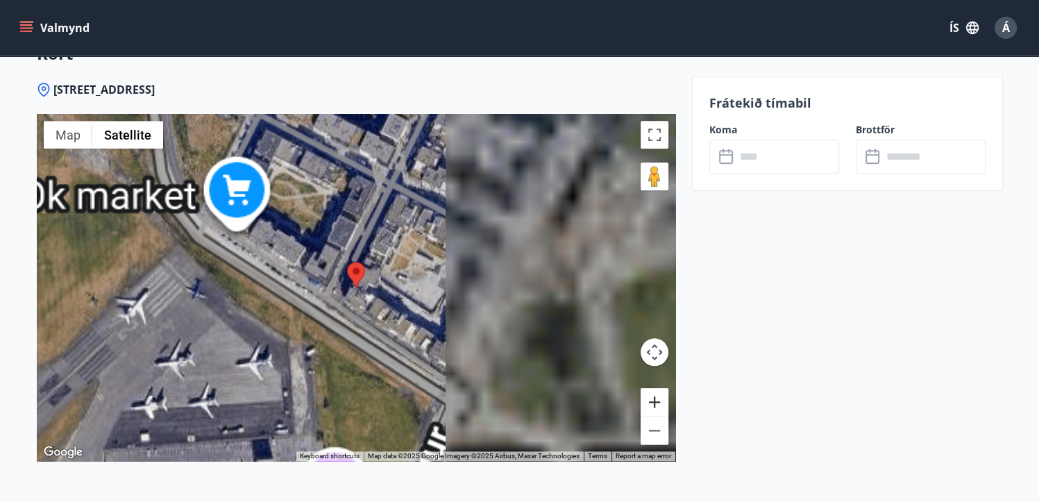
click at [653, 394] on button "Zoom in" at bounding box center [655, 402] width 28 height 28
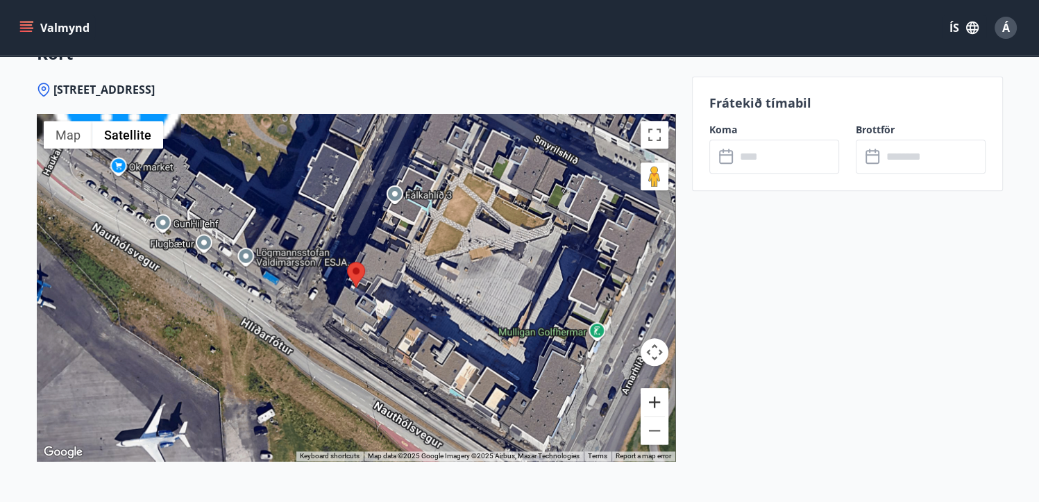
click at [653, 394] on button "Zoom in" at bounding box center [655, 402] width 28 height 28
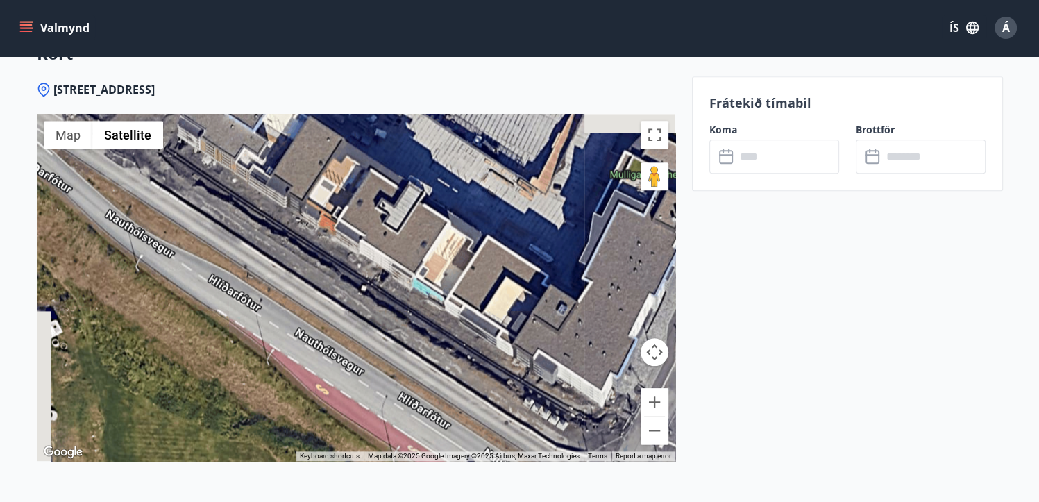
drag, startPoint x: 328, startPoint y: 355, endPoint x: 176, endPoint y: 147, distance: 257.7
click at [176, 147] on div at bounding box center [356, 287] width 639 height 347
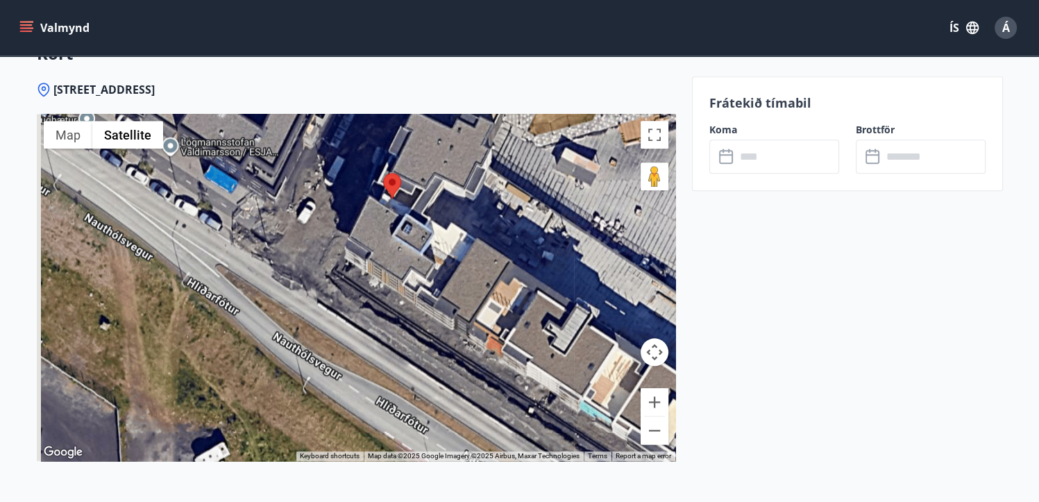
drag, startPoint x: 512, startPoint y: 344, endPoint x: 717, endPoint y: 475, distance: 243.3
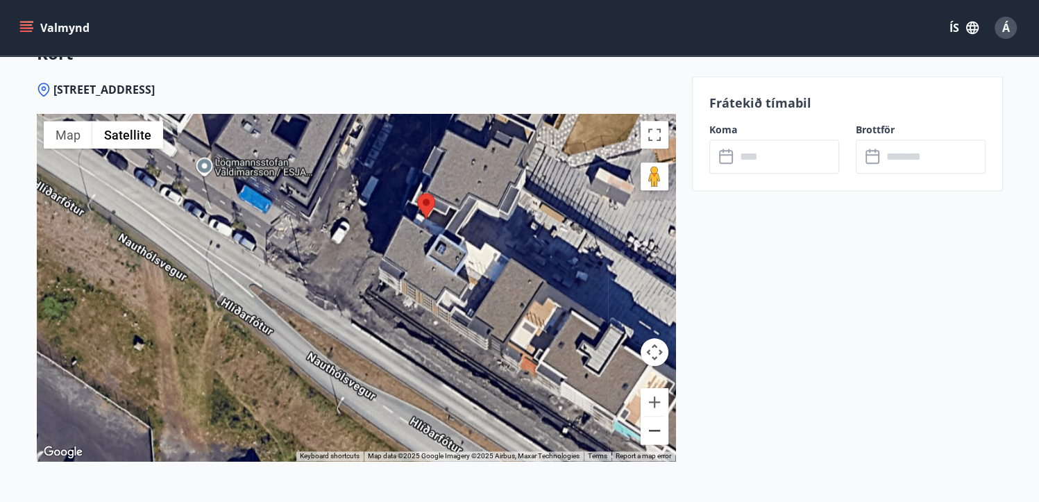
click at [653, 430] on button "Zoom out" at bounding box center [655, 431] width 28 height 28
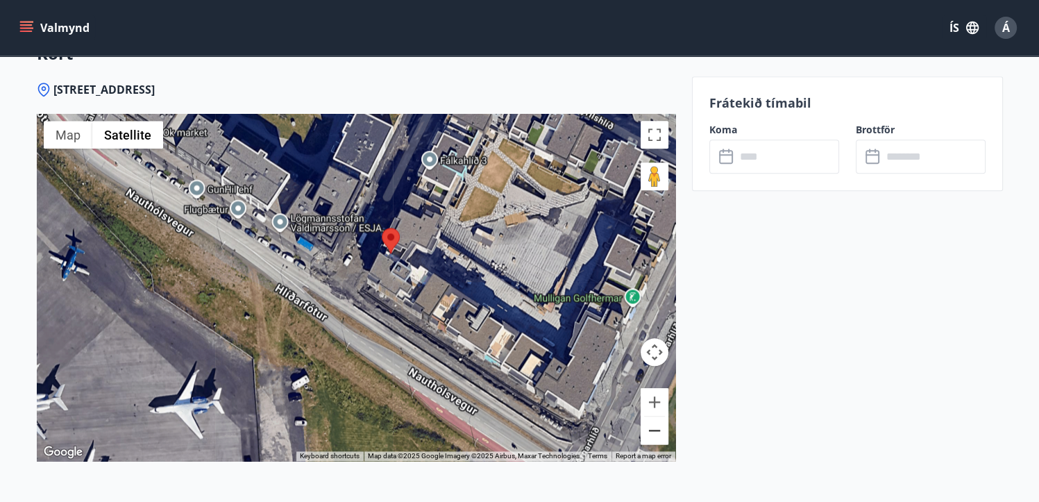
click at [653, 430] on button "Zoom out" at bounding box center [655, 431] width 28 height 28
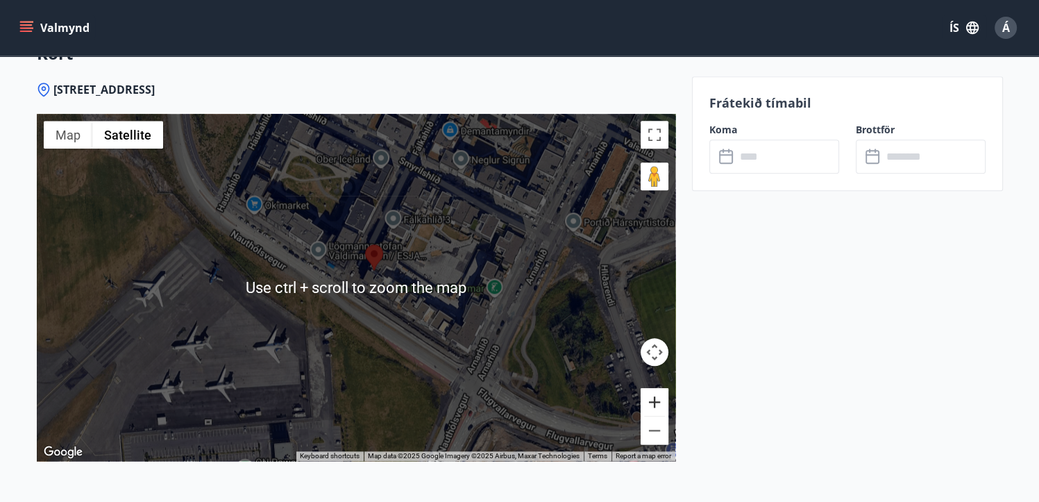
click at [650, 399] on button "Zoom in" at bounding box center [655, 402] width 28 height 28
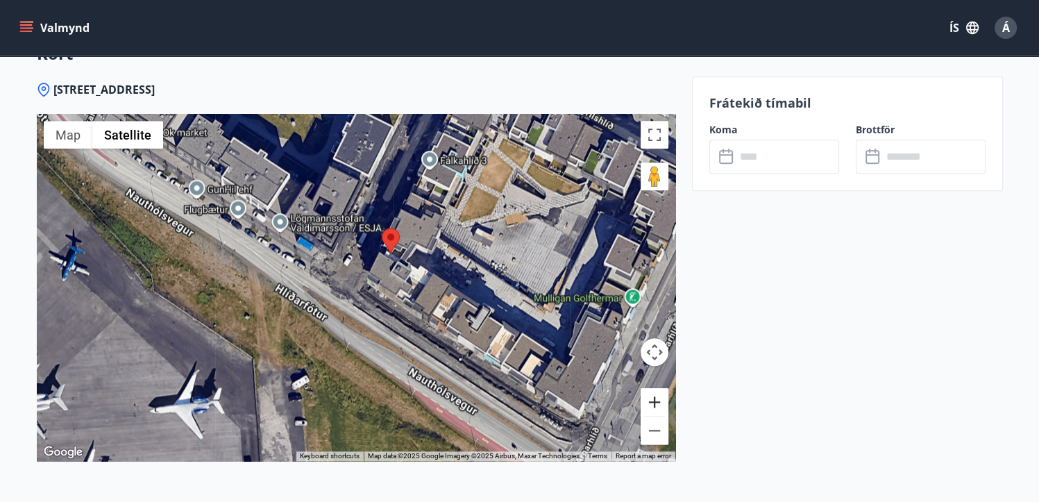
click at [650, 399] on button "Zoom in" at bounding box center [655, 402] width 28 height 28
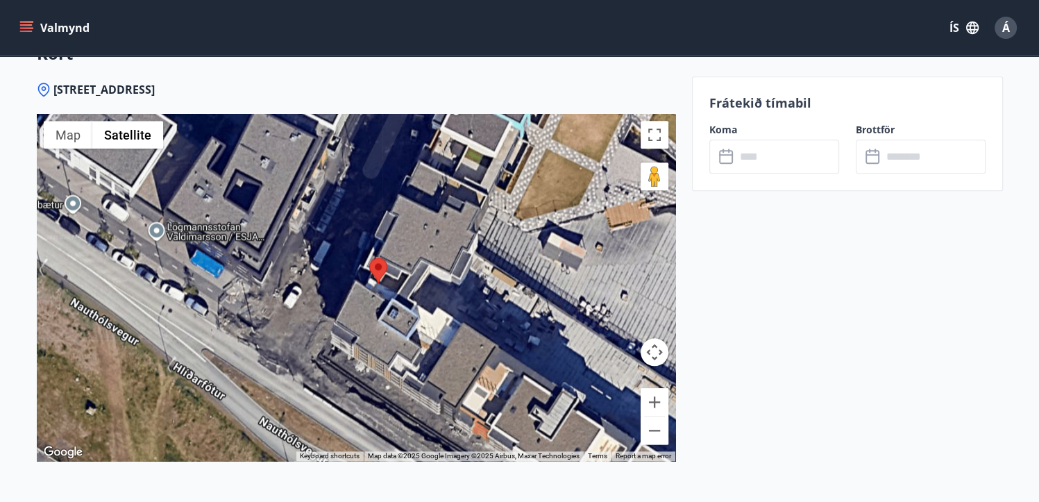
drag, startPoint x: 294, startPoint y: 300, endPoint x: 236, endPoint y: 363, distance: 86.0
click at [234, 374] on div at bounding box center [356, 287] width 639 height 347
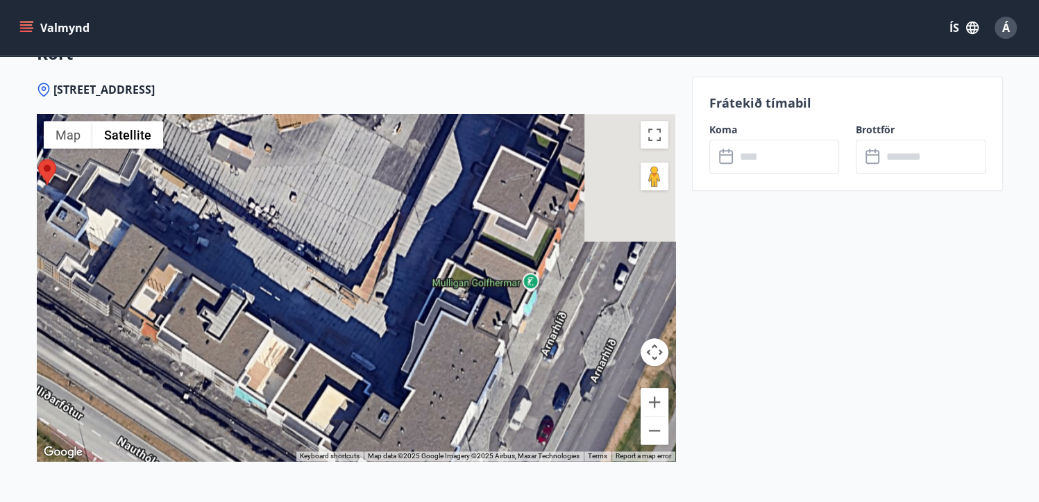
drag, startPoint x: 510, startPoint y: 255, endPoint x: 230, endPoint y: 85, distance: 327.7
click at [230, 85] on div "Fálkahlíð 5, 102 Reykjavík ← Move left → Move right ↑ Move up ↓ Move down + Zoo…" at bounding box center [356, 299] width 639 height 435
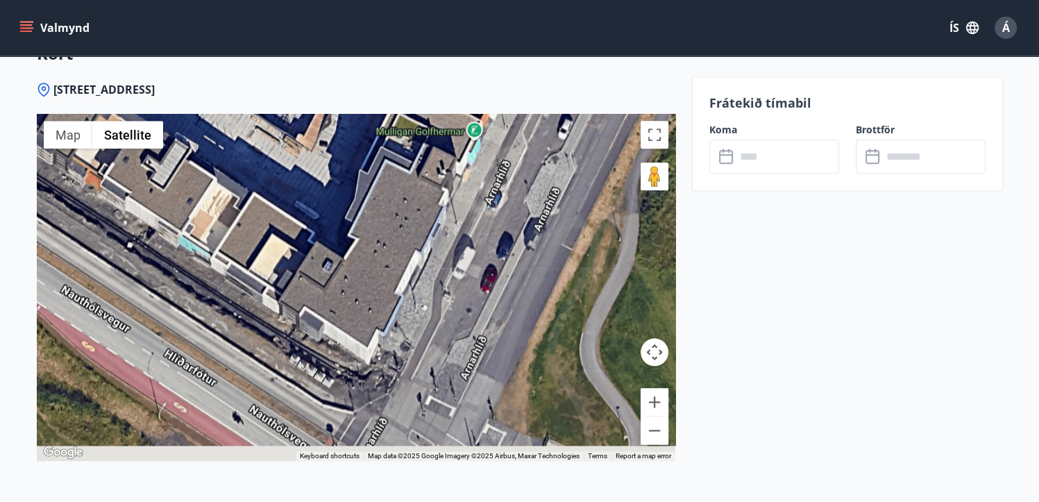
drag, startPoint x: 453, startPoint y: 317, endPoint x: 380, endPoint y: 133, distance: 197.9
click at [380, 133] on div at bounding box center [356, 287] width 639 height 347
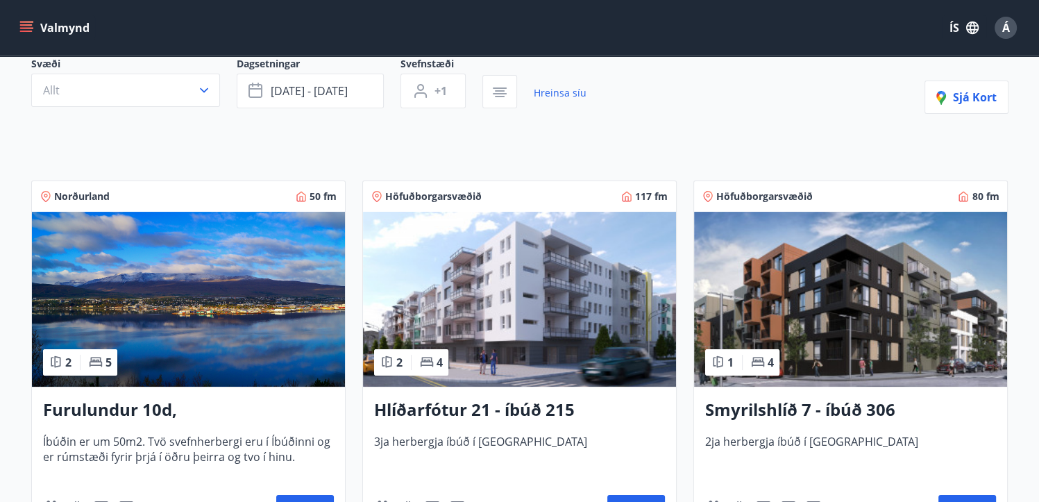
scroll to position [208, 0]
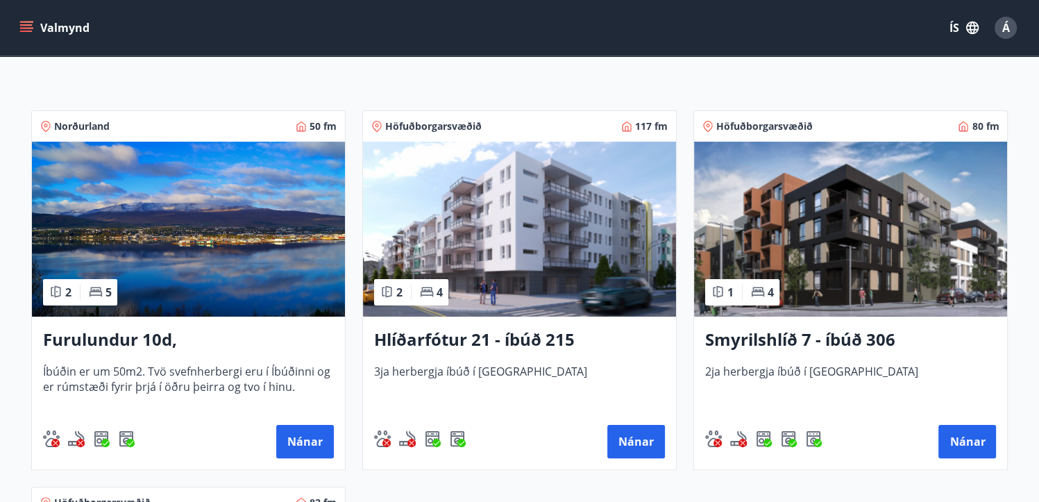
click at [855, 267] on img at bounding box center [850, 229] width 313 height 175
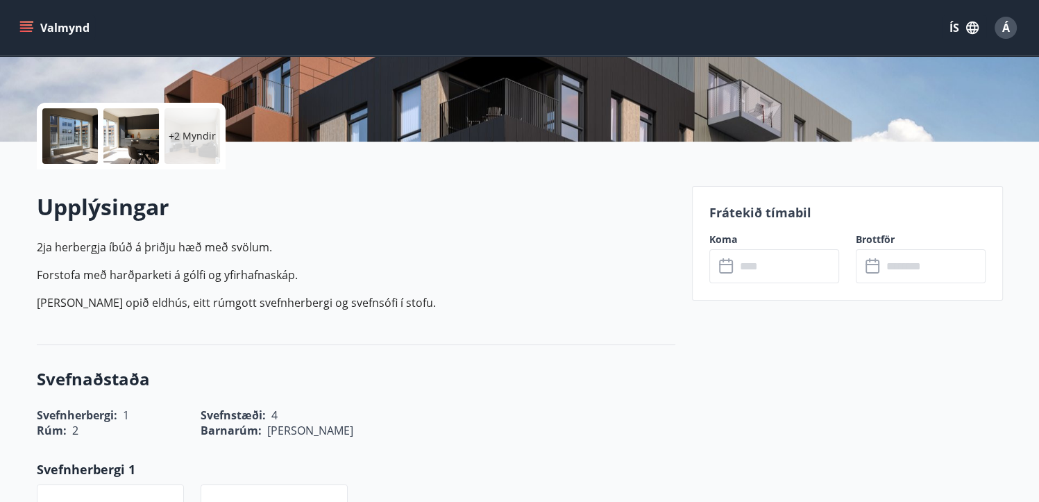
scroll to position [278, 0]
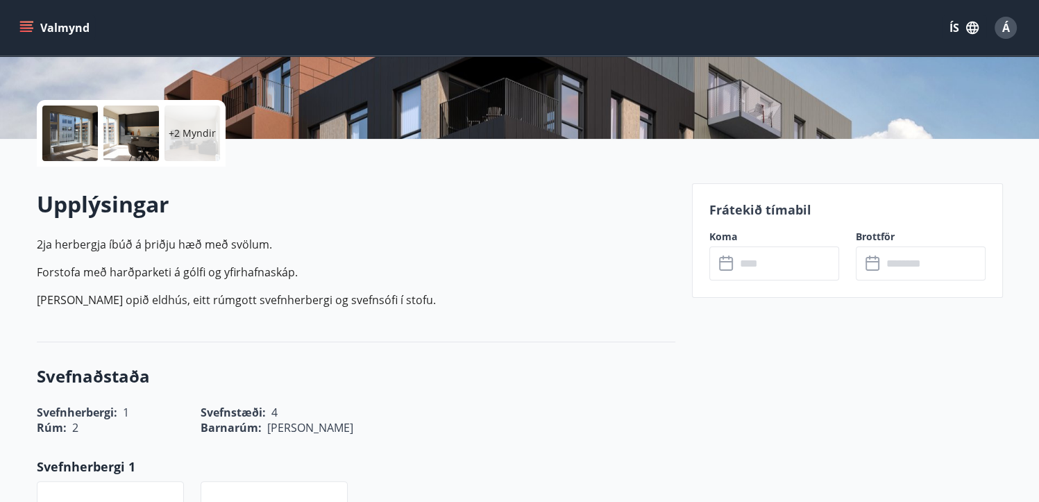
click at [789, 259] on input "text" at bounding box center [787, 263] width 103 height 34
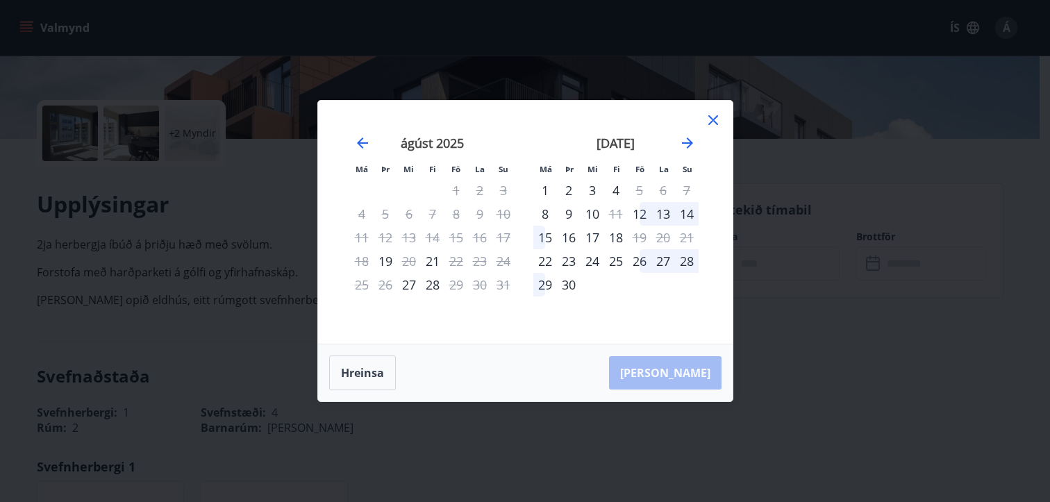
click at [633, 265] on div "26" at bounding box center [640, 261] width 24 height 24
click at [544, 285] on div "29" at bounding box center [545, 285] width 24 height 24
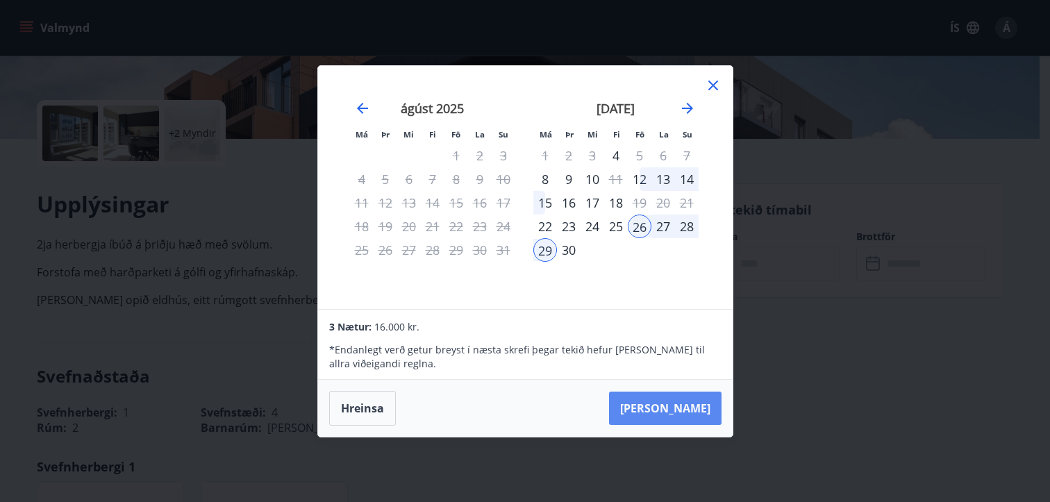
click at [695, 403] on button "[PERSON_NAME]" at bounding box center [665, 408] width 112 height 33
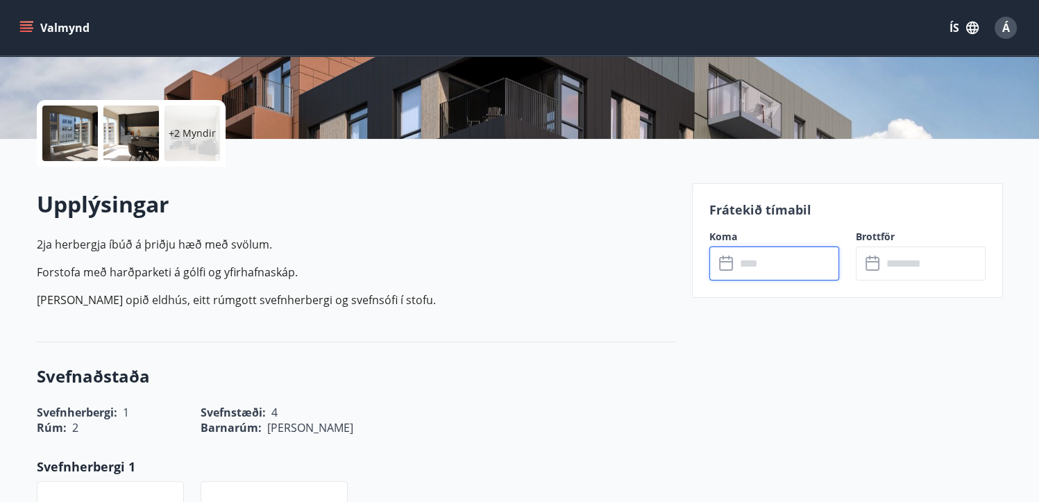
type input "******"
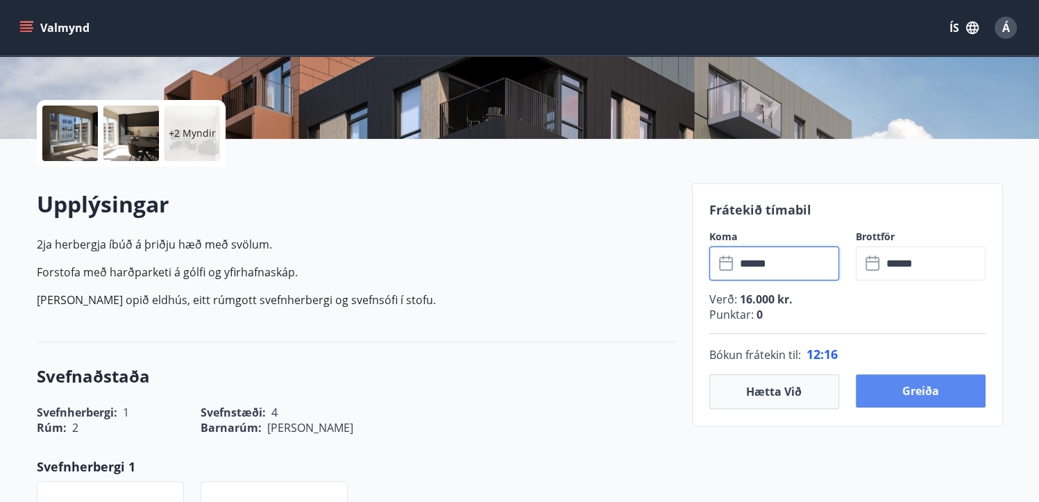
click at [945, 394] on button "Greiða" at bounding box center [921, 390] width 130 height 33
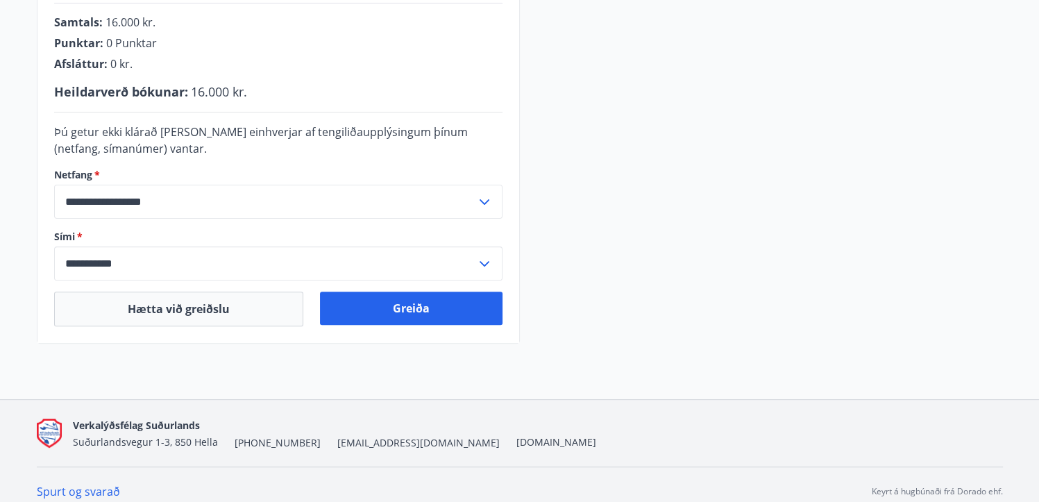
scroll to position [415, 0]
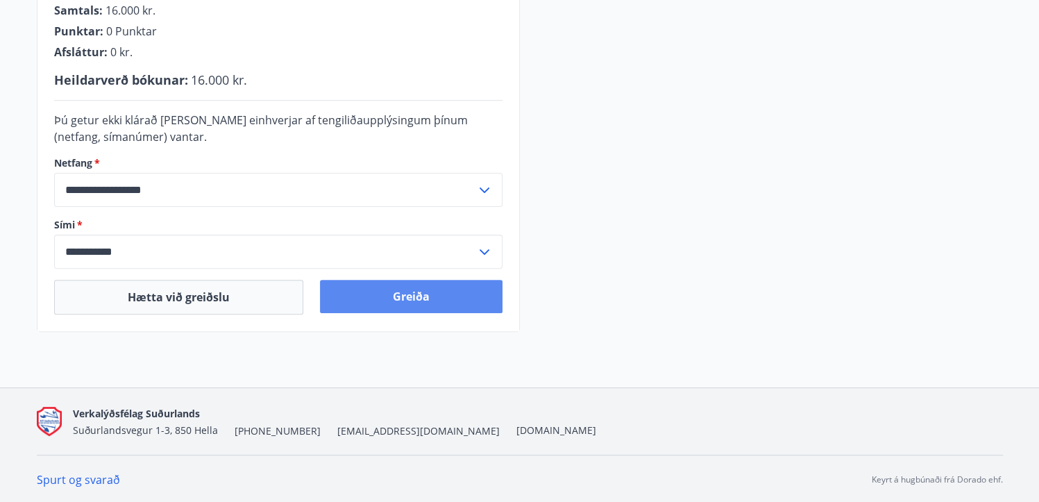
click at [422, 294] on button "Greiða" at bounding box center [411, 296] width 183 height 33
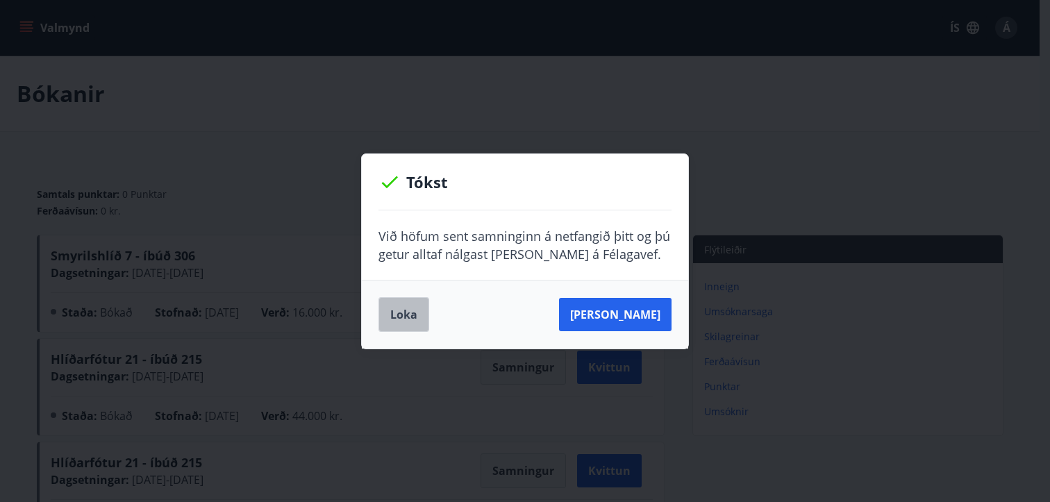
click at [404, 321] on button "Loka" at bounding box center [403, 314] width 51 height 35
